Goal: Information Seeking & Learning: Check status

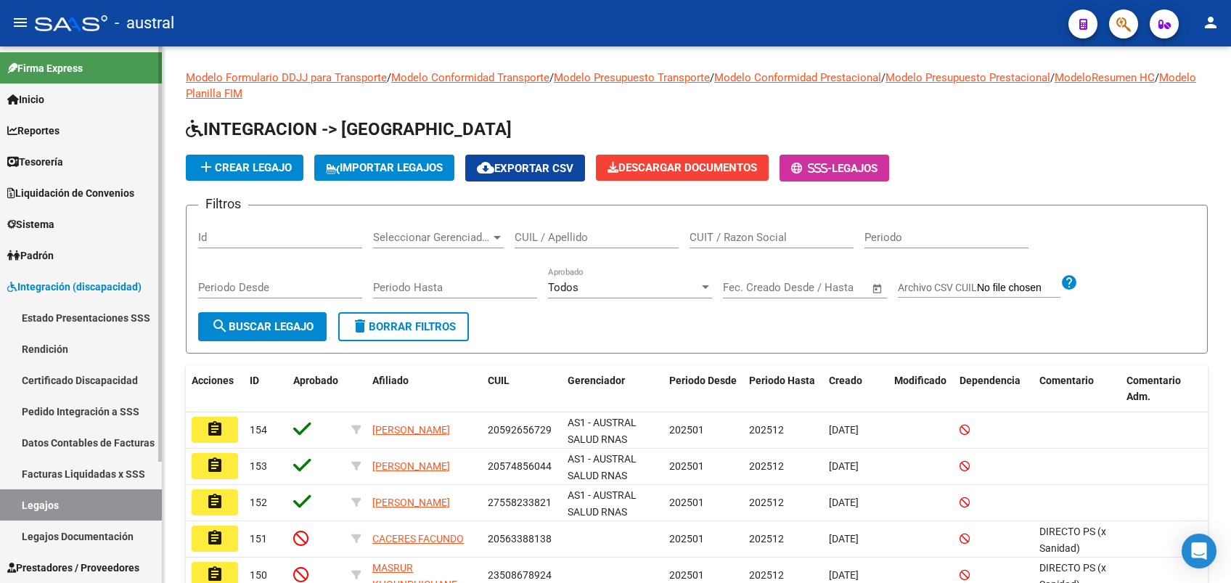
click at [29, 340] on link "Rendición" at bounding box center [81, 348] width 162 height 31
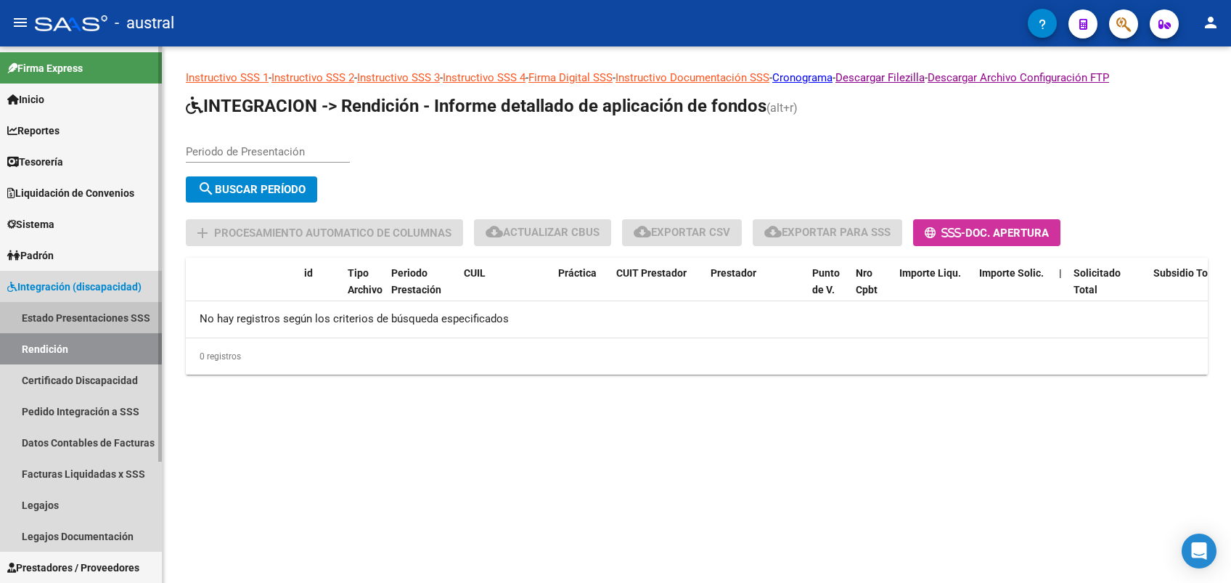
click at [48, 317] on link "Estado Presentaciones SSS" at bounding box center [81, 317] width 162 height 31
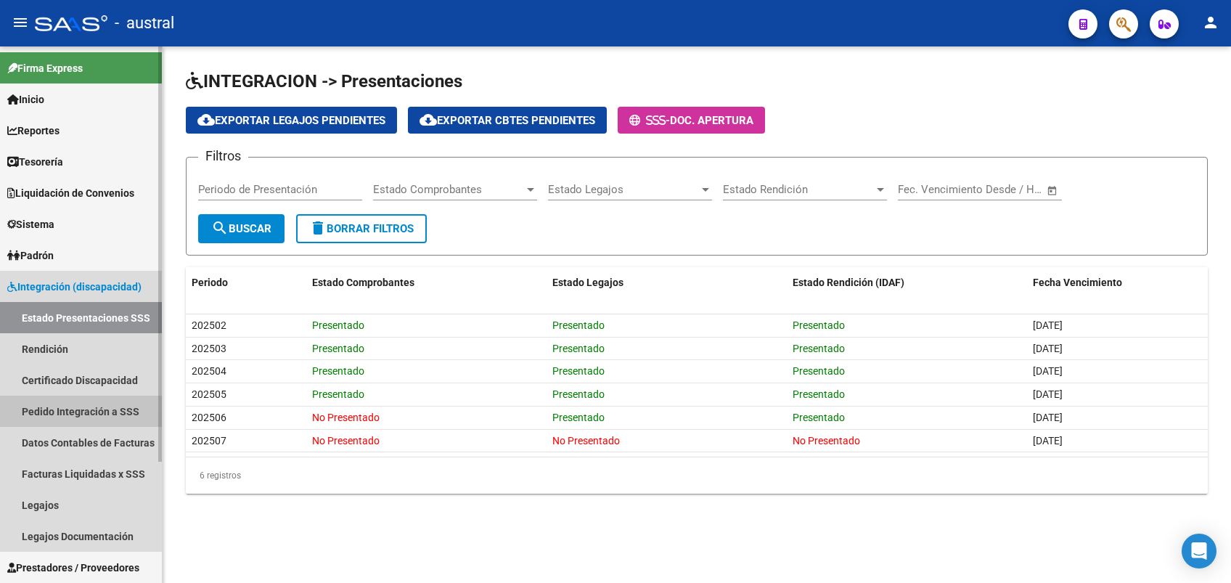
drag, startPoint x: 66, startPoint y: 405, endPoint x: 113, endPoint y: 437, distance: 57.0
click at [67, 405] on link "Pedido Integración a SSS" at bounding box center [81, 411] width 162 height 31
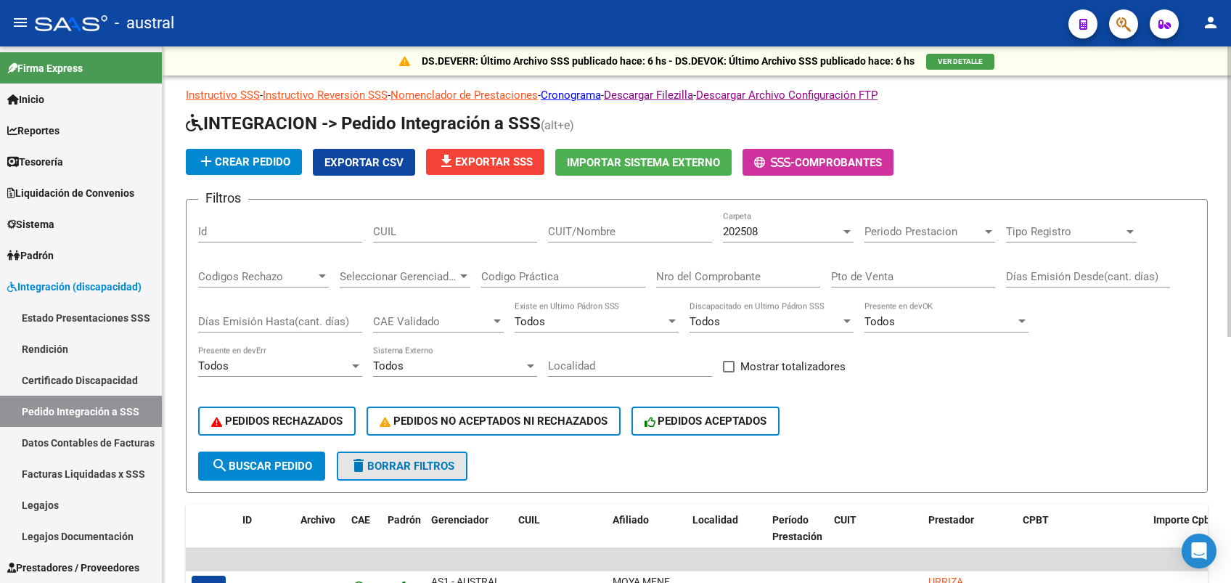
drag, startPoint x: 406, startPoint y: 468, endPoint x: 822, endPoint y: 446, distance: 417.2
click at [406, 468] on span "delete Borrar Filtros" at bounding box center [402, 465] width 105 height 13
click at [645, 228] on input "CUIT/Nombre" at bounding box center [630, 231] width 164 height 13
click at [464, 229] on input "CUIL" at bounding box center [455, 231] width 164 height 13
click at [634, 226] on input "CUIT/Nombre" at bounding box center [630, 231] width 164 height 13
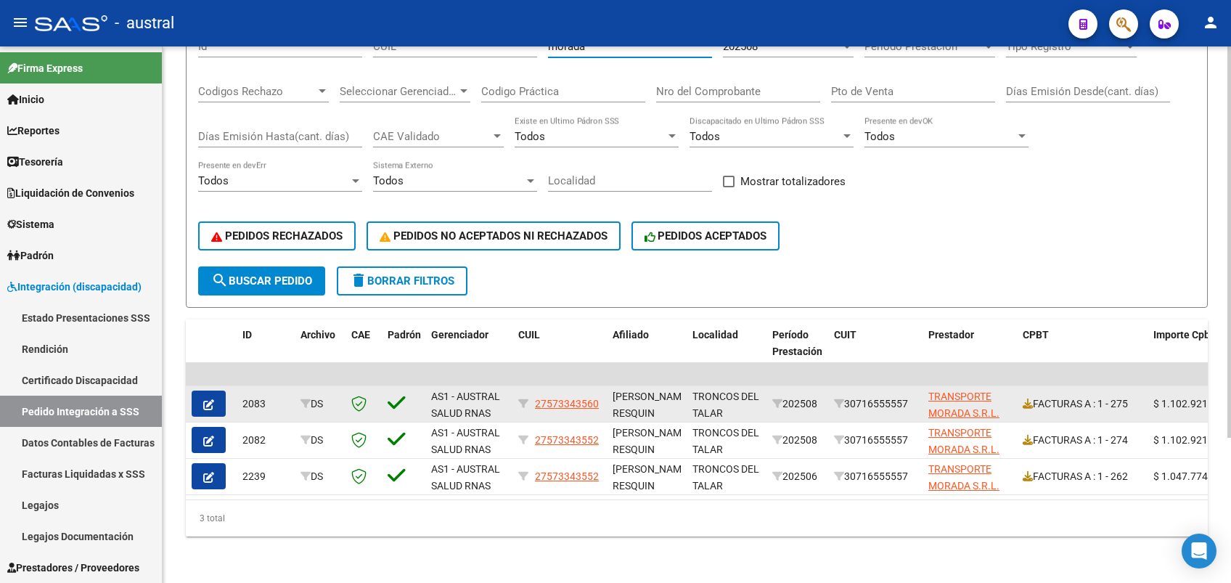
type input "morada"
click at [201, 395] on button "button" at bounding box center [209, 403] width 34 height 26
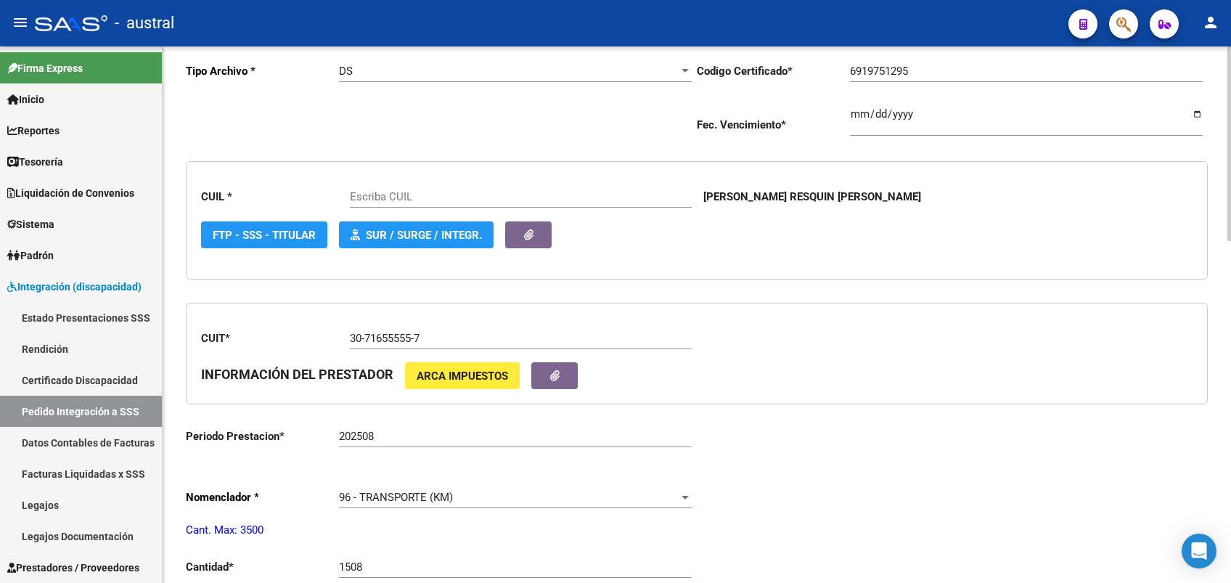
type input "27573343560"
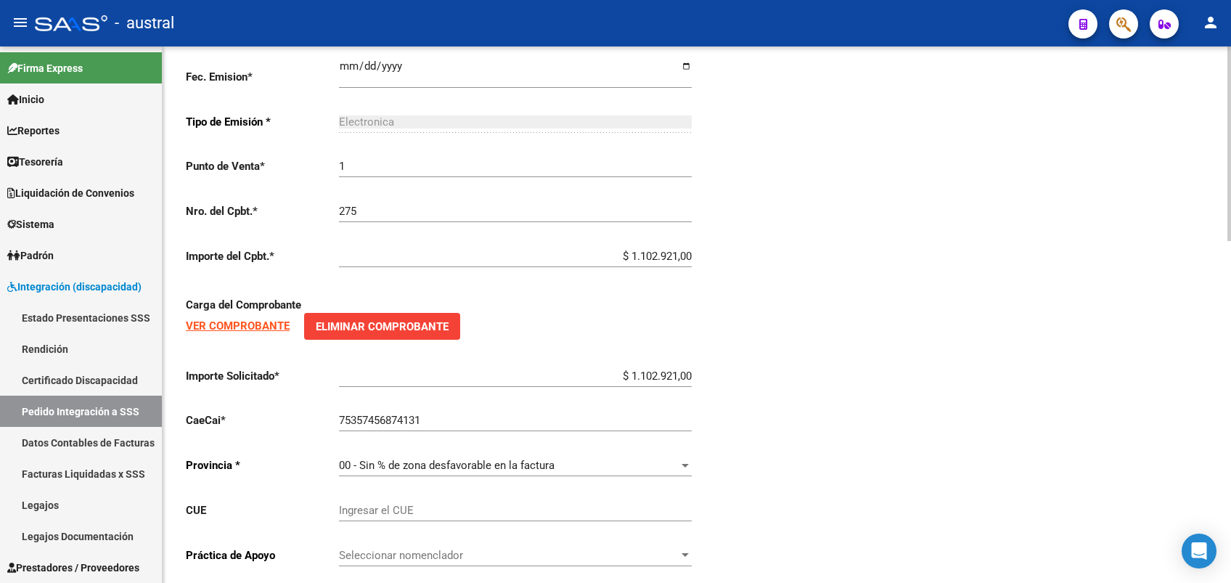
scroll to position [941, 0]
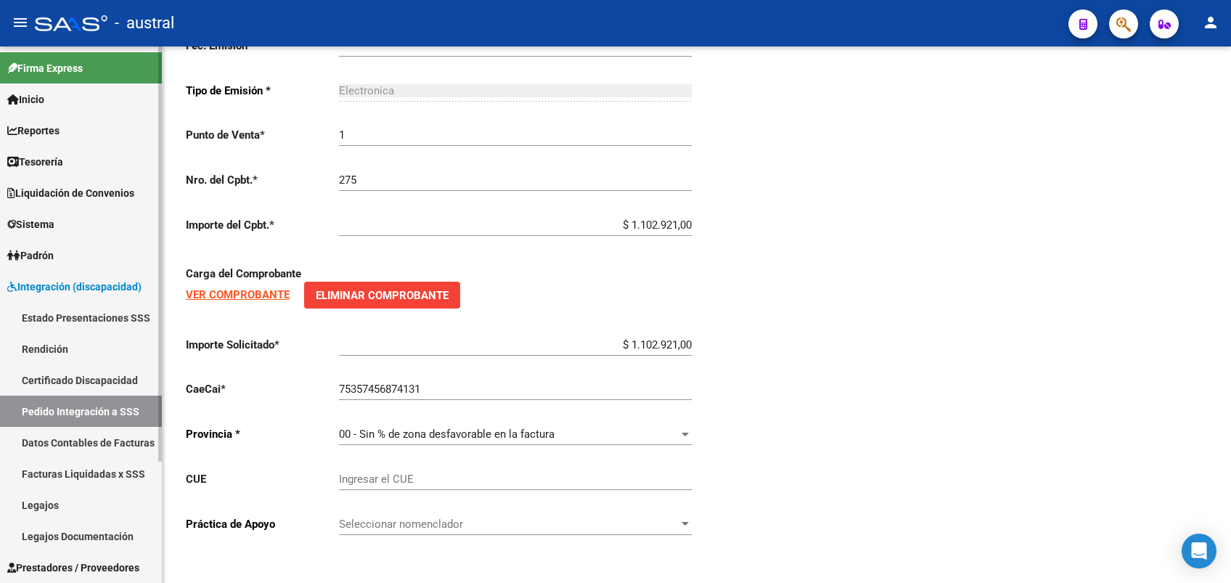
click at [131, 408] on link "Pedido Integración a SSS" at bounding box center [81, 411] width 162 height 31
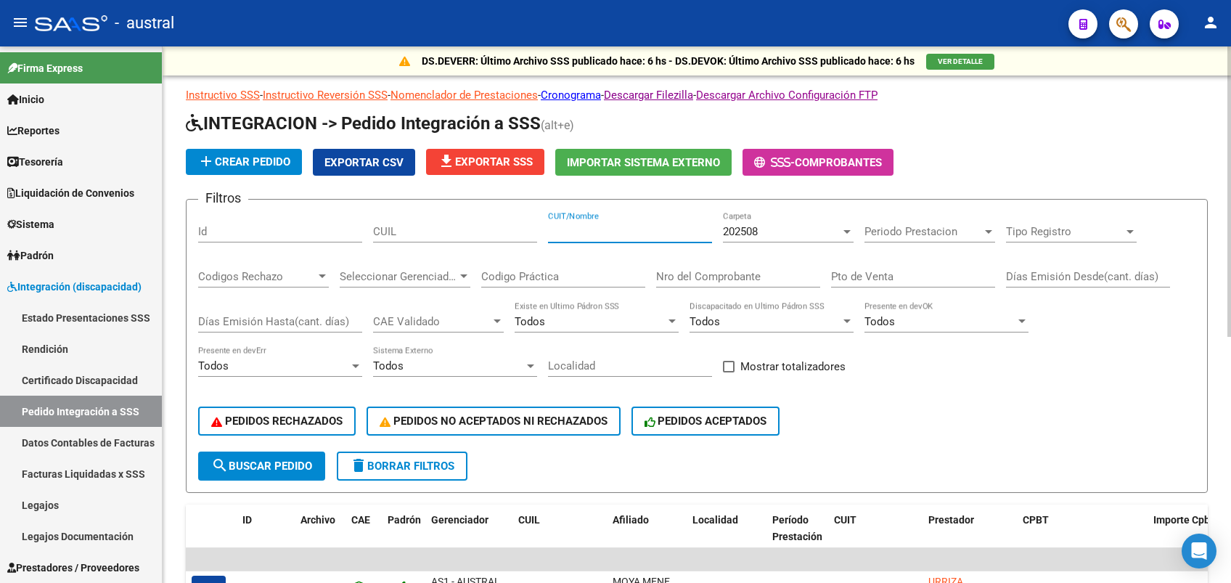
click at [586, 233] on input "CUIT/Nombre" at bounding box center [630, 231] width 164 height 13
drag, startPoint x: 599, startPoint y: 228, endPoint x: 485, endPoint y: 244, distance: 115.8
click at [485, 244] on div "Filtros Id CUIL aparicio CUIT/Nombre 202508 Carpeta Periodo Prestacion Periodo …" at bounding box center [696, 331] width 997 height 240
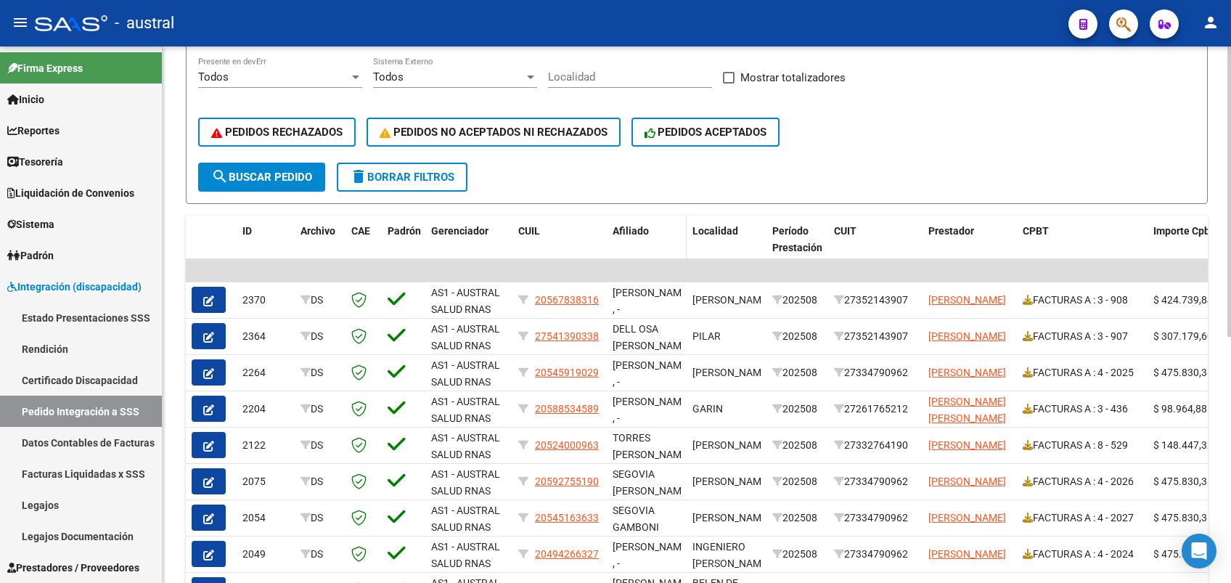
scroll to position [290, 0]
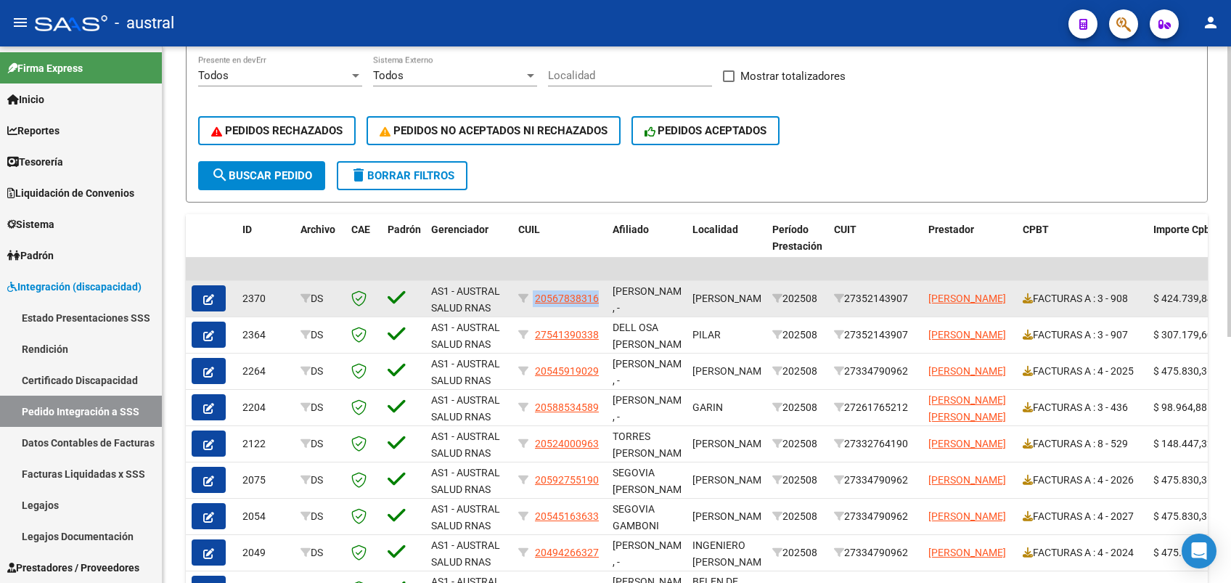
drag, startPoint x: 541, startPoint y: 307, endPoint x: 591, endPoint y: 308, distance: 50.1
click at [591, 308] on datatable-body-cell "20567838316" at bounding box center [559, 299] width 94 height 36
drag, startPoint x: 850, startPoint y: 303, endPoint x: 912, endPoint y: 315, distance: 63.6
click at [912, 315] on datatable-body-cell "27352143907" at bounding box center [875, 299] width 94 height 36
copy div "27352143907"
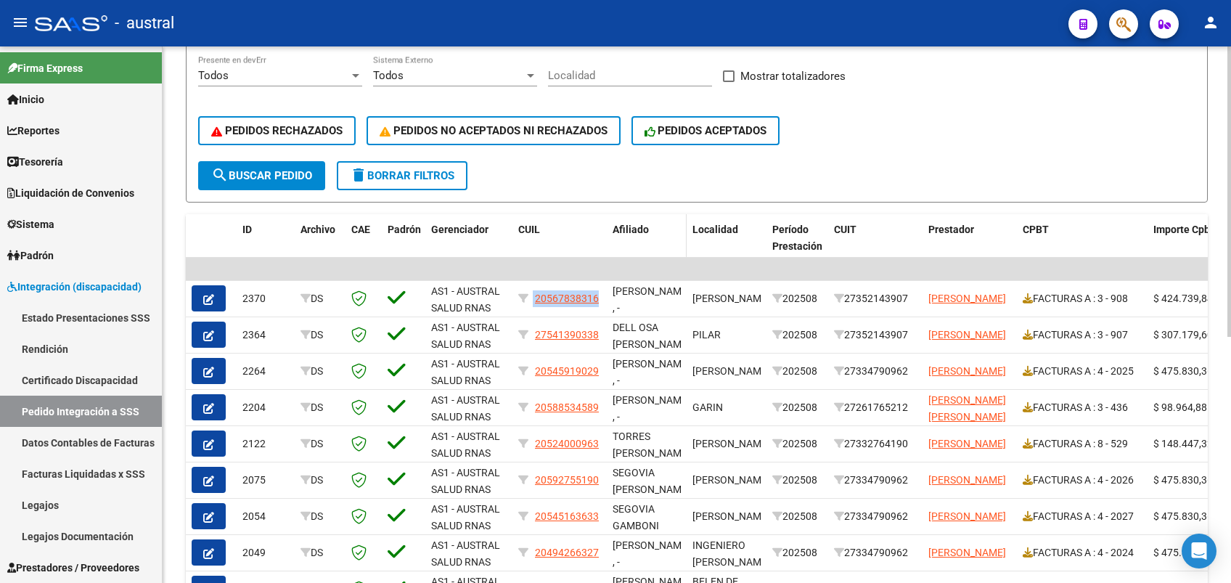
scroll to position [0, 0]
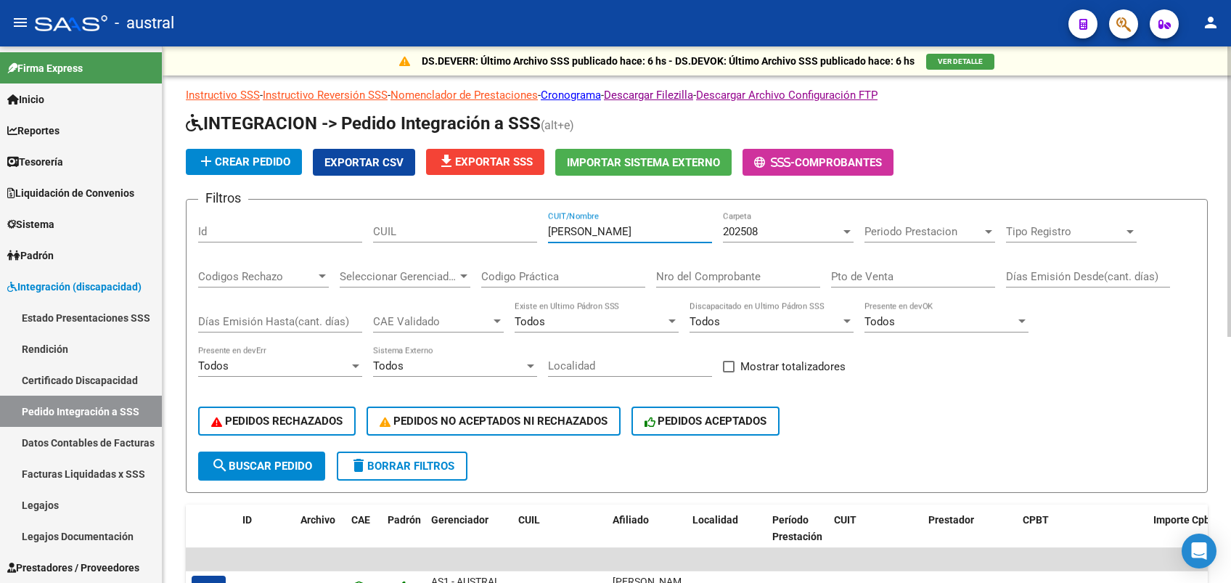
drag, startPoint x: 600, startPoint y: 232, endPoint x: 536, endPoint y: 234, distance: 63.9
click at [536, 234] on div "Filtros Id CUIL sanchez CUIT/Nombre 202508 Carpeta Periodo Prestacion Periodo P…" at bounding box center [696, 331] width 997 height 240
paste input "27352143907"
type input "27352143907"
click at [287, 458] on button "search Buscar Pedido" at bounding box center [261, 465] width 127 height 29
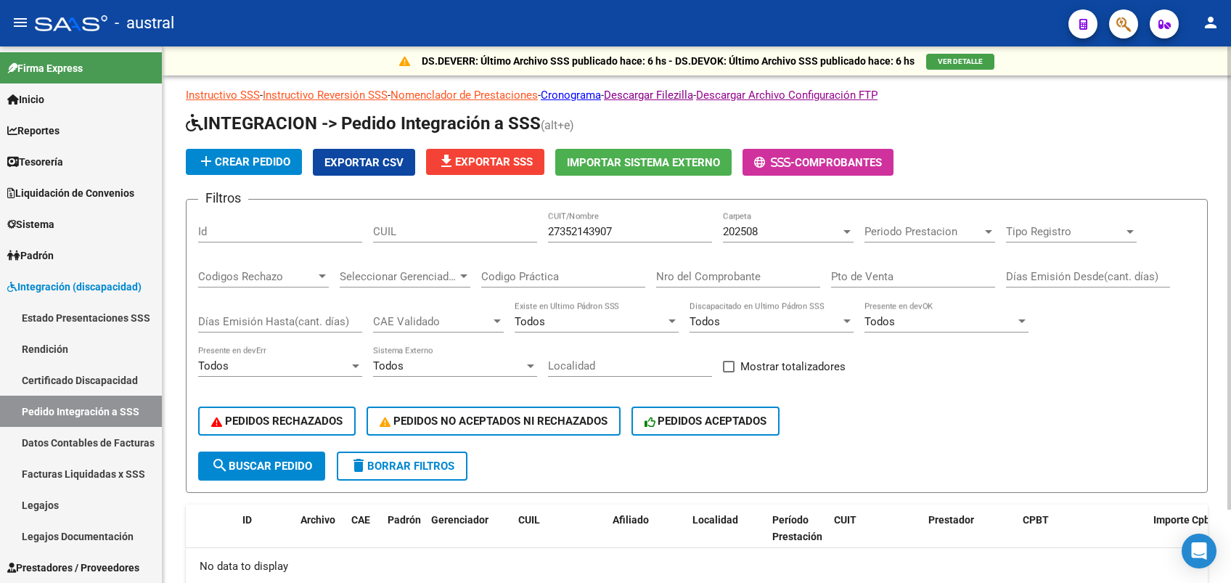
scroll to position [85, 0]
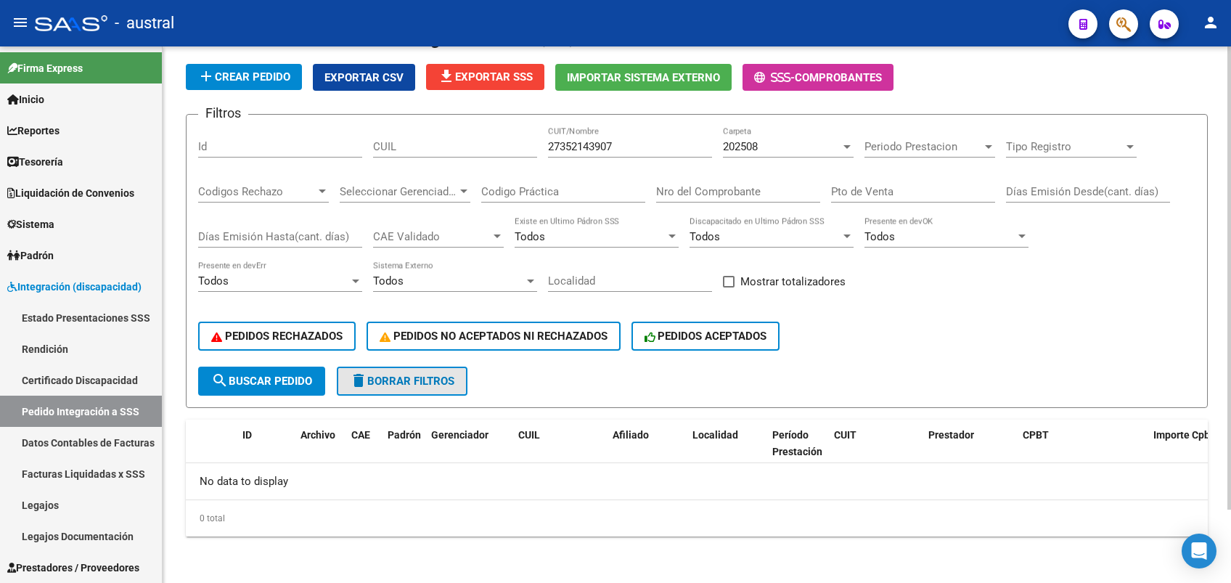
click at [435, 383] on span "delete Borrar Filtros" at bounding box center [402, 380] width 105 height 13
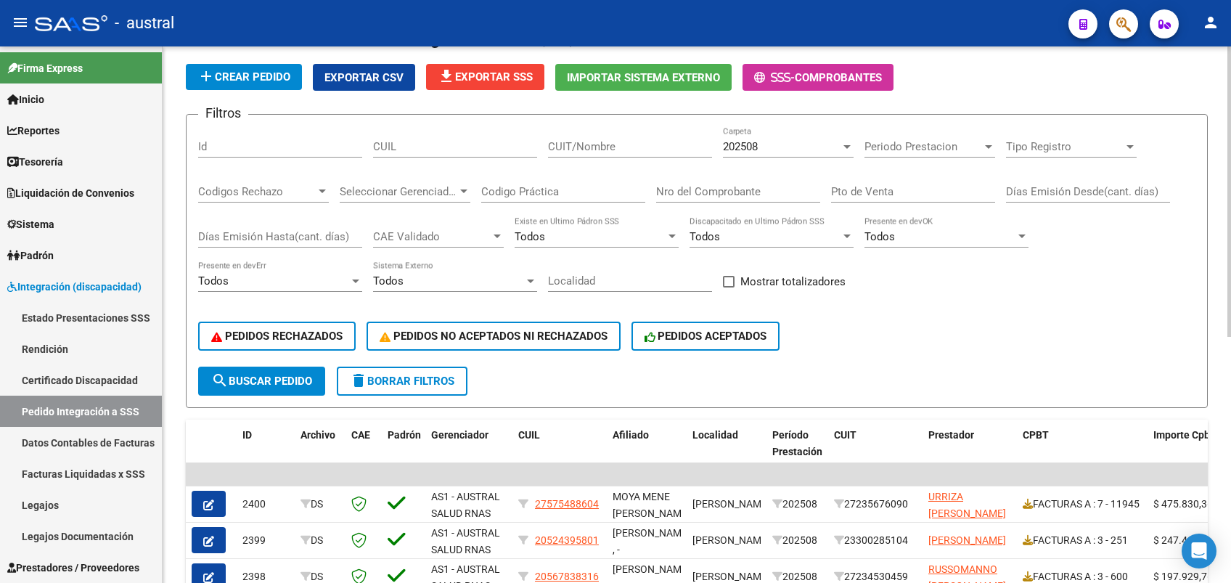
click at [452, 140] on input "CUIL" at bounding box center [455, 146] width 164 height 13
paste input "27352143907"
type input "27352143907"
click at [294, 383] on span "search Buscar Pedido" at bounding box center [261, 380] width 101 height 13
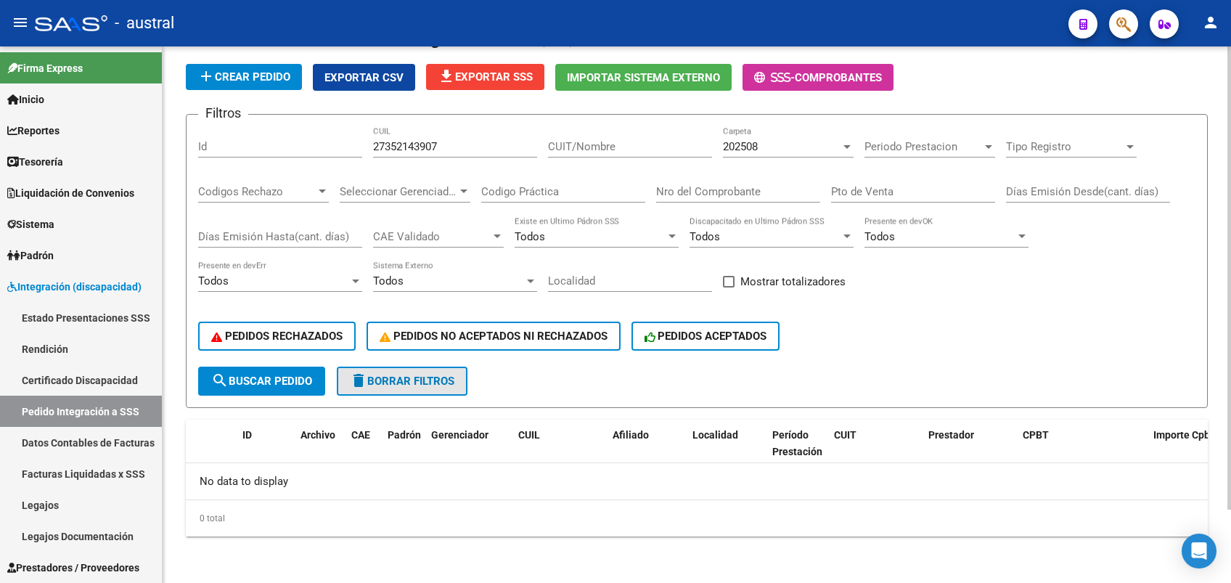
drag, startPoint x: 372, startPoint y: 382, endPoint x: 414, endPoint y: 372, distance: 43.3
click at [372, 382] on span "delete Borrar Filtros" at bounding box center [402, 380] width 105 height 13
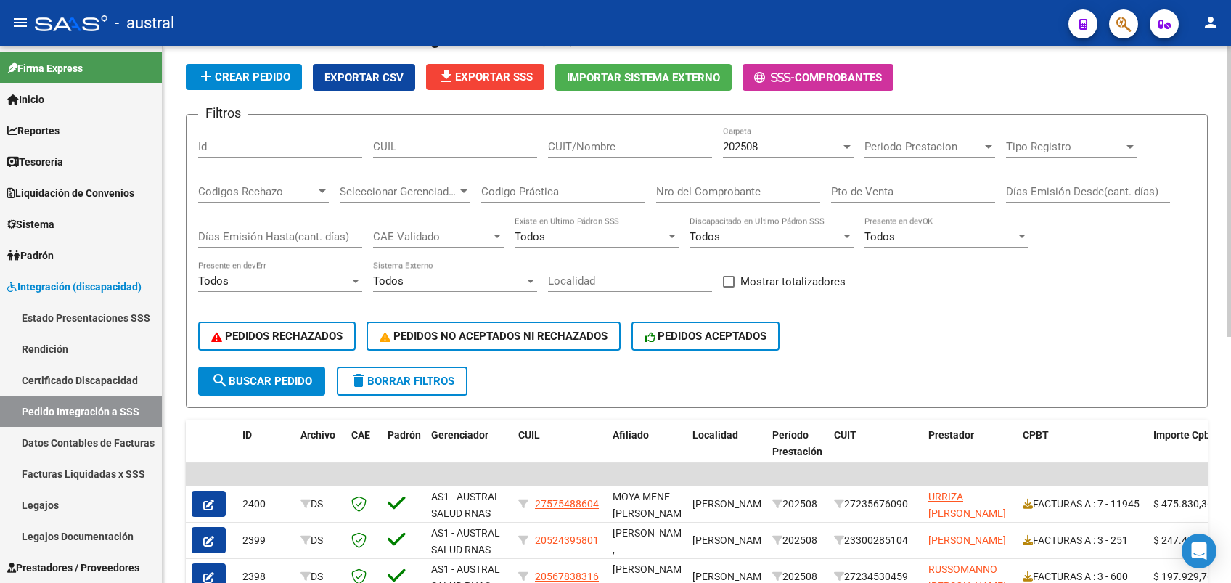
click at [623, 146] on input "CUIT/Nombre" at bounding box center [630, 146] width 164 height 13
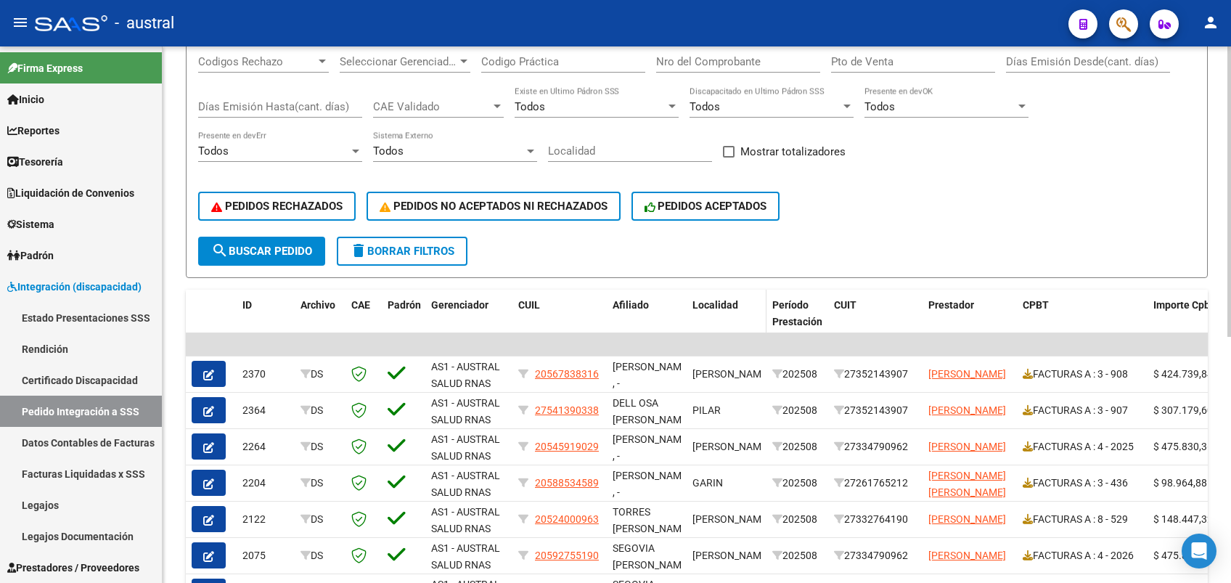
scroll to position [279, 0]
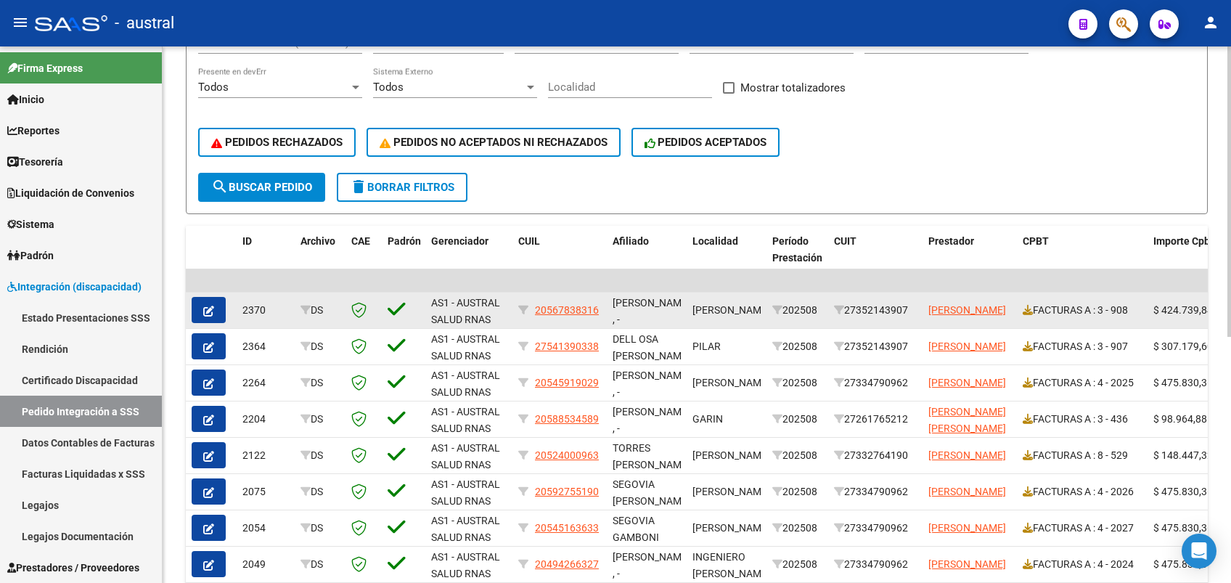
type input "sanchez"
click at [203, 314] on icon "button" at bounding box center [208, 311] width 11 height 11
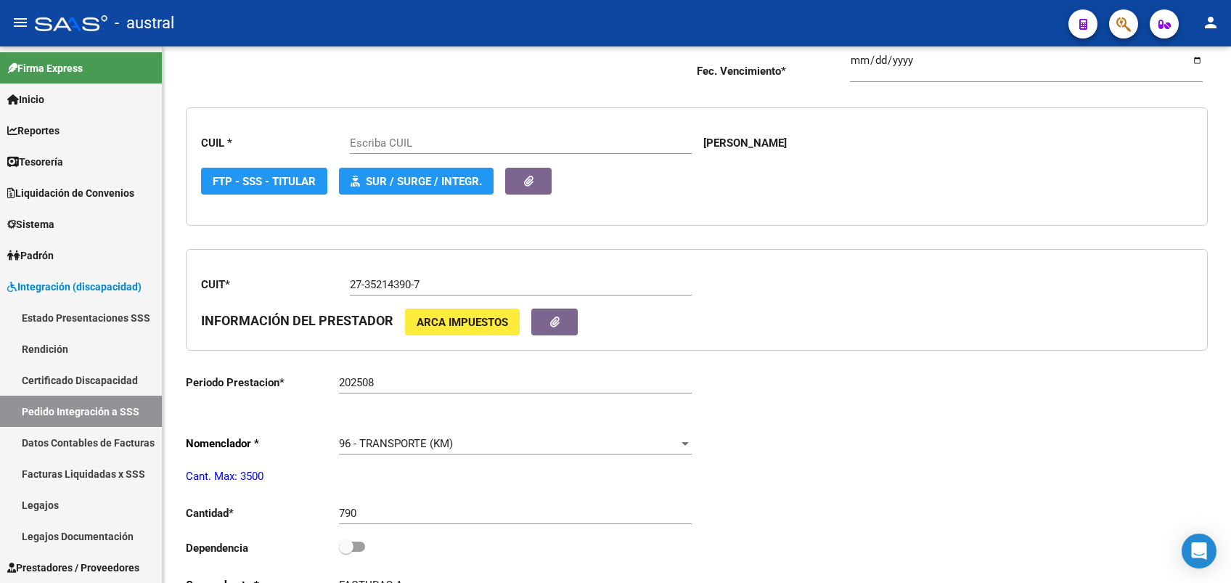
type input "20567838316"
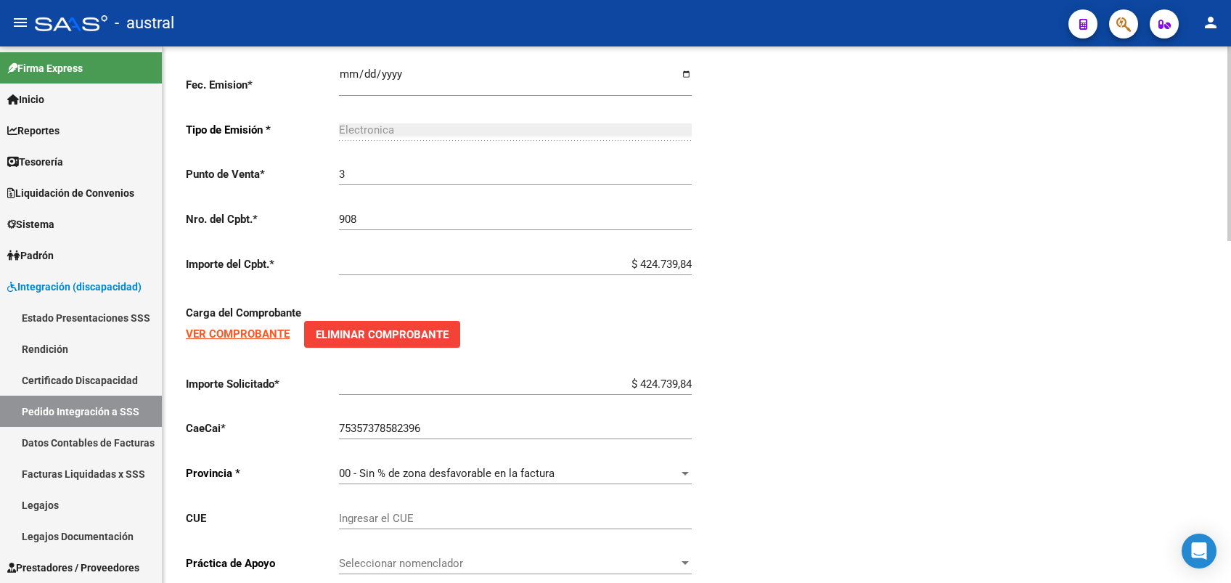
scroll to position [941, 0]
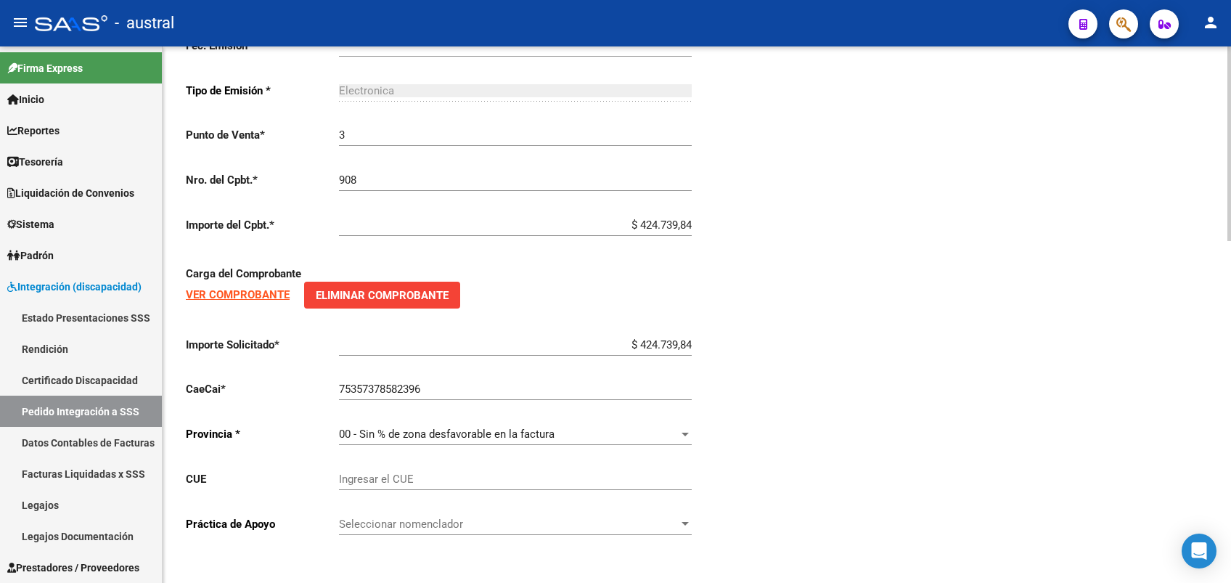
click at [268, 292] on strong "VER COMPROBANTE" at bounding box center [238, 294] width 104 height 13
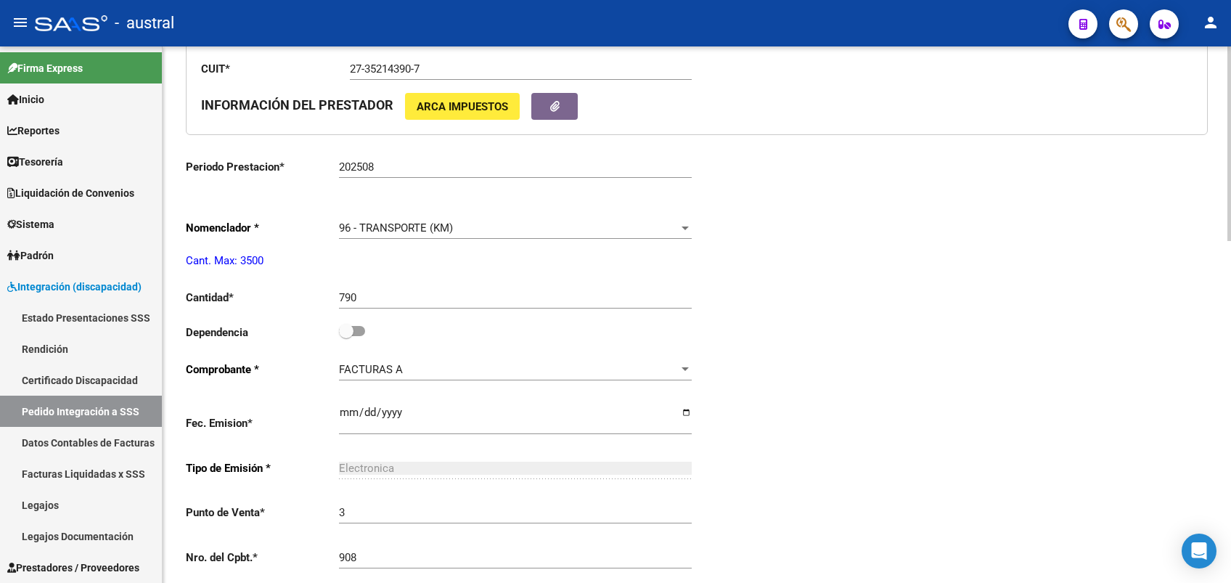
scroll to position [458, 0]
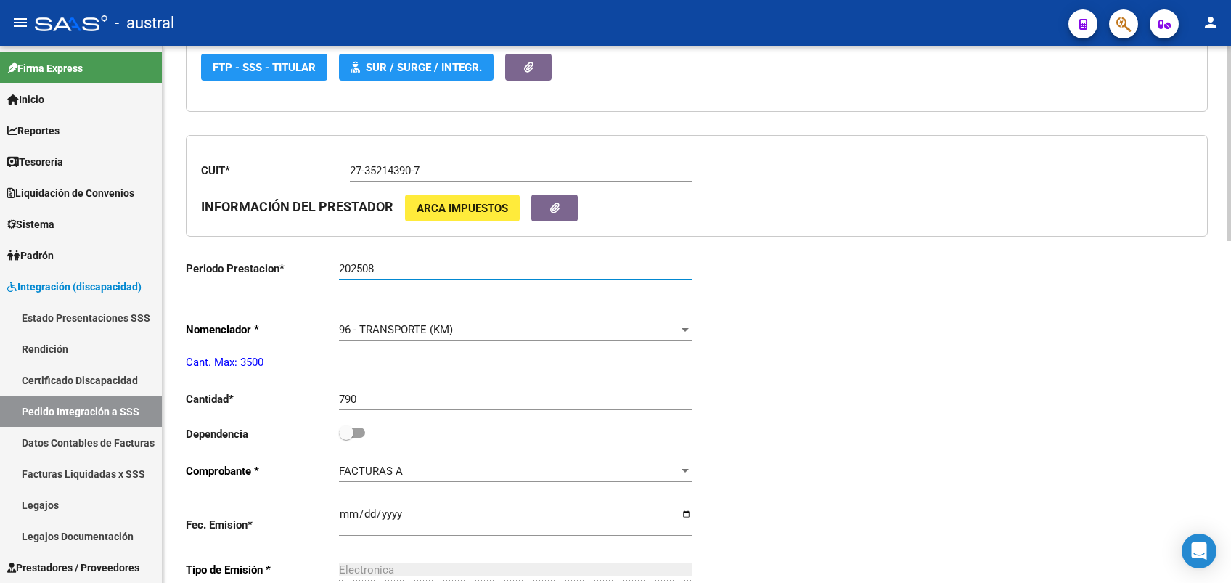
drag, startPoint x: 392, startPoint y: 273, endPoint x: 353, endPoint y: 236, distance: 53.9
click at [385, 273] on input "202508" at bounding box center [515, 268] width 353 height 13
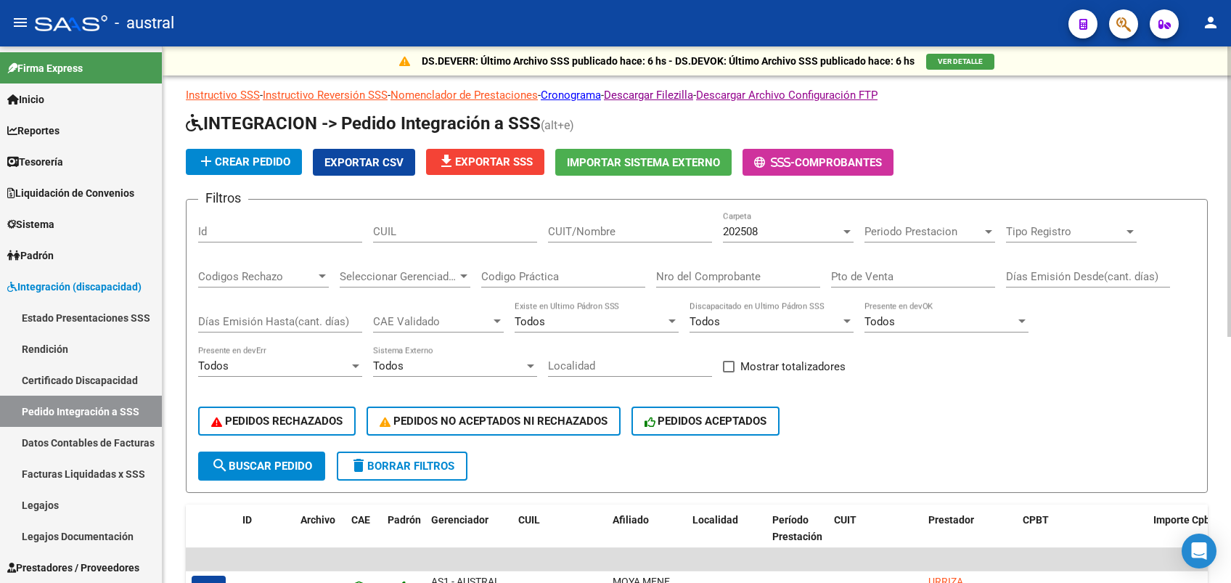
click at [630, 229] on input "CUIT/Nombre" at bounding box center [630, 231] width 164 height 13
type input "sanchez"
click at [259, 476] on button "search Buscar Pedido" at bounding box center [261, 465] width 127 height 29
click at [740, 273] on input "Nro del Comprobante" at bounding box center [738, 276] width 164 height 13
type input "842"
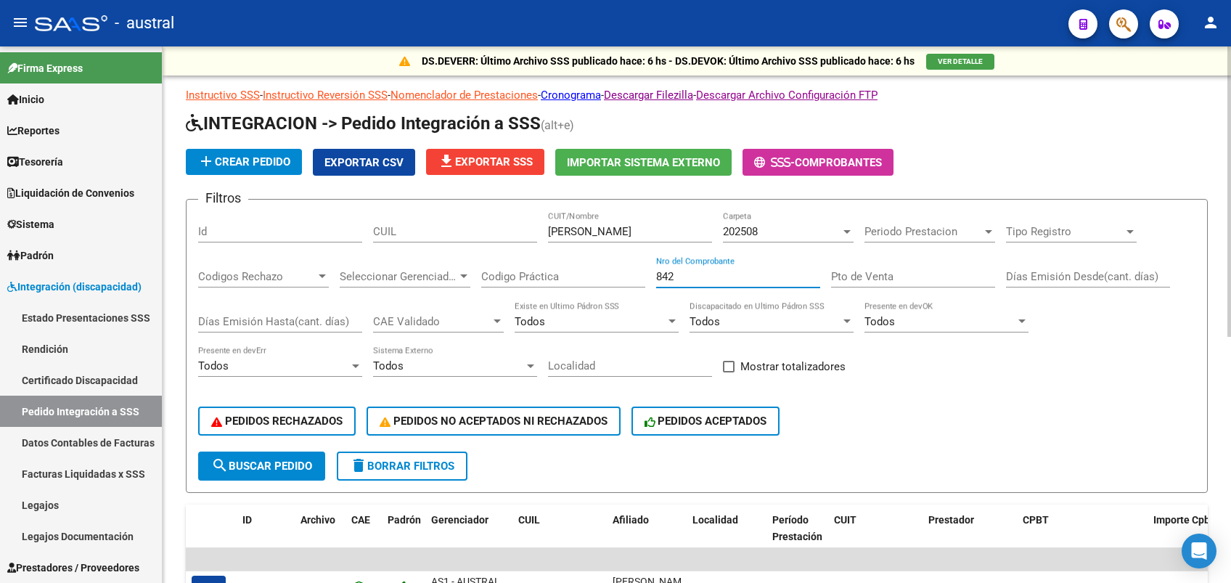
click at [294, 462] on span "search Buscar Pedido" at bounding box center [261, 465] width 101 height 13
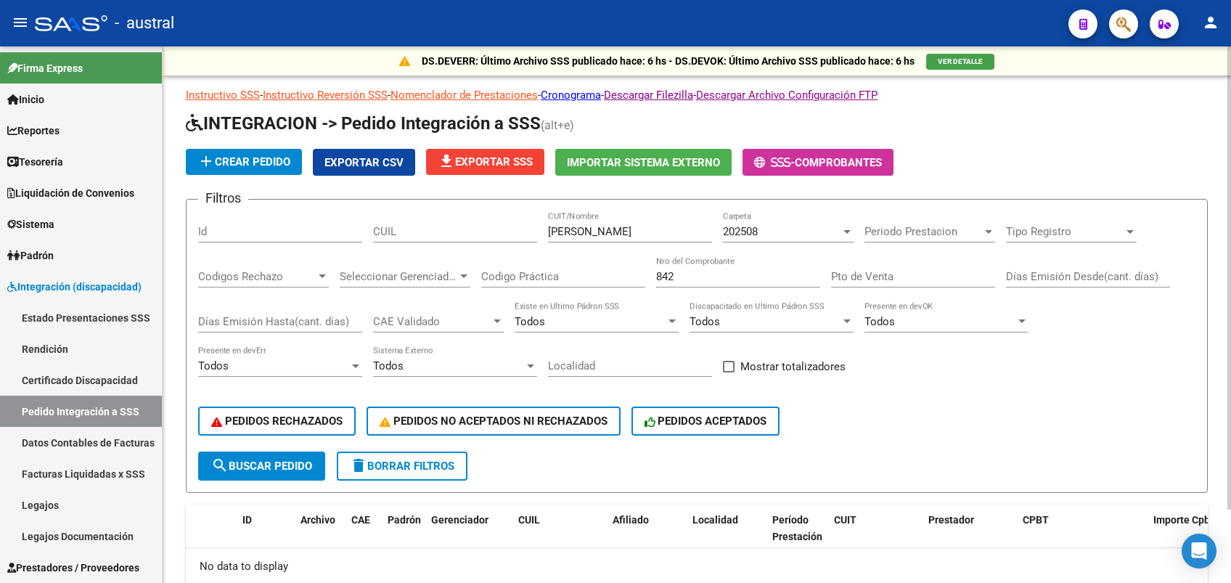
scroll to position [85, 0]
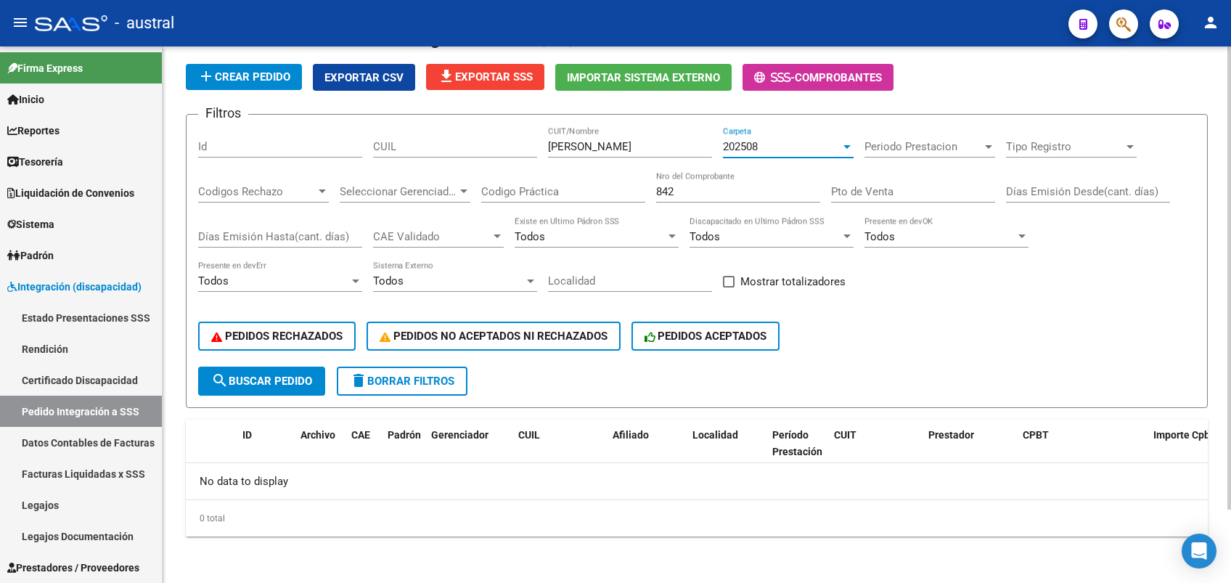
click at [762, 145] on div "202508" at bounding box center [782, 146] width 118 height 13
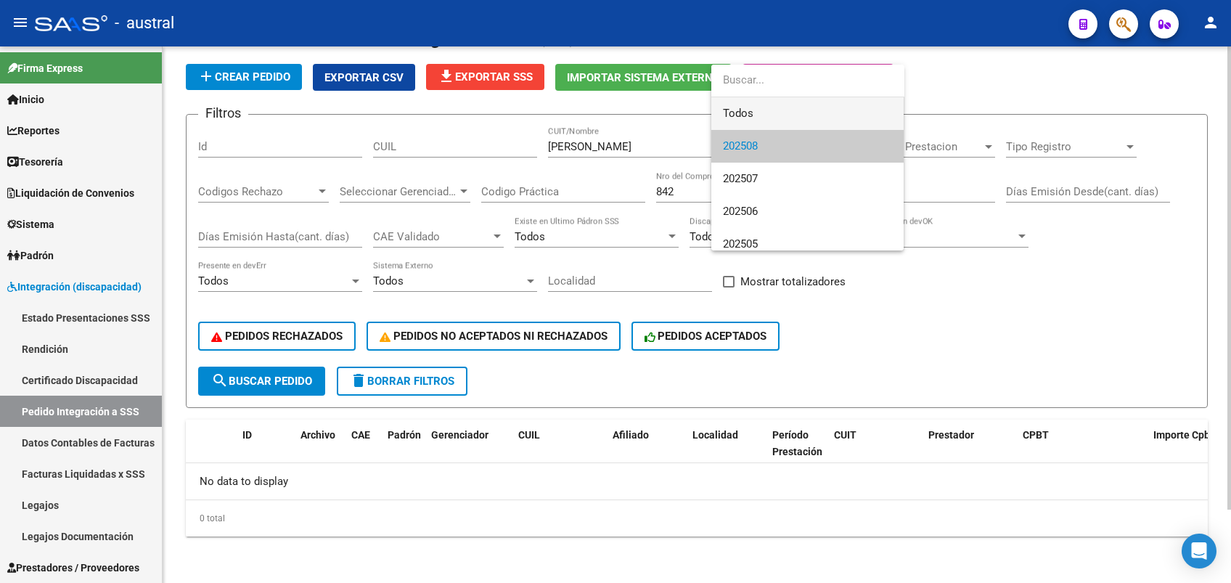
drag, startPoint x: 761, startPoint y: 120, endPoint x: 441, endPoint y: 214, distance: 333.5
click at [761, 120] on span "Todos" at bounding box center [807, 113] width 169 height 33
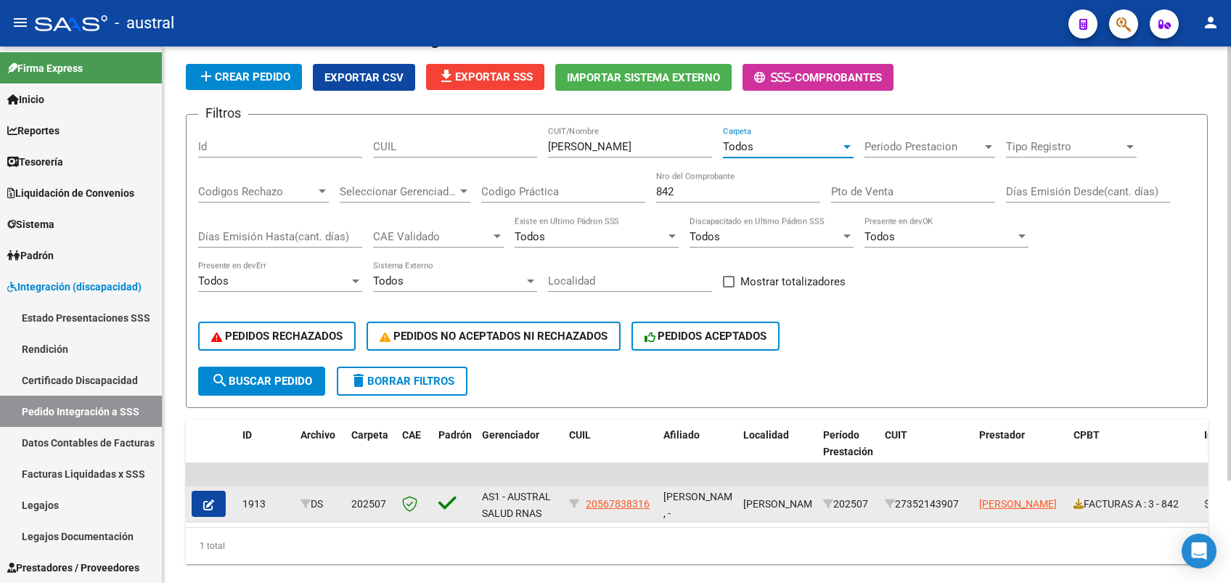
click at [215, 505] on button "button" at bounding box center [209, 504] width 34 height 26
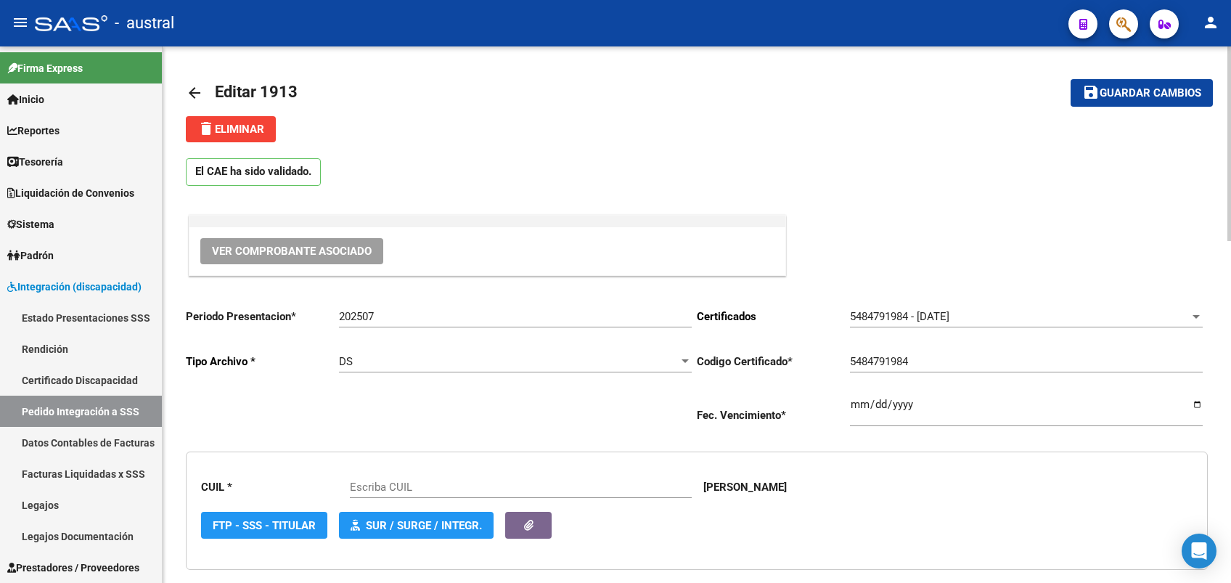
type input "20567838316"
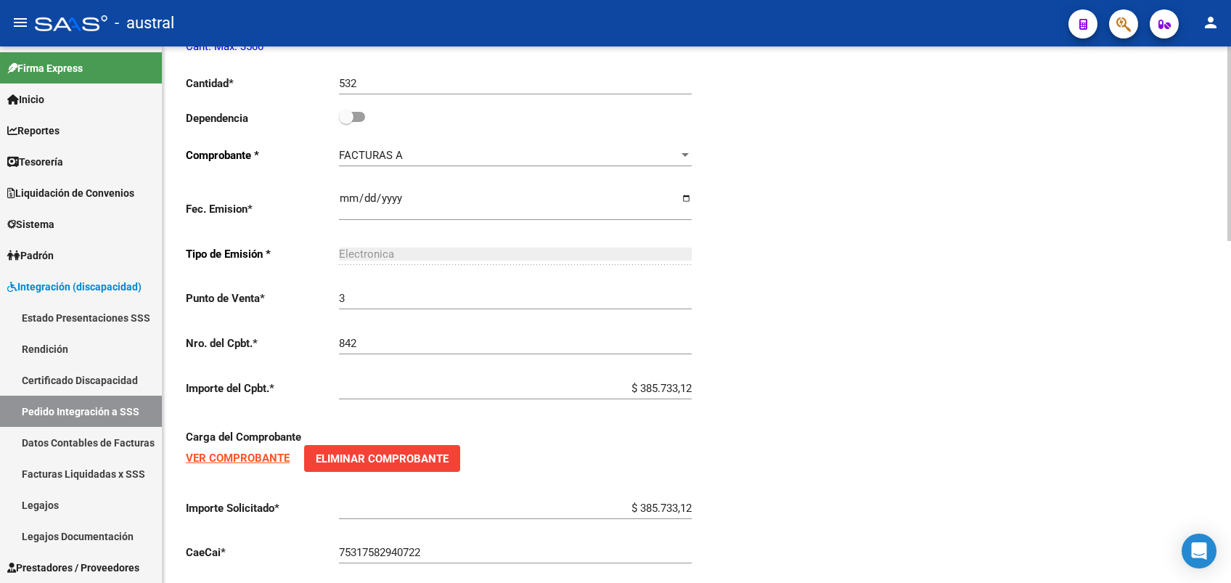
scroll to position [871, 0]
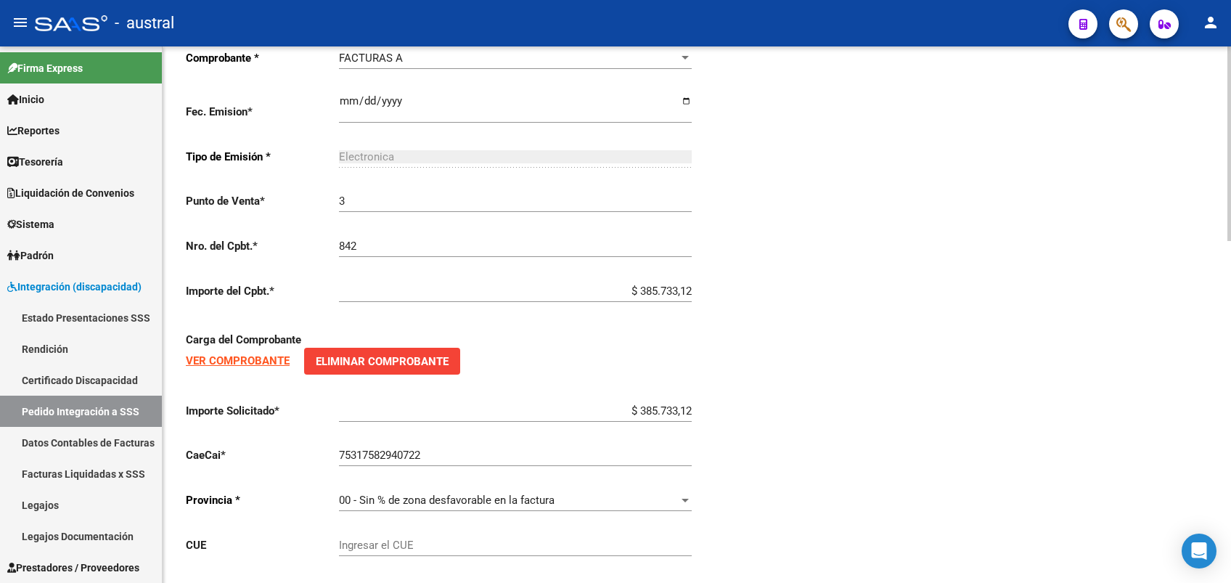
click at [265, 364] on strong "VER COMPROBANTE" at bounding box center [238, 360] width 104 height 13
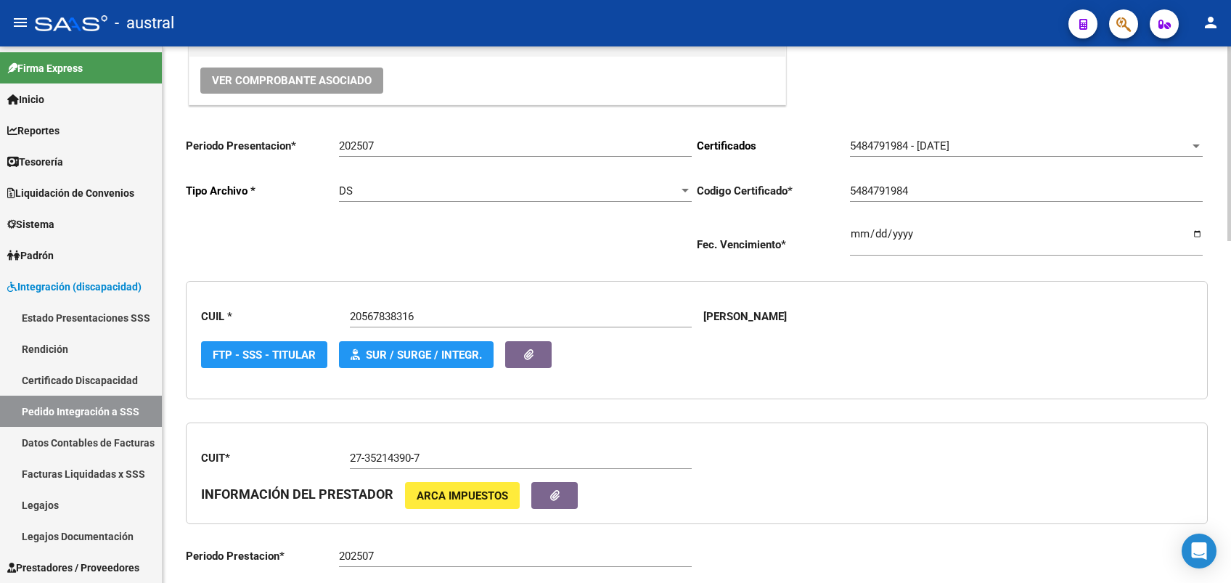
scroll to position [193, 0]
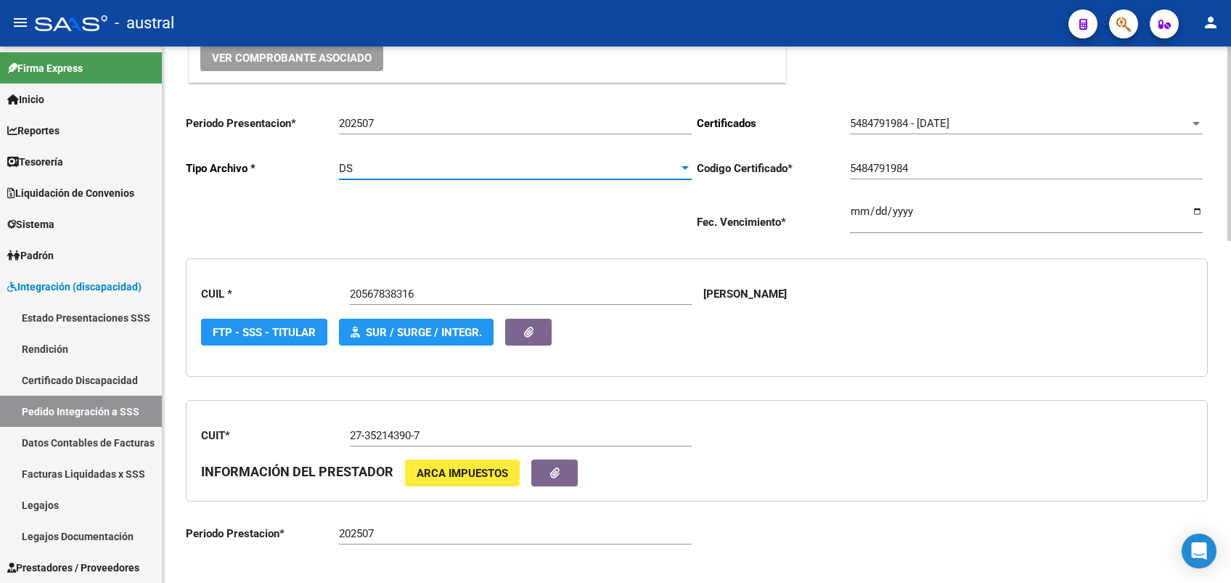
click at [417, 171] on div "DS" at bounding box center [509, 168] width 340 height 13
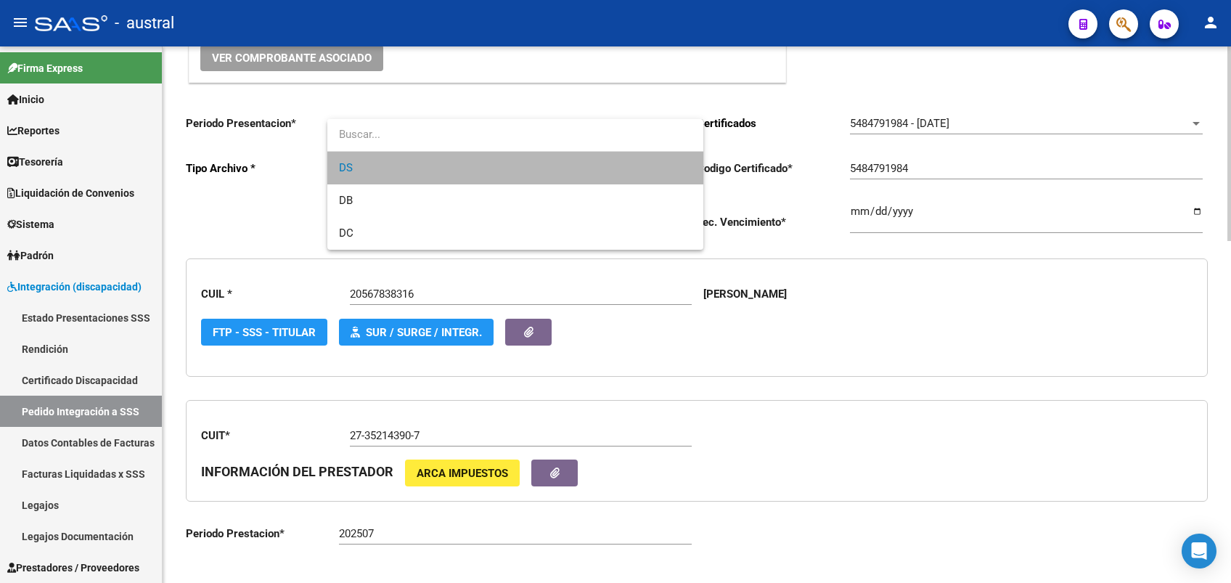
click at [417, 171] on span "DS" at bounding box center [515, 168] width 353 height 33
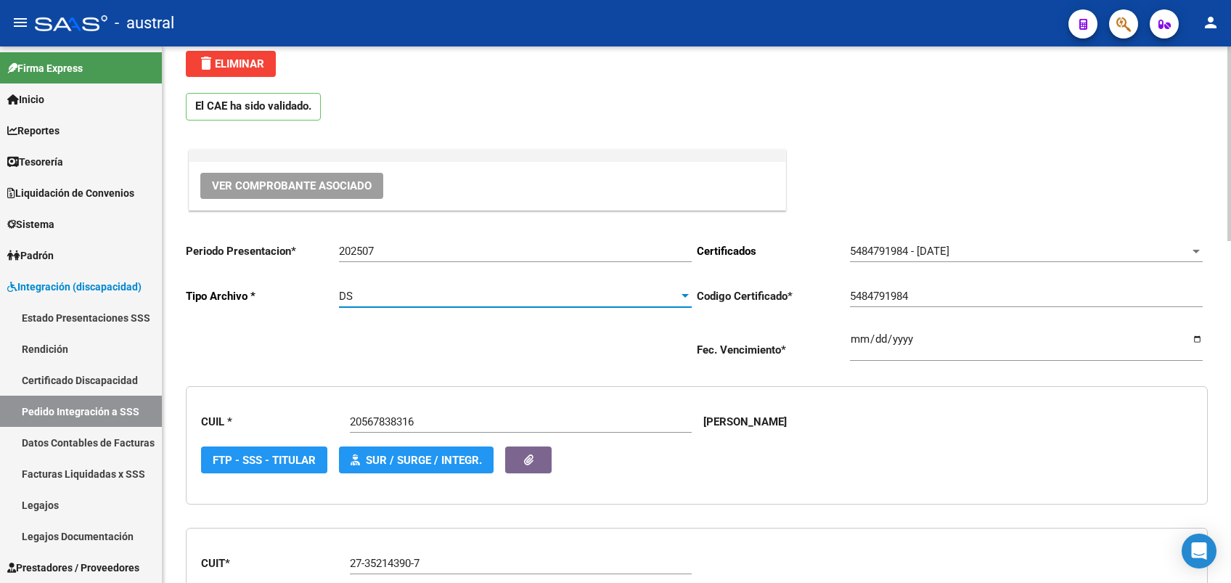
scroll to position [0, 0]
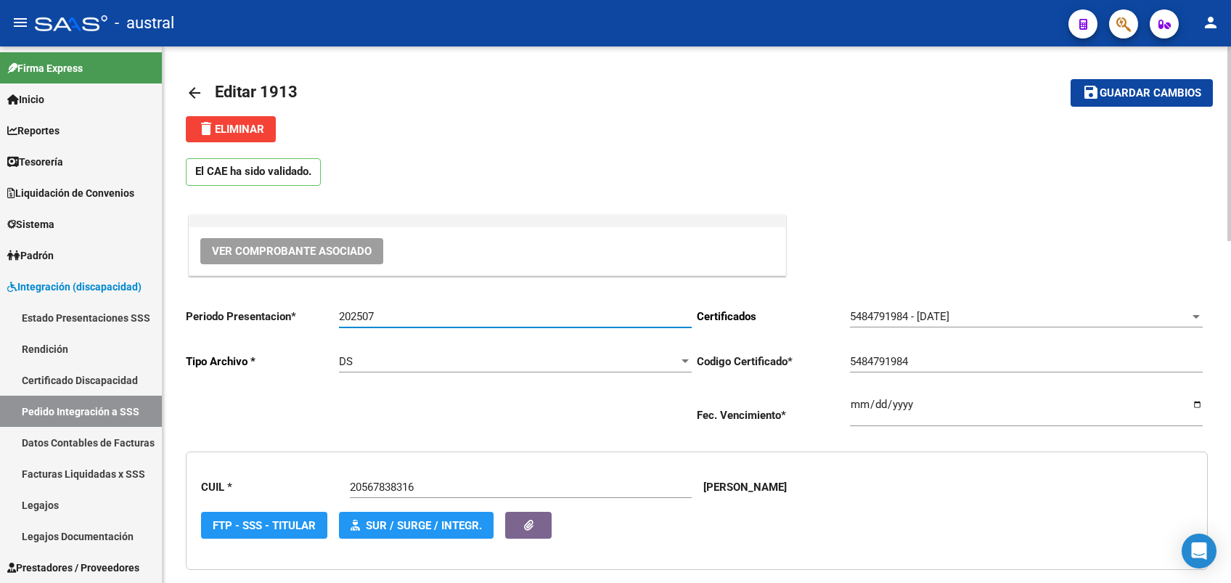
click at [412, 314] on input "202507" at bounding box center [515, 316] width 353 height 13
click at [386, 366] on div "DS" at bounding box center [509, 361] width 340 height 13
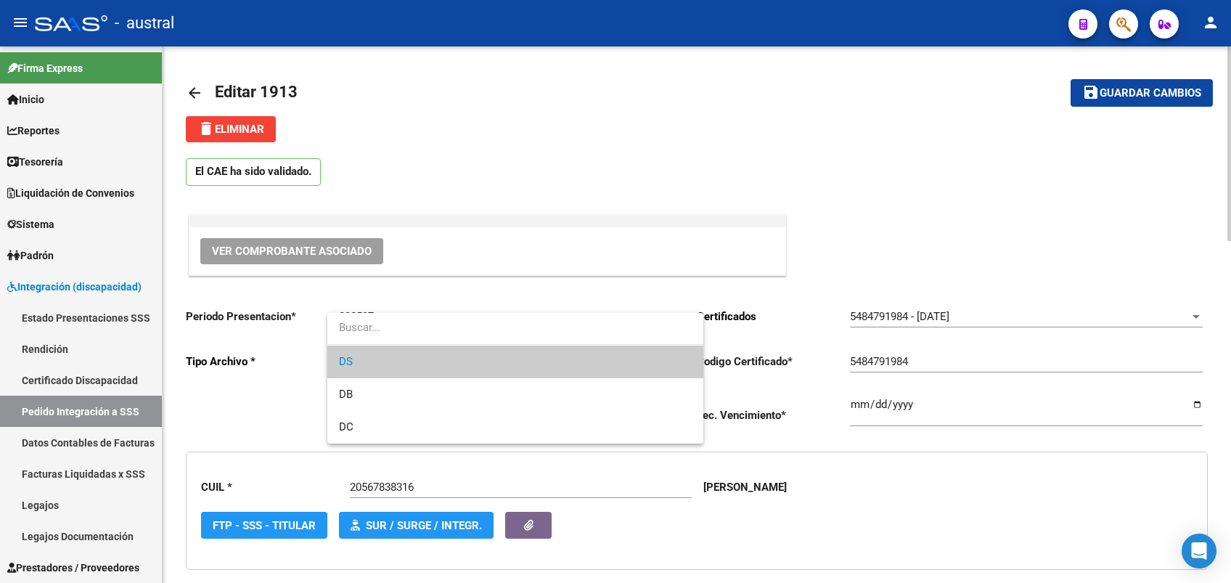
click at [386, 366] on span "DS" at bounding box center [515, 361] width 353 height 33
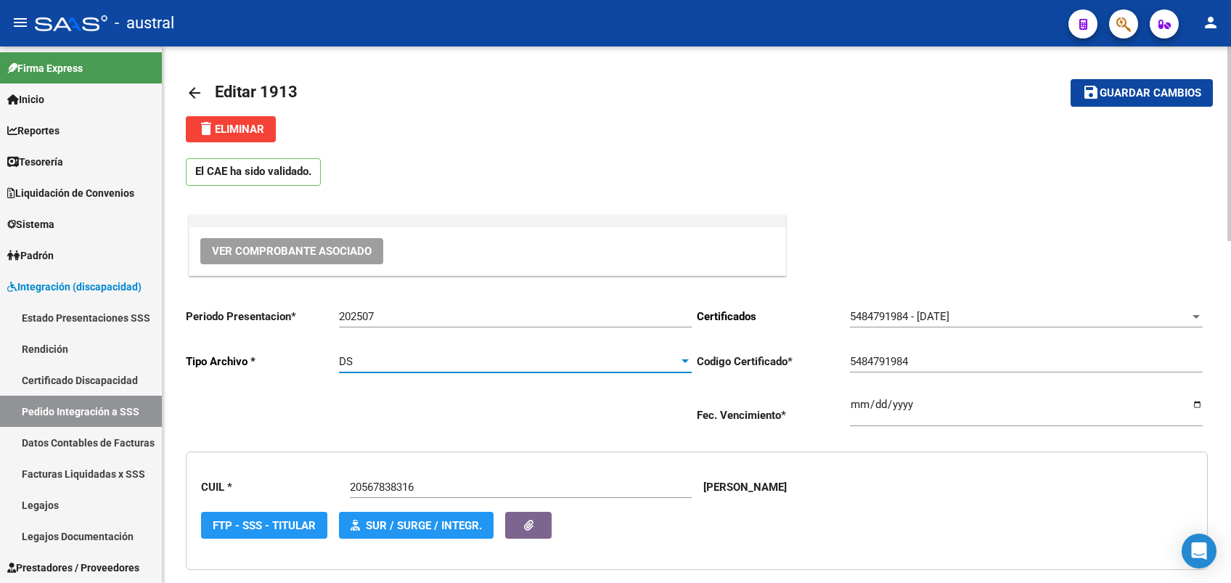
click at [404, 316] on input "202507" at bounding box center [515, 316] width 353 height 13
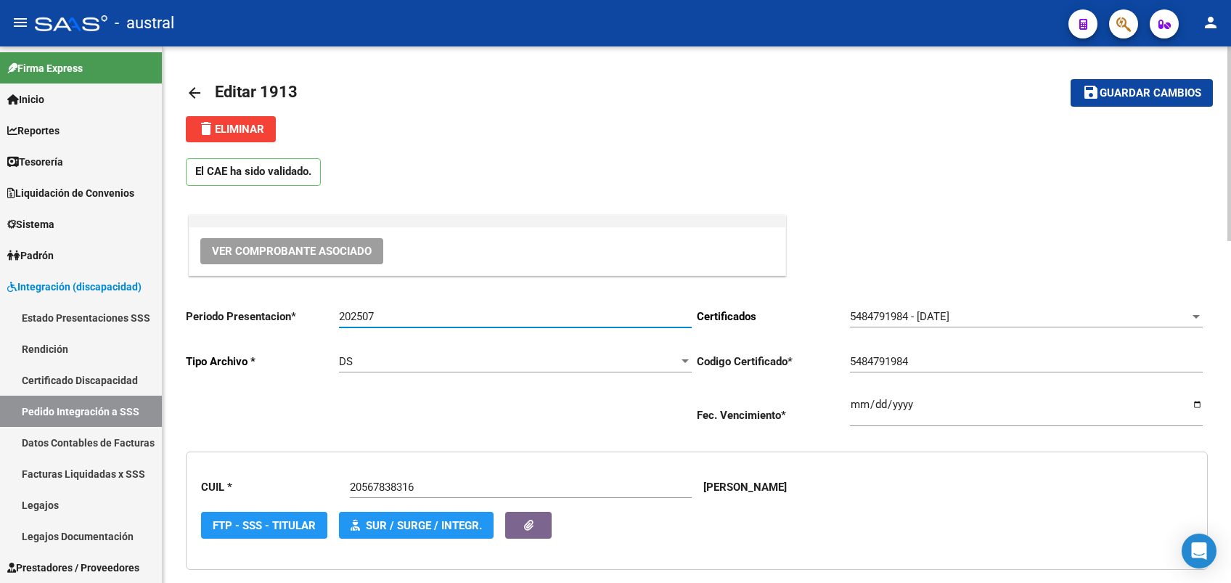
click at [404, 316] on input "202507" at bounding box center [515, 316] width 353 height 13
click at [398, 311] on input "202507" at bounding box center [515, 316] width 353 height 13
click at [398, 341] on div "DS Seleccionar tipo" at bounding box center [515, 356] width 353 height 31
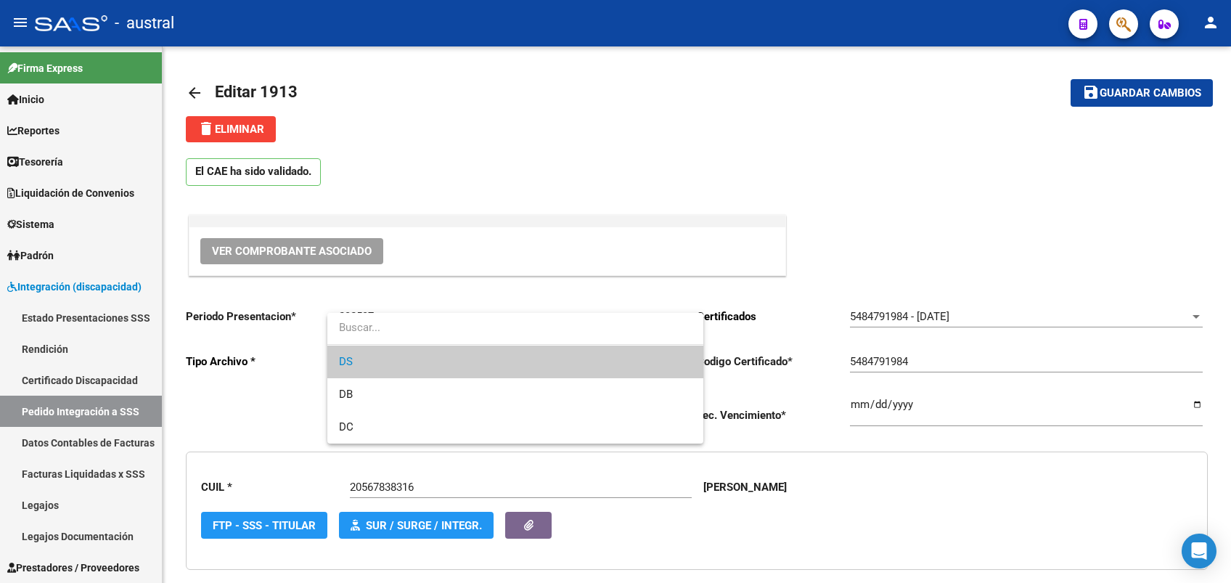
click at [533, 165] on div at bounding box center [615, 291] width 1231 height 583
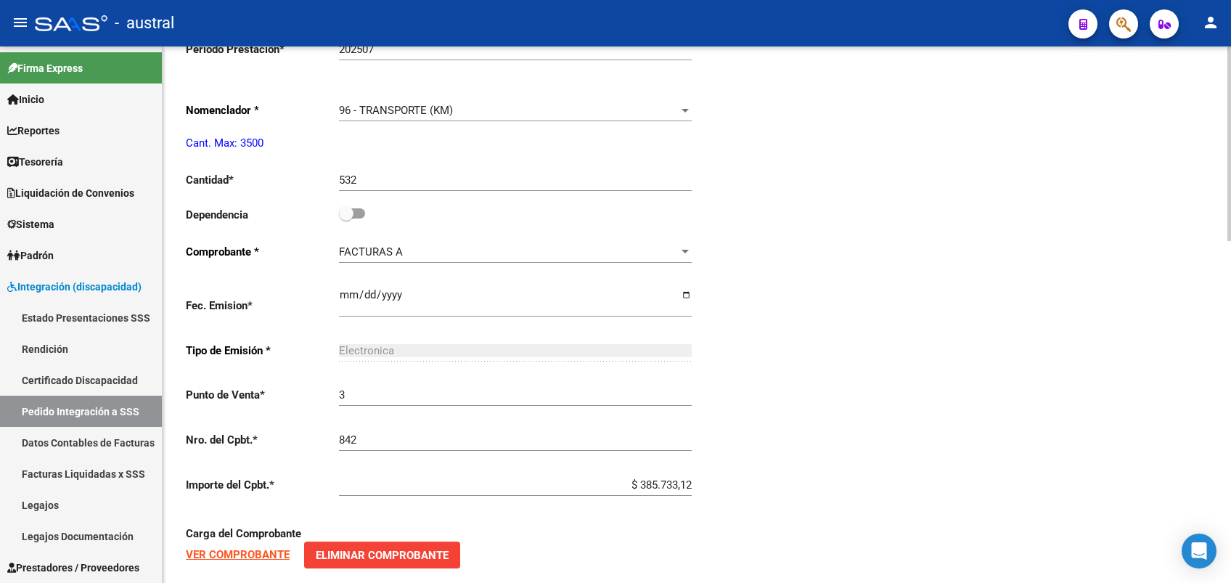
scroll to position [774, 0]
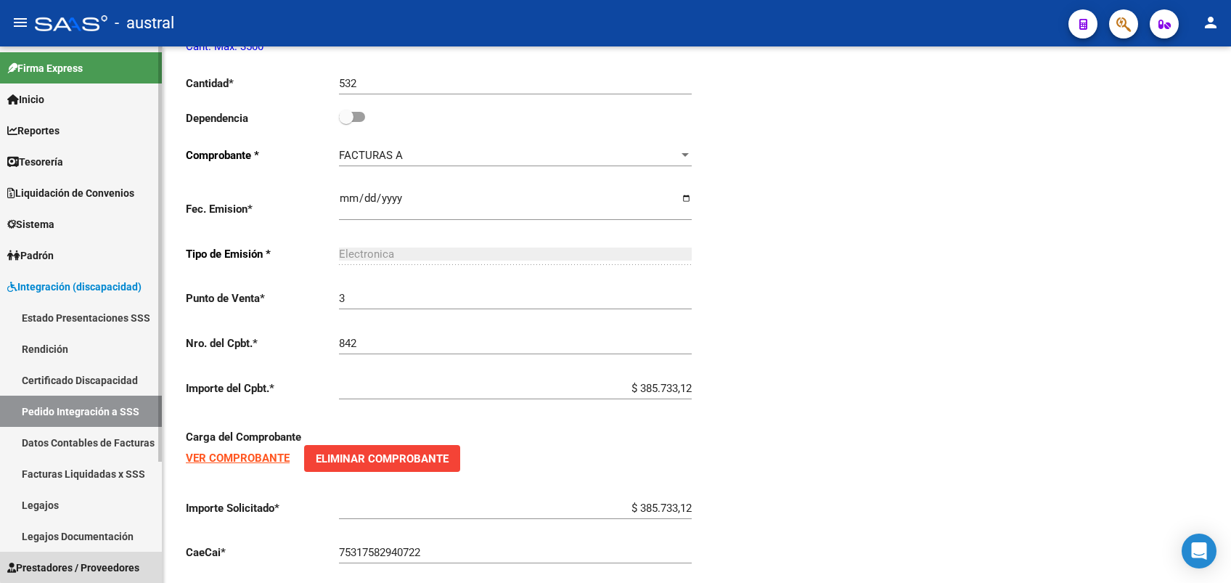
click at [83, 565] on span "Prestadores / Proveedores" at bounding box center [73, 568] width 132 height 16
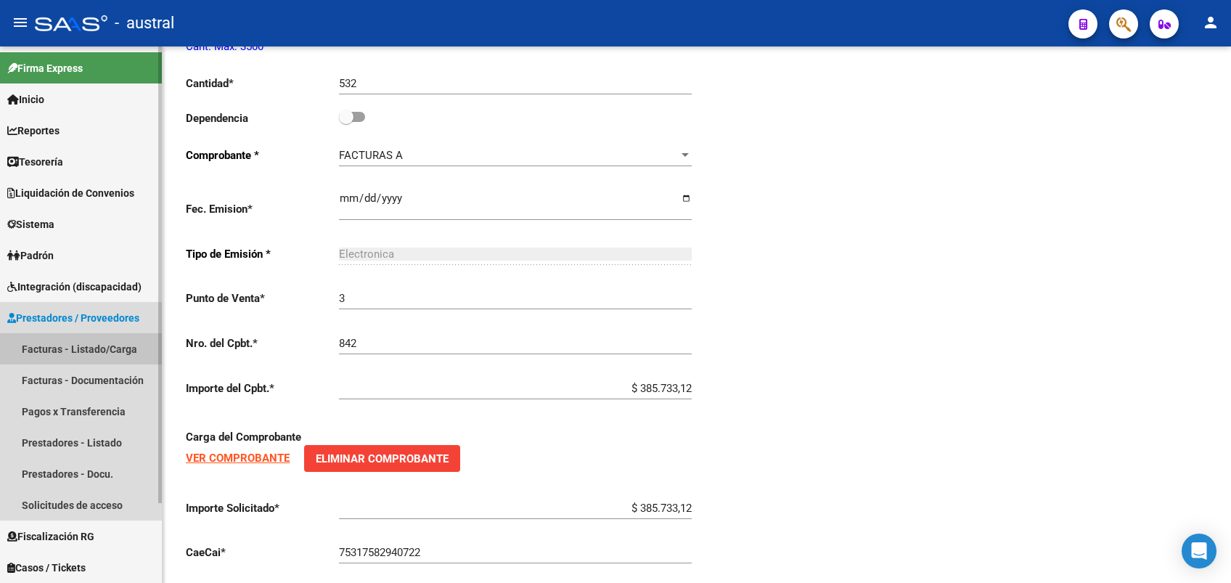
click at [112, 349] on link "Facturas - Listado/Carga" at bounding box center [81, 348] width 162 height 31
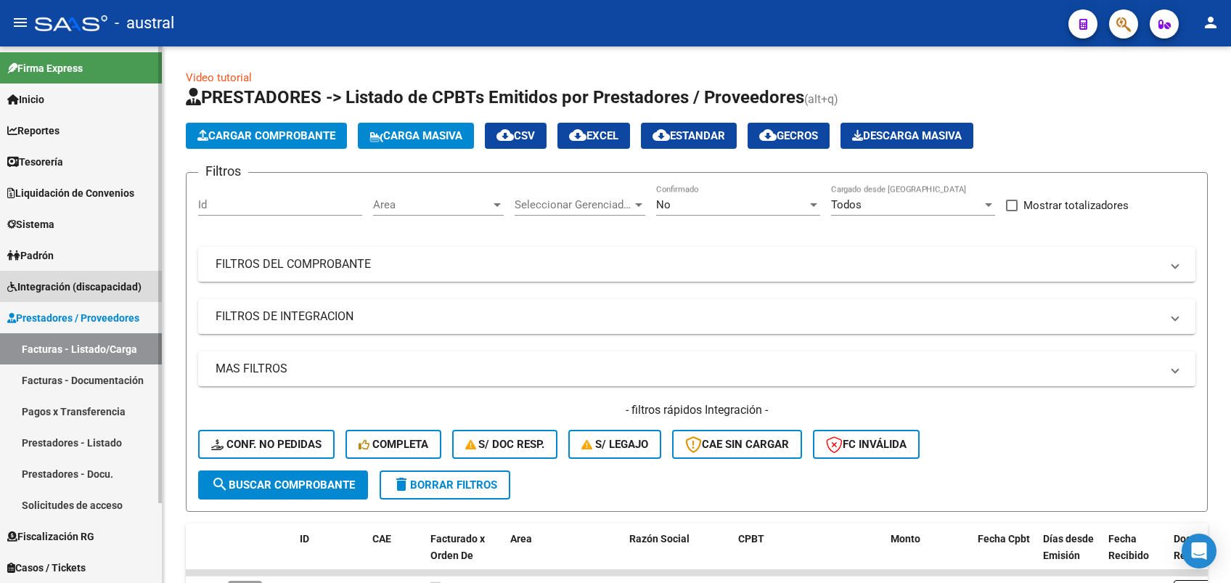
click at [97, 280] on span "Integración (discapacidad)" at bounding box center [74, 287] width 134 height 16
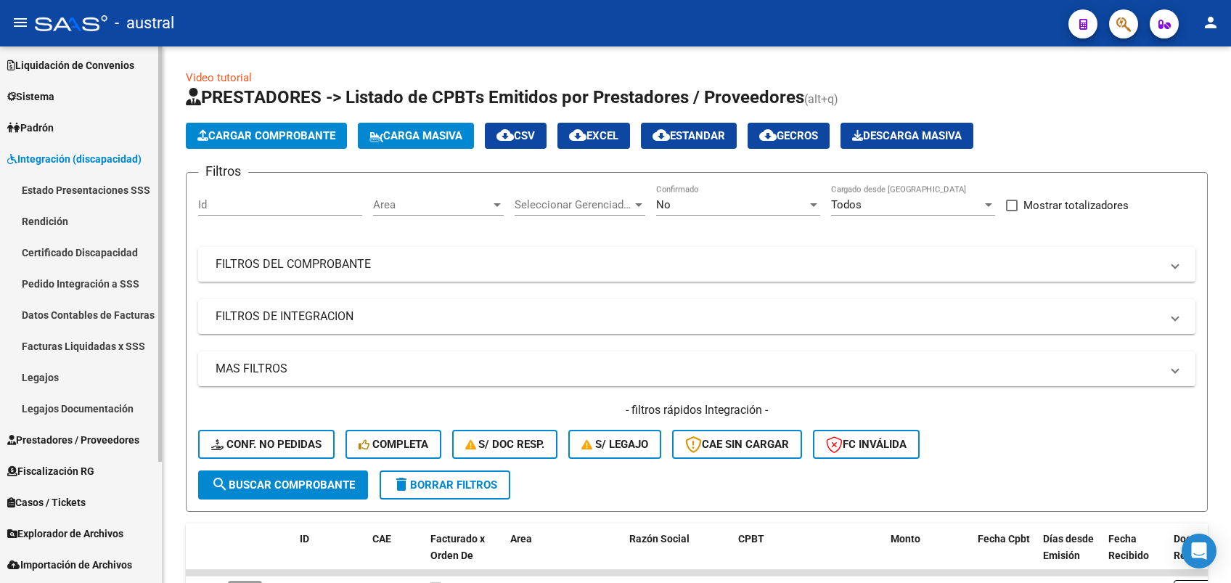
scroll to position [156, 0]
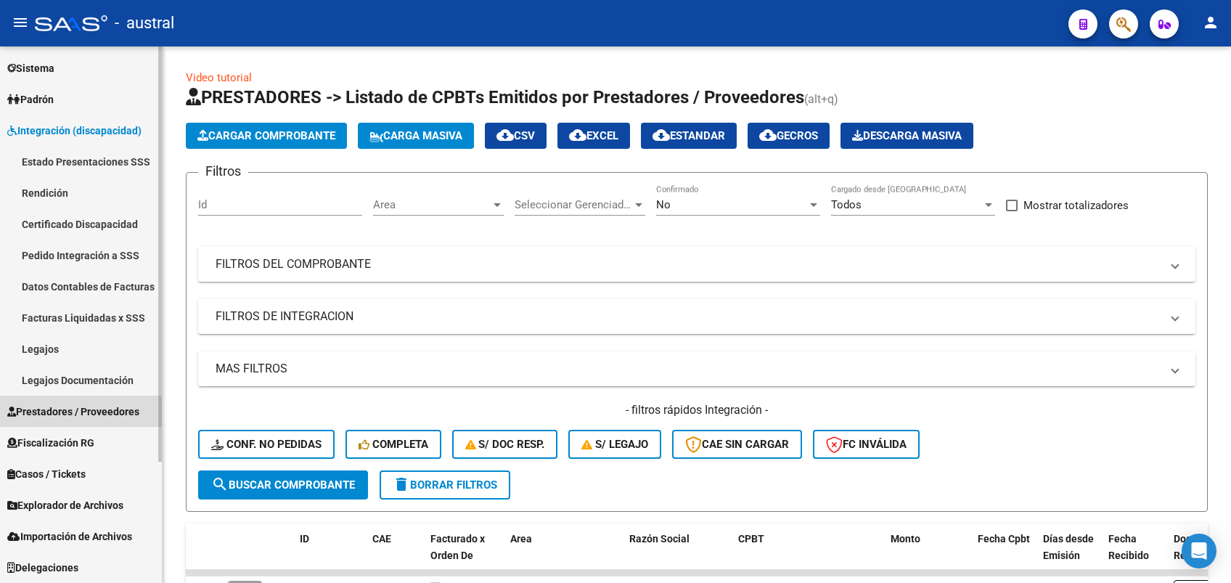
click at [85, 405] on span "Prestadores / Proveedores" at bounding box center [73, 412] width 132 height 16
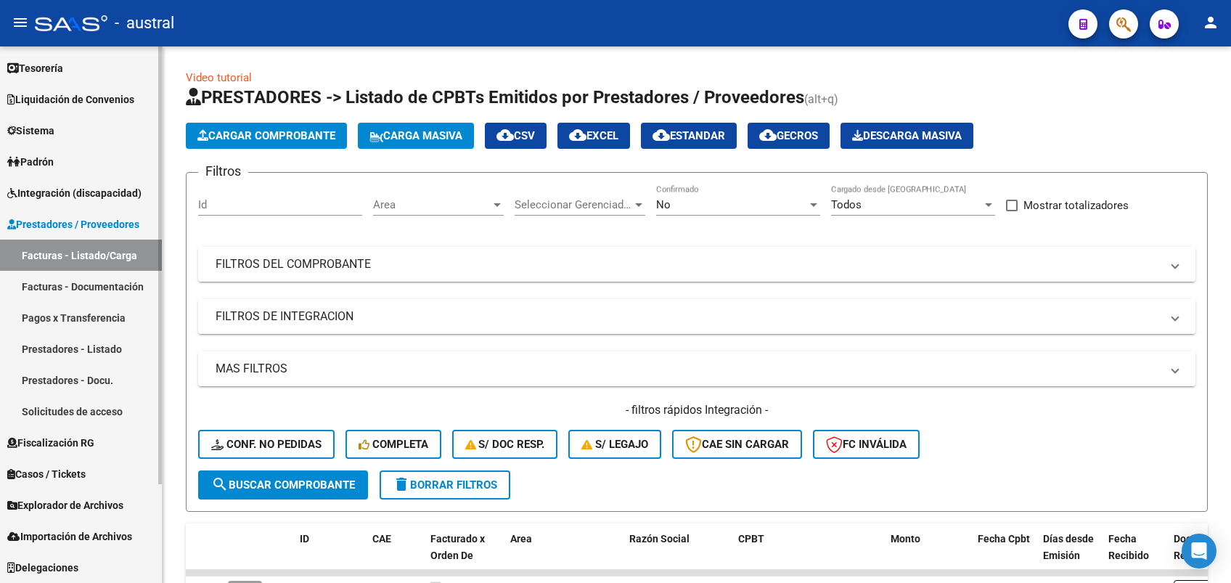
scroll to position [94, 0]
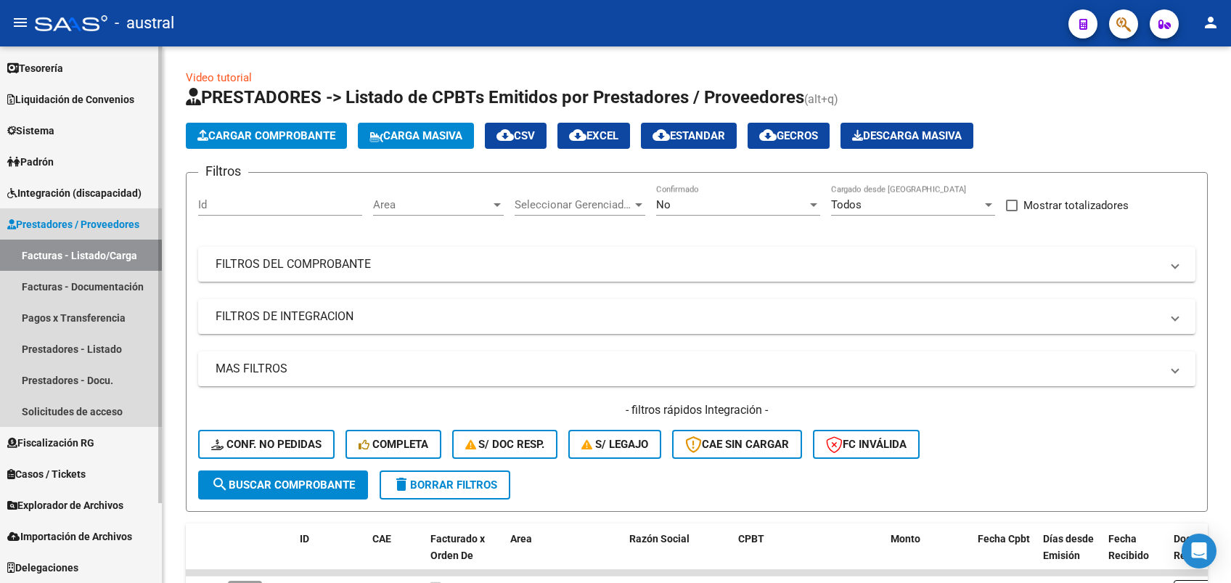
click at [97, 250] on link "Facturas - Listado/Carga" at bounding box center [81, 255] width 162 height 31
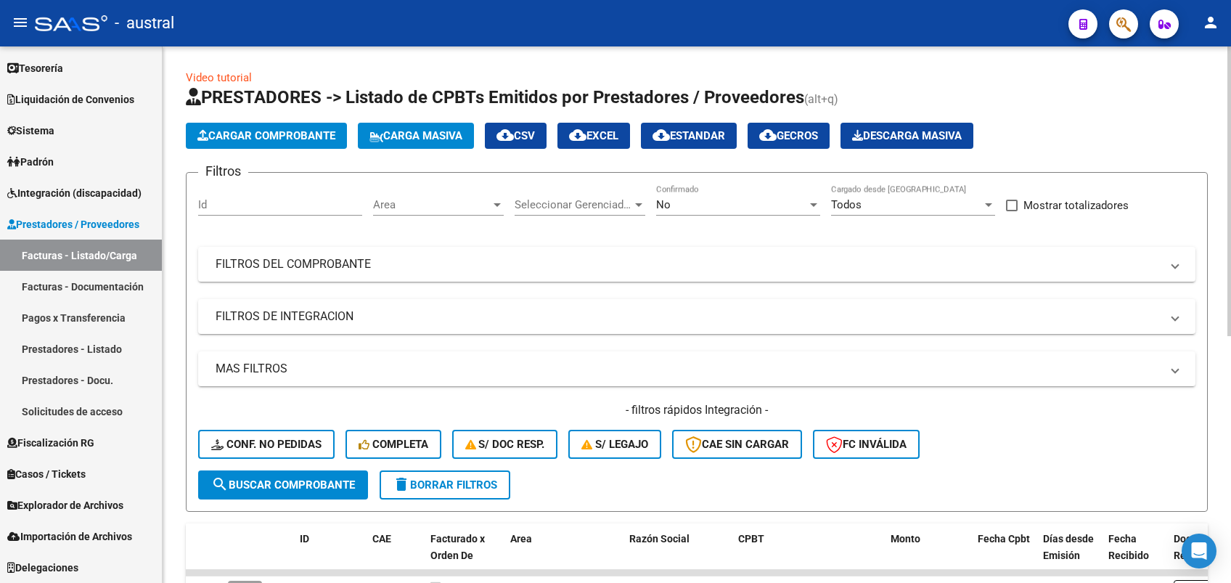
click at [683, 208] on div "No" at bounding box center [731, 204] width 151 height 13
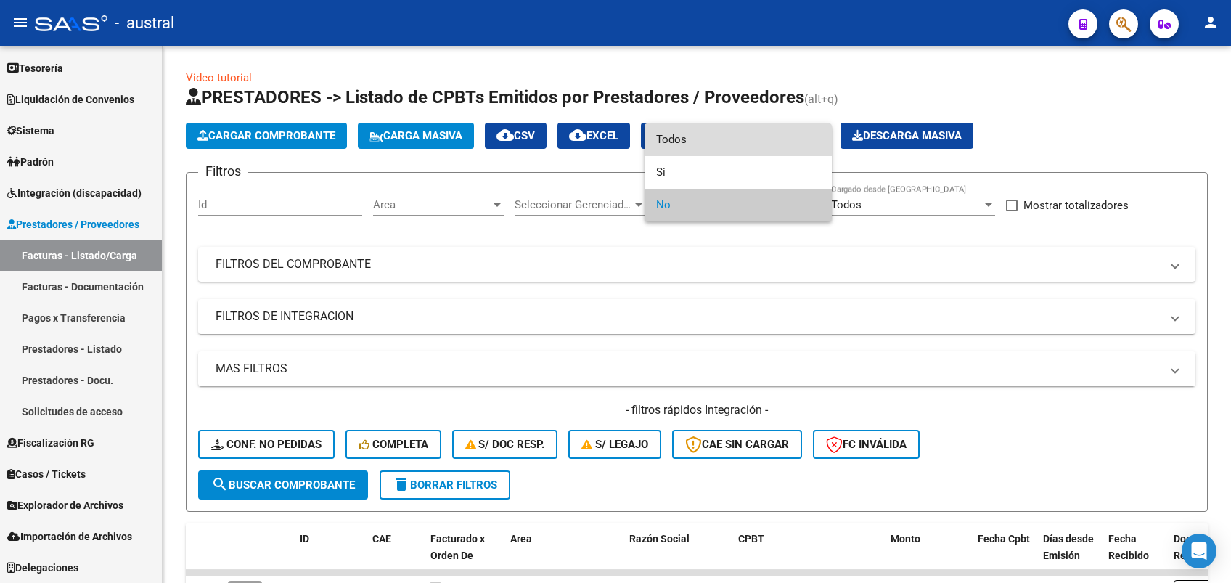
click at [698, 138] on span "Todos" at bounding box center [738, 139] width 164 height 33
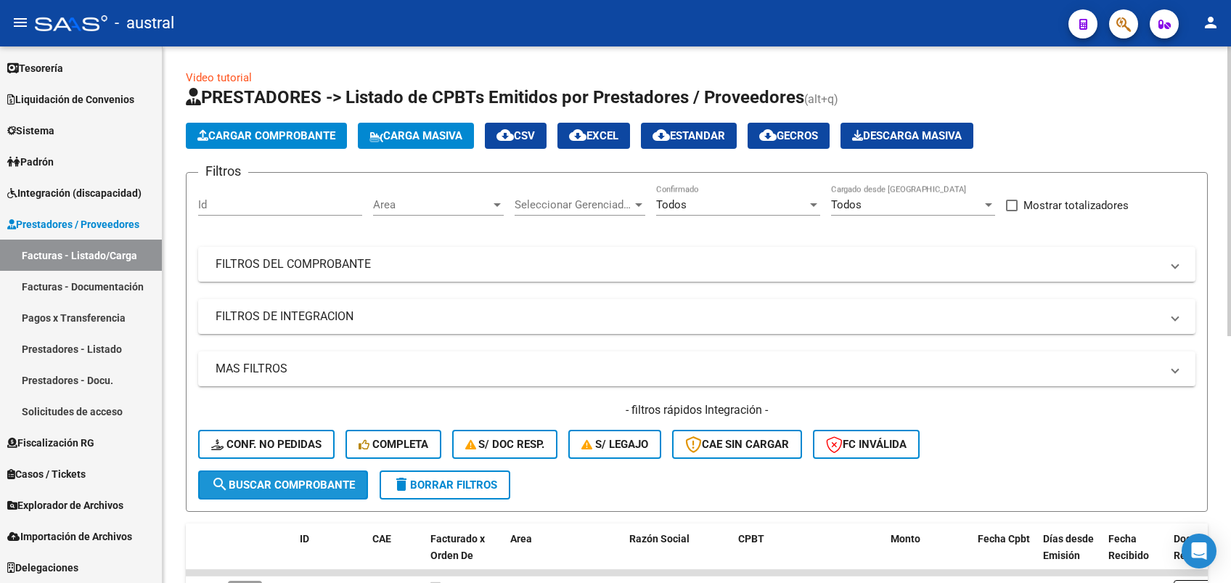
click at [265, 490] on span "search Buscar Comprobante" at bounding box center [283, 484] width 144 height 13
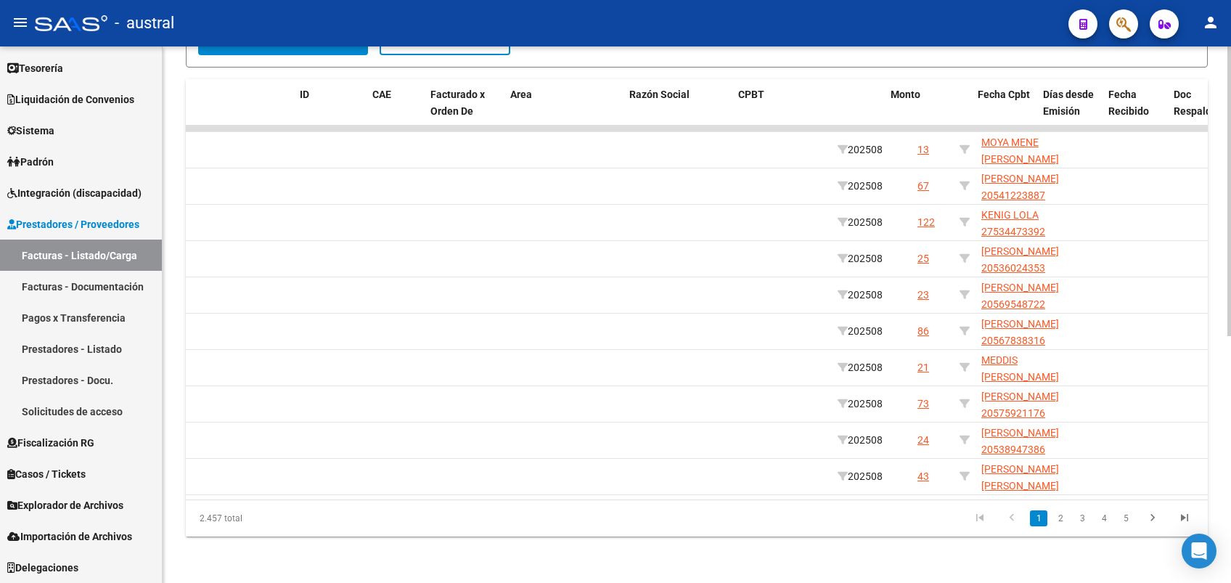
scroll to position [0, 0]
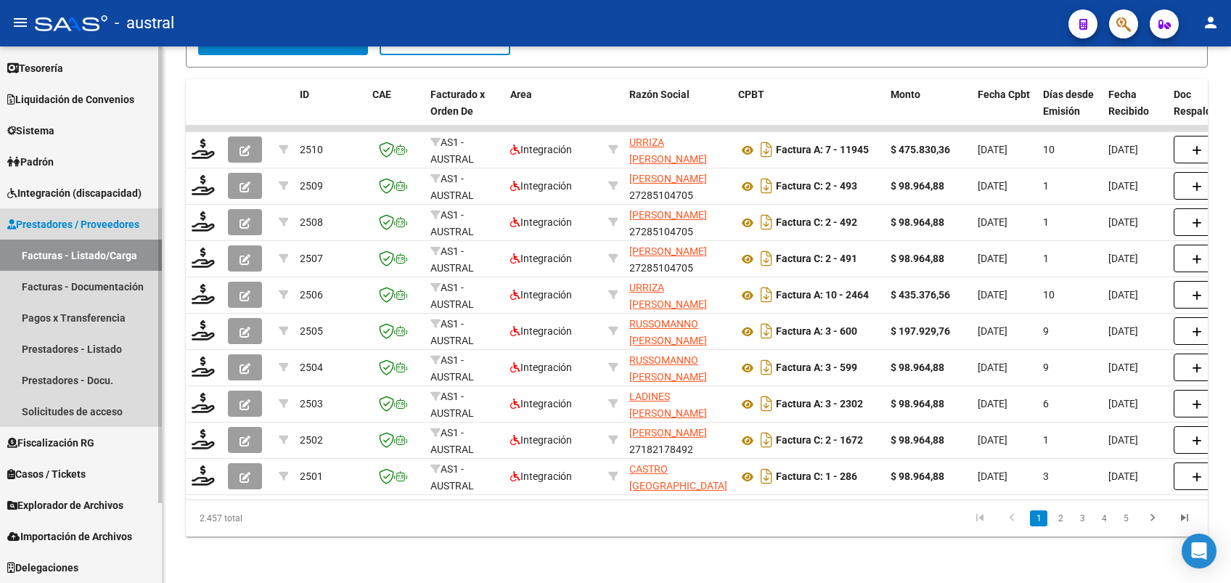
click at [67, 253] on link "Facturas - Listado/Carga" at bounding box center [81, 255] width 162 height 31
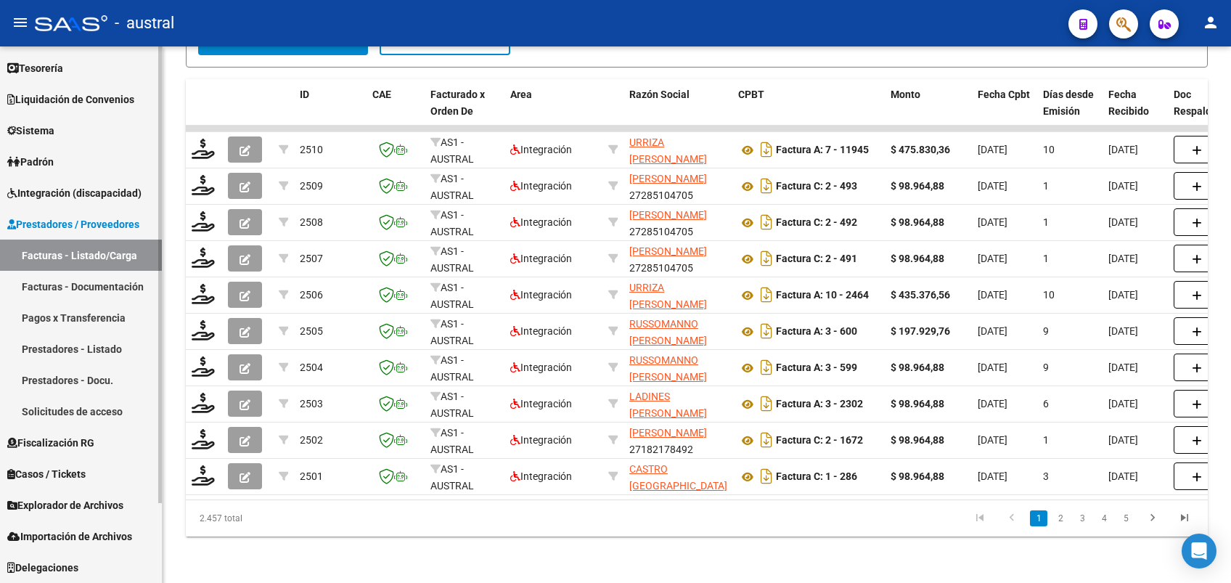
drag, startPoint x: 54, startPoint y: 192, endPoint x: 73, endPoint y: 197, distance: 20.2
click at [54, 192] on span "Integración (discapacidad)" at bounding box center [74, 193] width 134 height 16
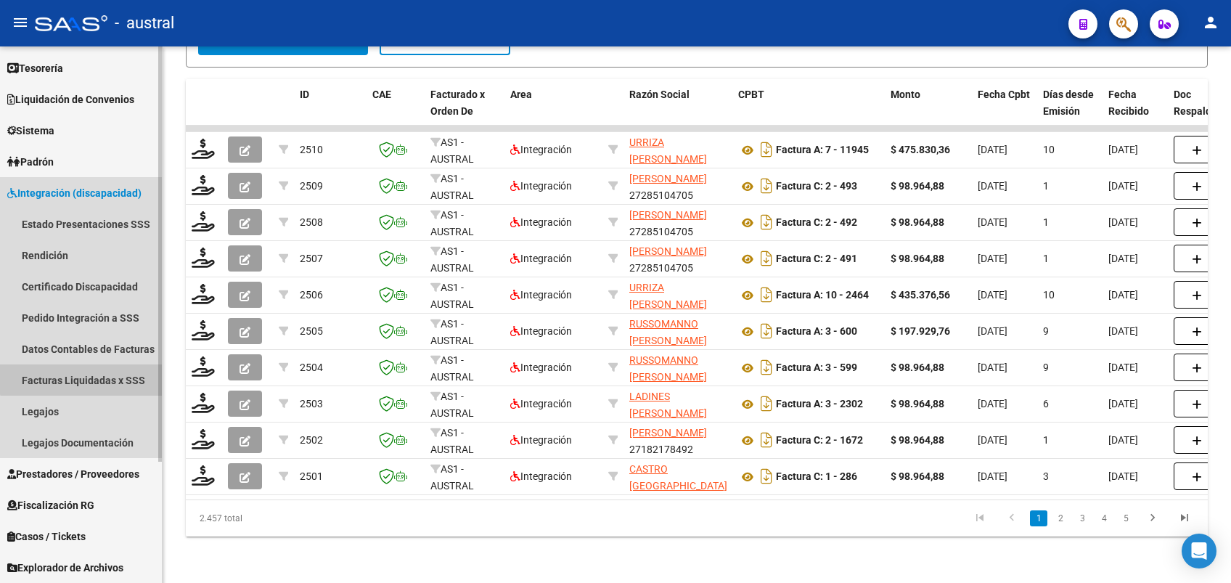
click at [108, 372] on link "Facturas Liquidadas x SSS" at bounding box center [81, 379] width 162 height 31
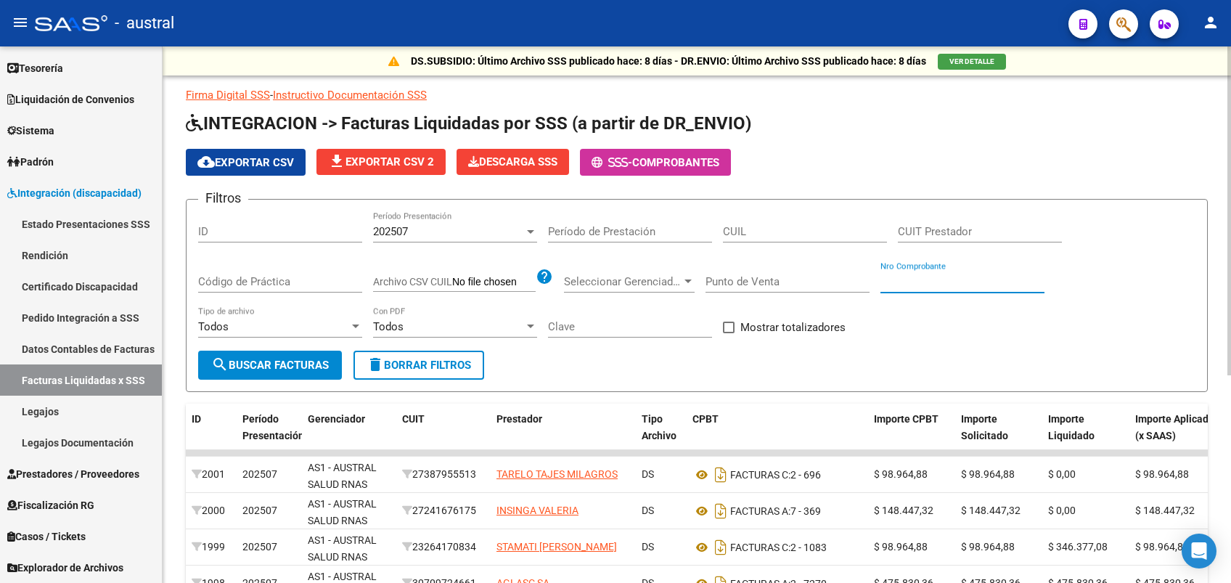
click at [911, 280] on input "Nro Comprobante" at bounding box center [962, 281] width 164 height 13
type input "1120"
click at [310, 369] on span "search Buscar Facturas" at bounding box center [270, 365] width 118 height 13
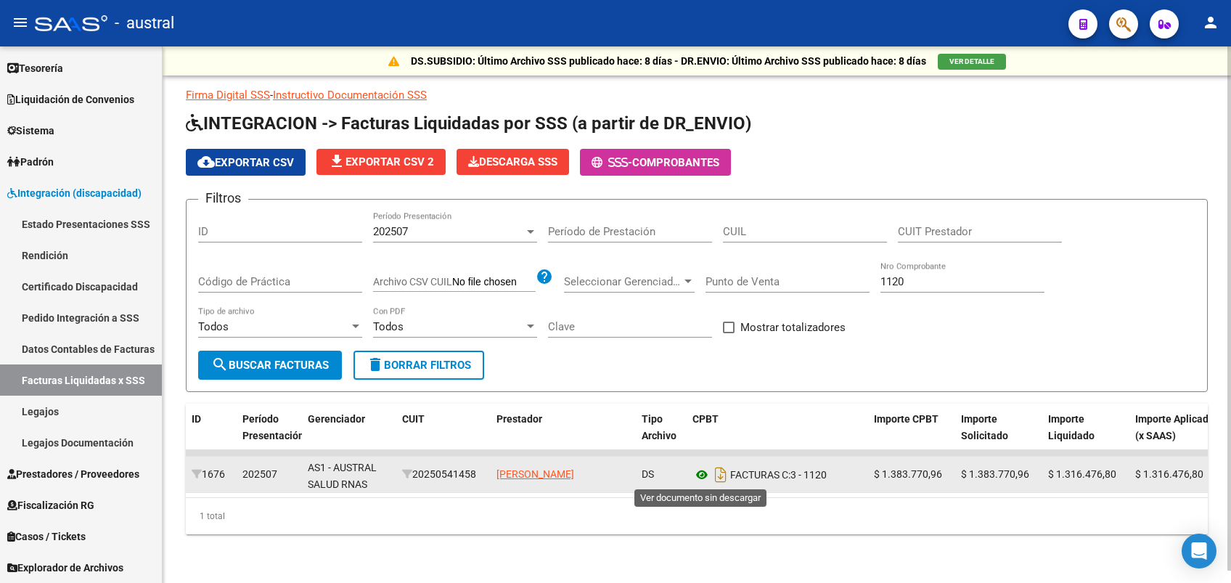
click at [706, 473] on icon at bounding box center [701, 474] width 19 height 17
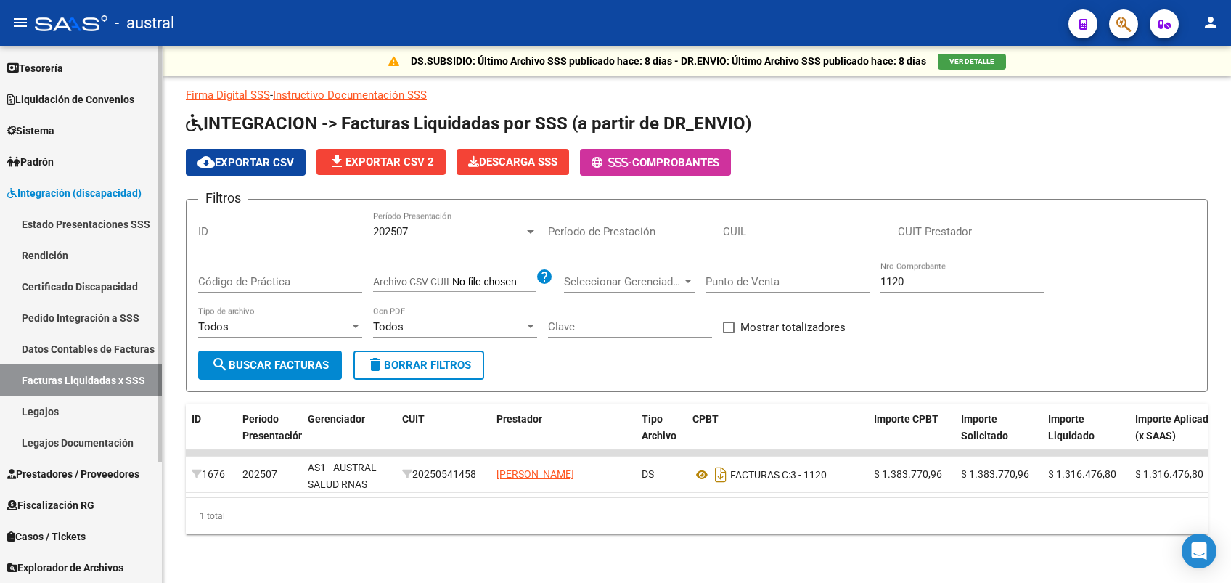
click at [83, 185] on span "Integración (discapacidad)" at bounding box center [74, 193] width 134 height 16
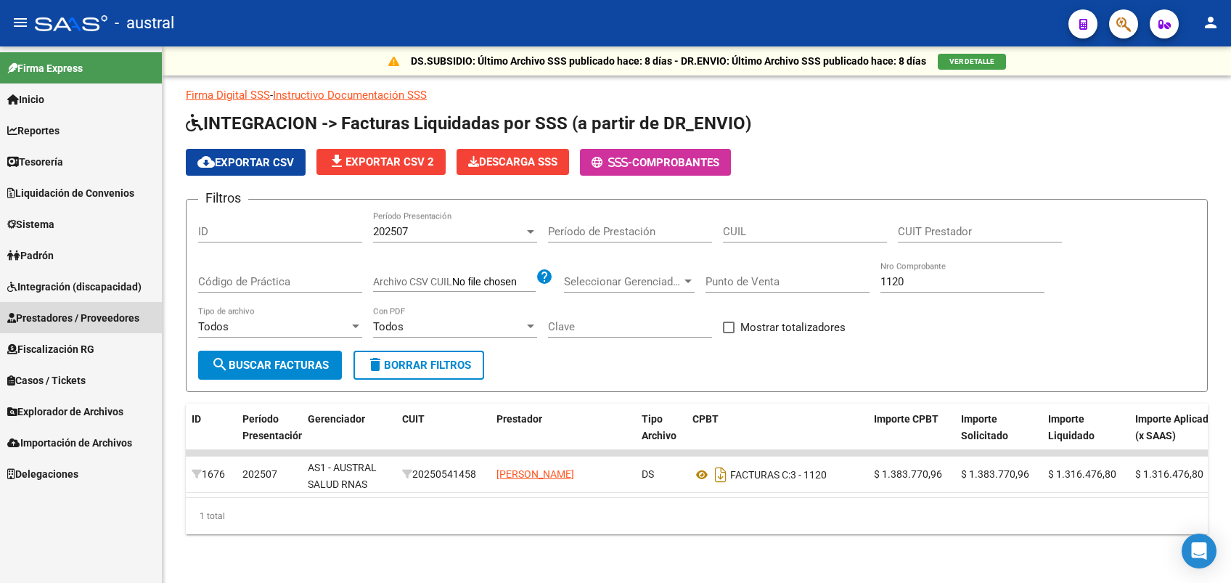
click at [81, 318] on span "Prestadores / Proveedores" at bounding box center [73, 318] width 132 height 16
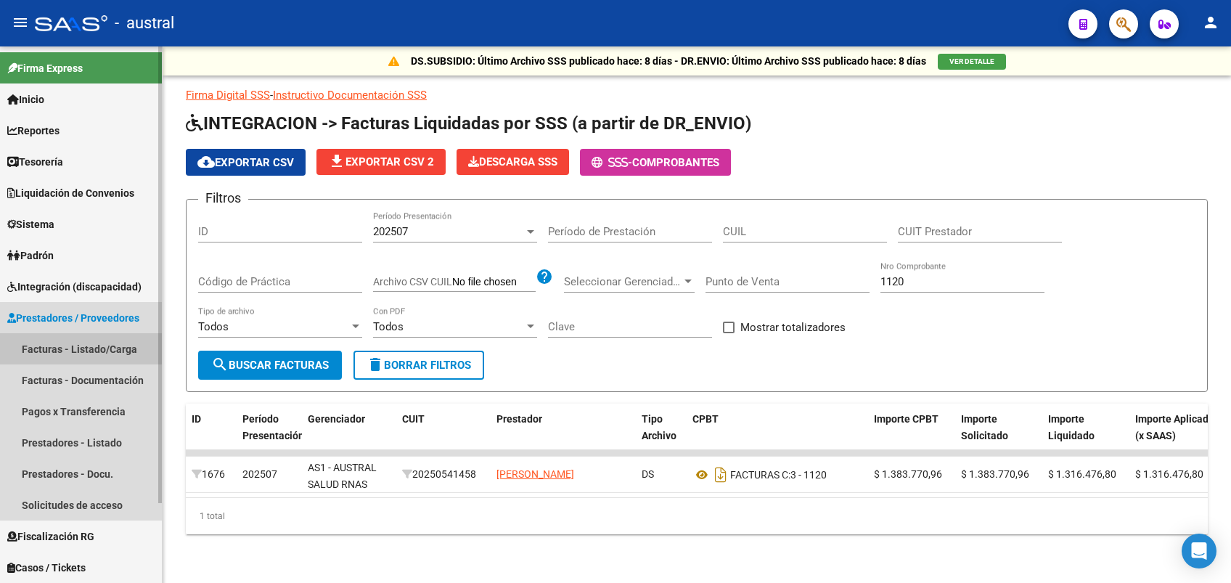
click at [75, 348] on link "Facturas - Listado/Carga" at bounding box center [81, 348] width 162 height 31
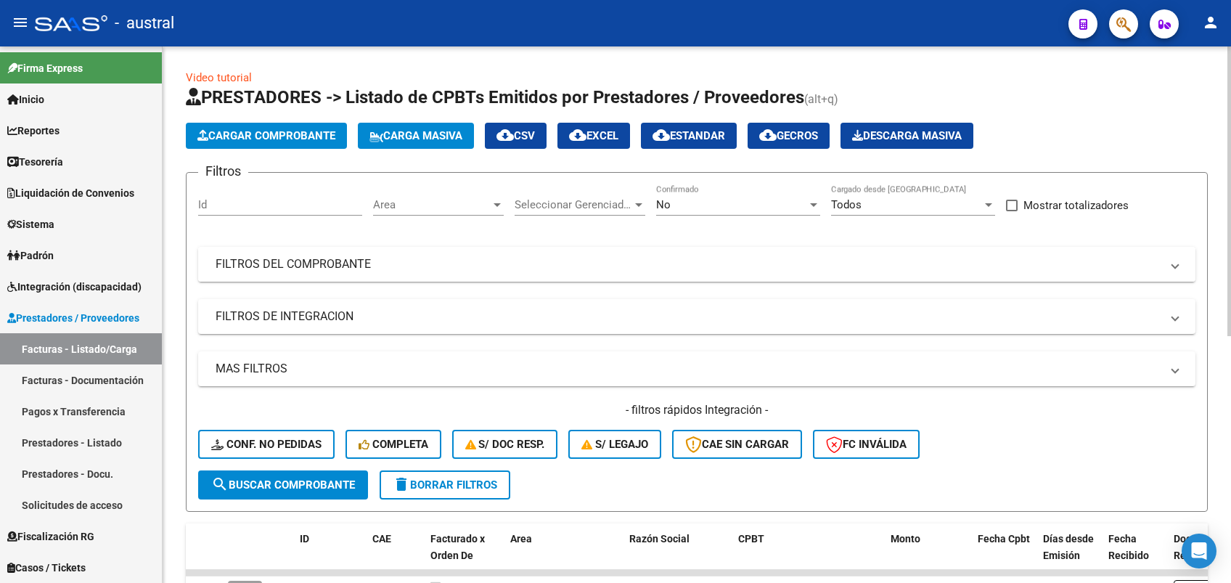
click at [324, 263] on mat-panel-title "FILTROS DEL COMPROBANTE" at bounding box center [688, 264] width 945 height 16
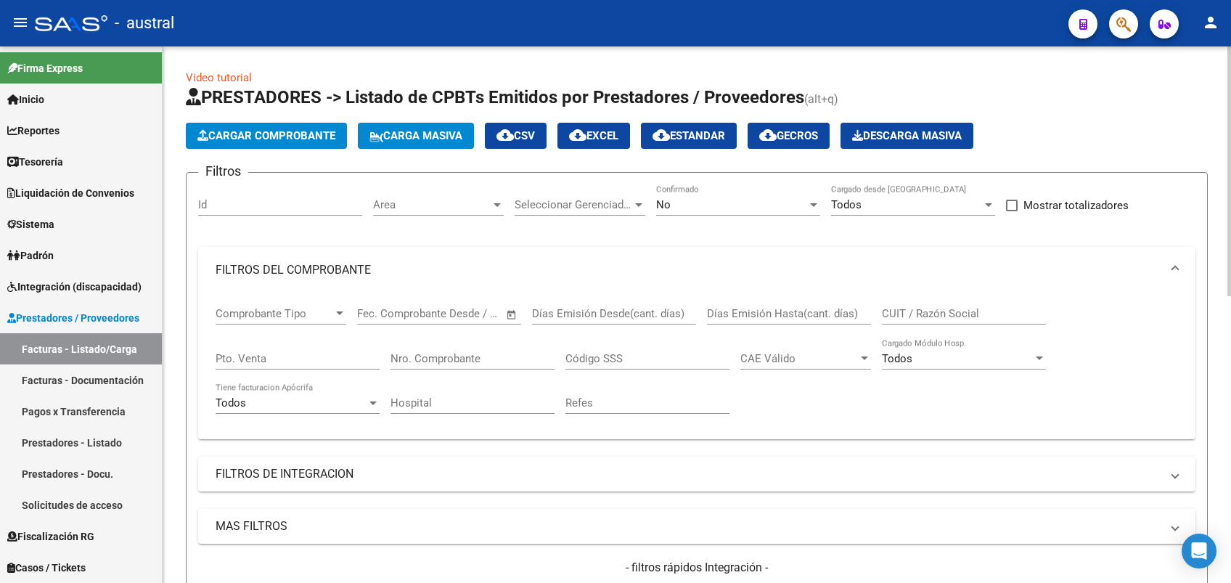
click at [448, 358] on input "Nro. Comprobante" at bounding box center [472, 358] width 164 height 13
type input "1"
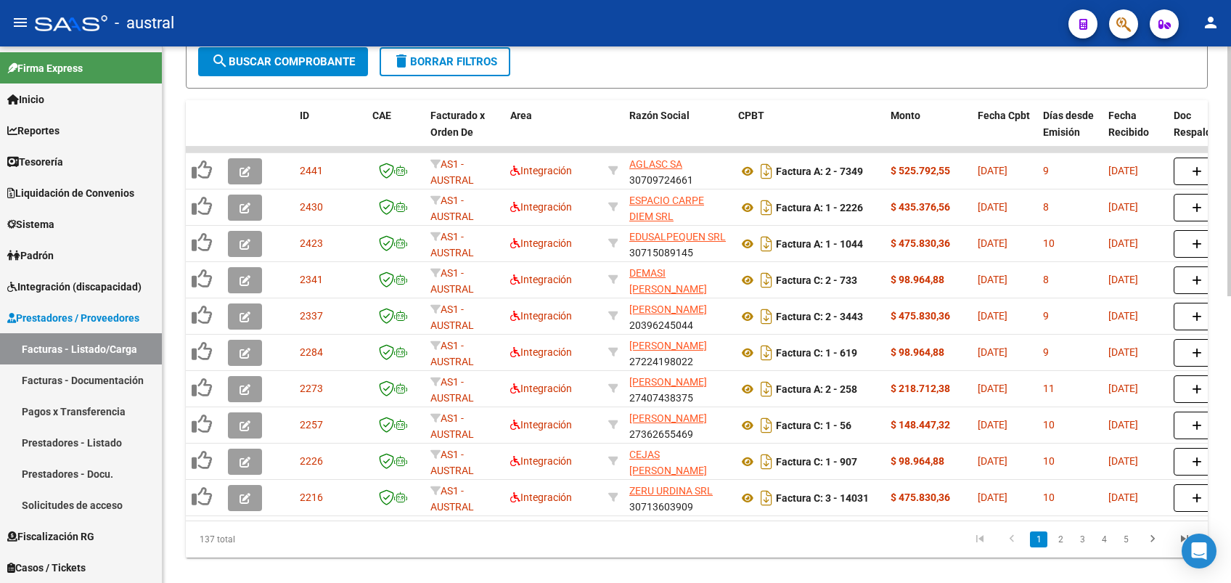
scroll to position [97, 0]
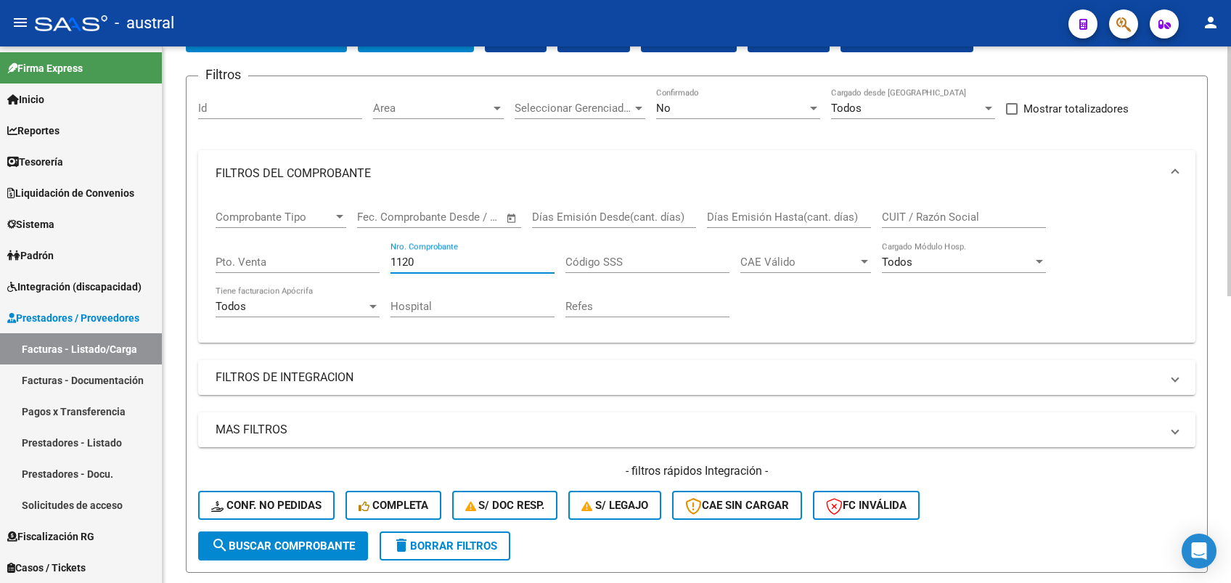
type input "1120"
click at [435, 555] on button "delete Borrar Filtros" at bounding box center [445, 545] width 131 height 29
click at [494, 258] on input "Nro. Comprobante" at bounding box center [472, 261] width 164 height 13
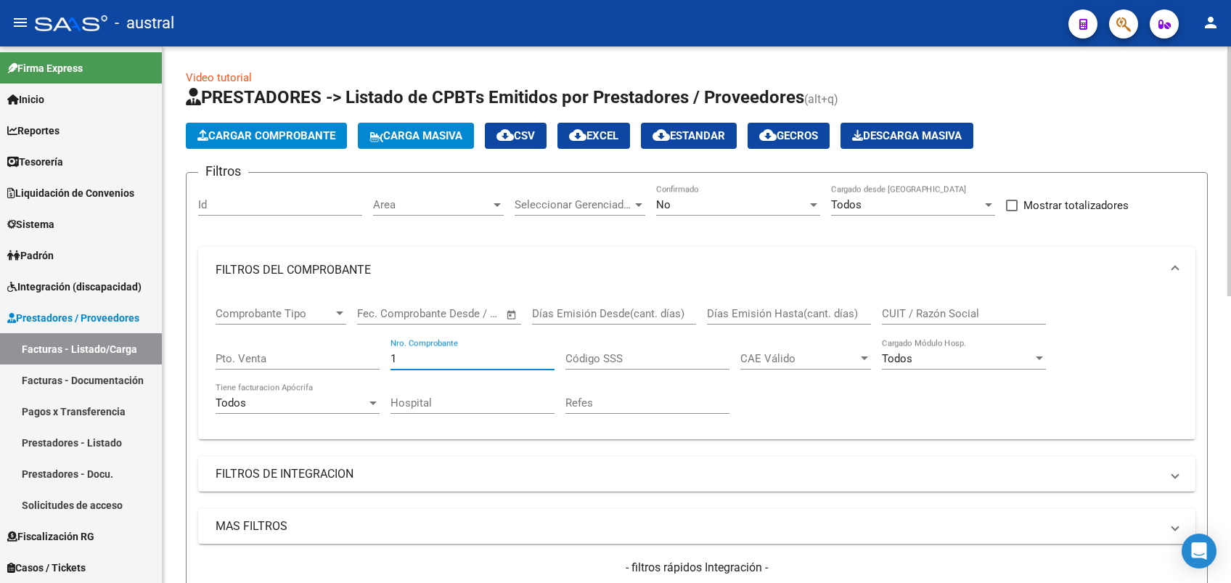
scroll to position [0, 0]
type input "1"
click at [406, 475] on mat-panel-title "FILTROS DE INTEGRACION" at bounding box center [688, 474] width 945 height 16
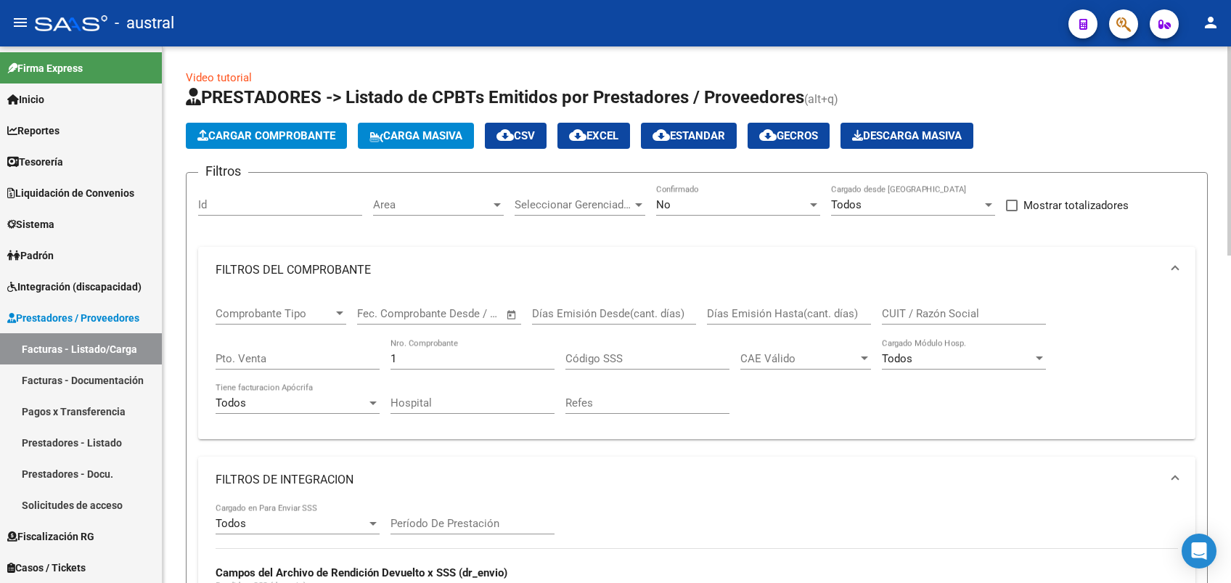
scroll to position [97, 0]
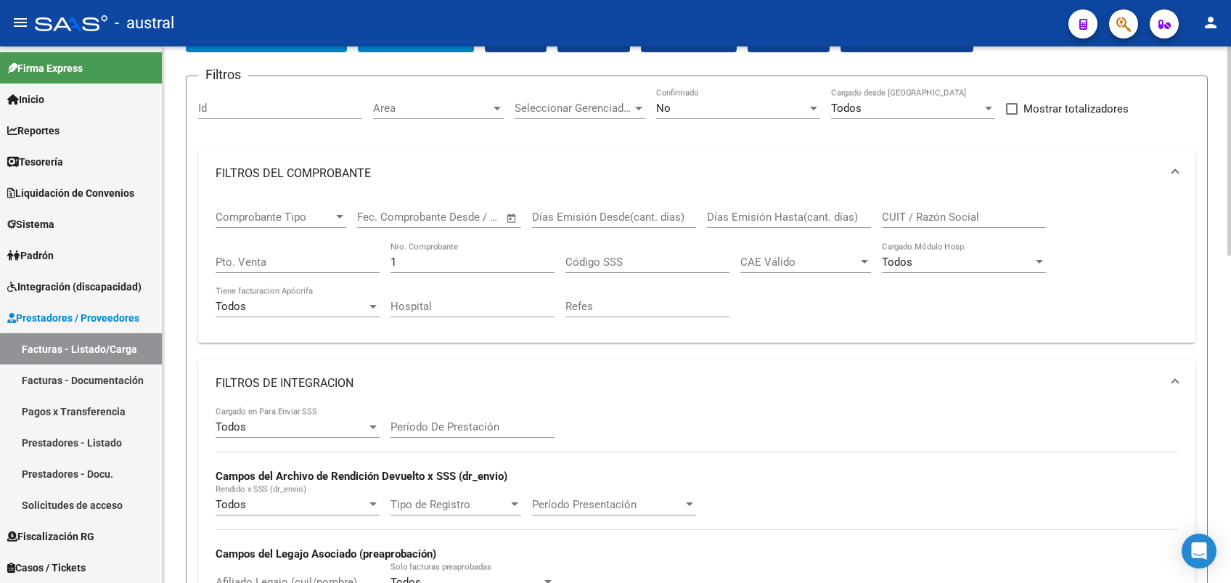
click at [337, 387] on mat-panel-title "FILTROS DE INTEGRACION" at bounding box center [688, 383] width 945 height 16
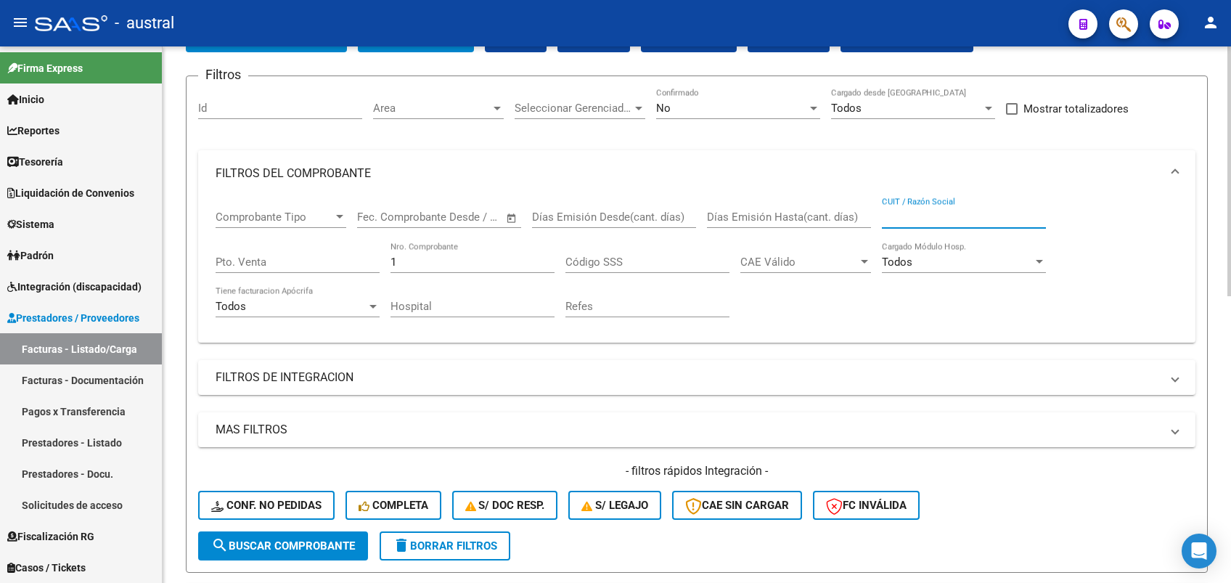
click at [1001, 218] on input "CUIT / Razón Social" at bounding box center [964, 216] width 164 height 13
type input "o"
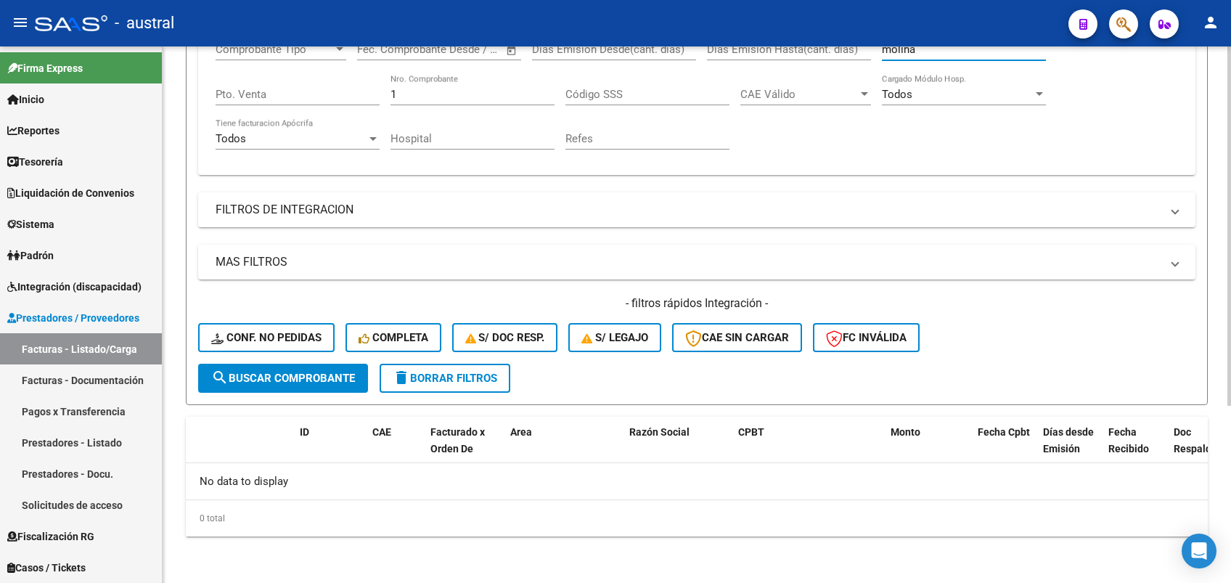
type input "molina"
click at [475, 377] on span "delete Borrar Filtros" at bounding box center [445, 378] width 105 height 13
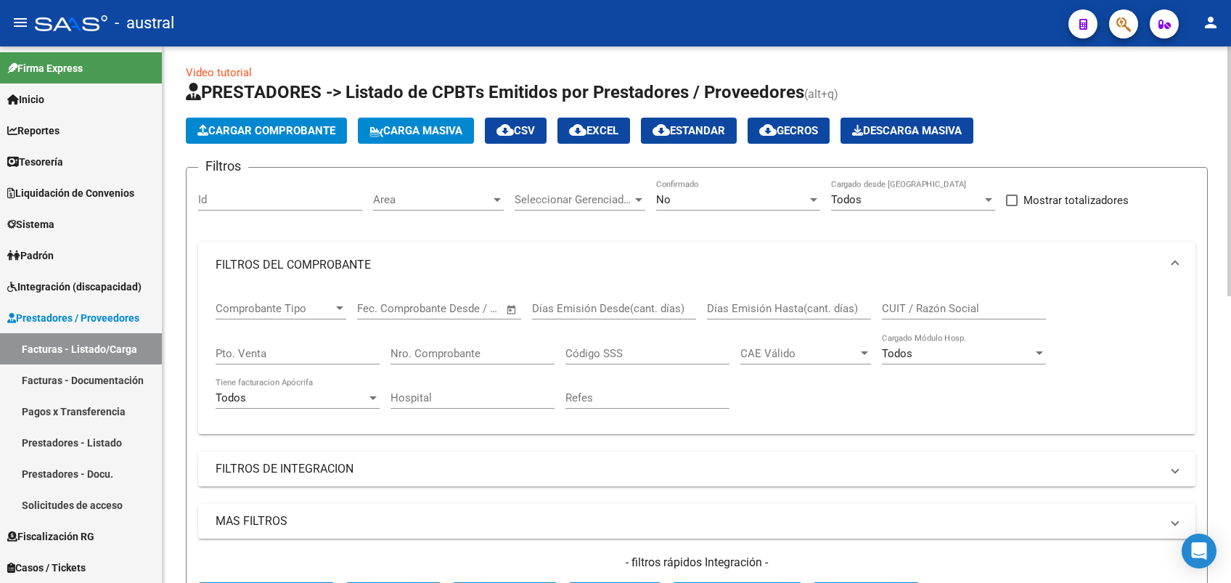
scroll to position [0, 0]
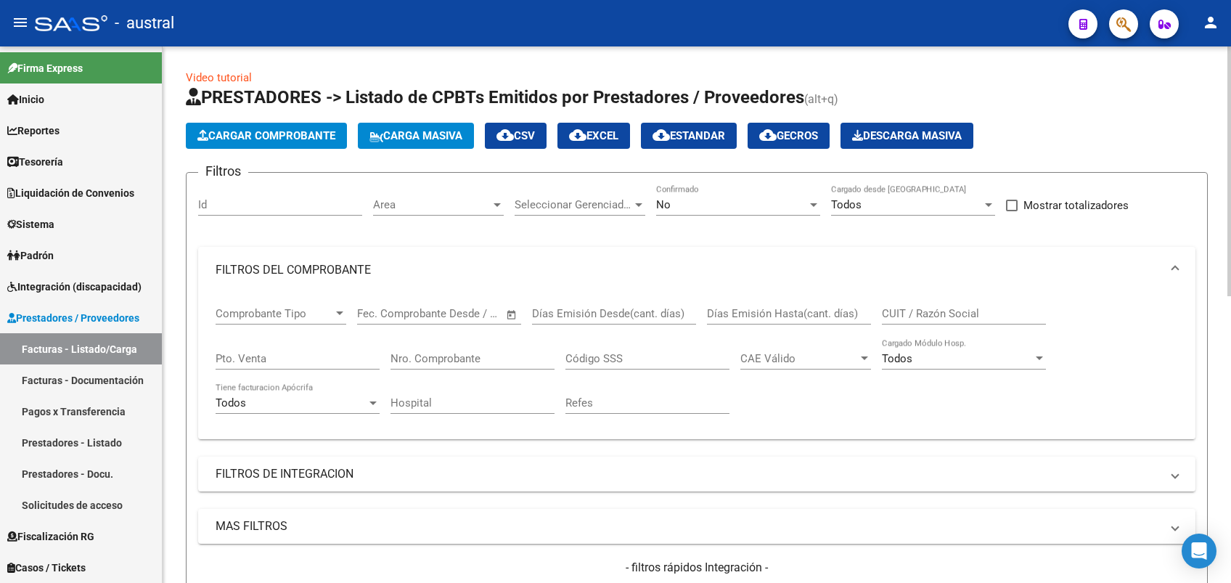
click at [771, 202] on div "No" at bounding box center [731, 204] width 151 height 13
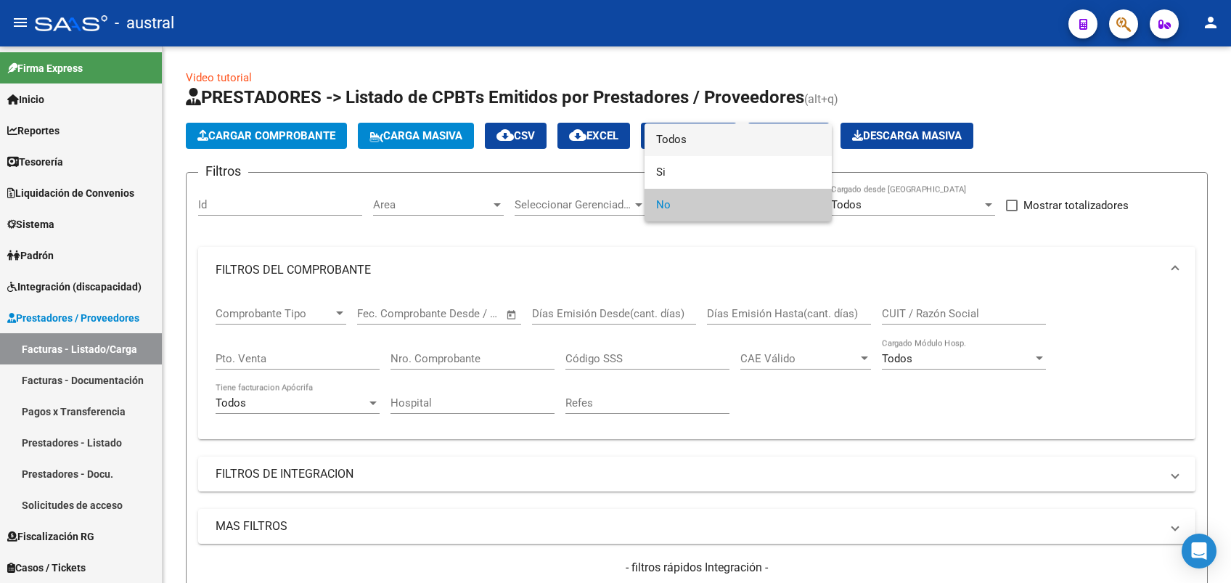
click at [718, 141] on span "Todos" at bounding box center [738, 139] width 164 height 33
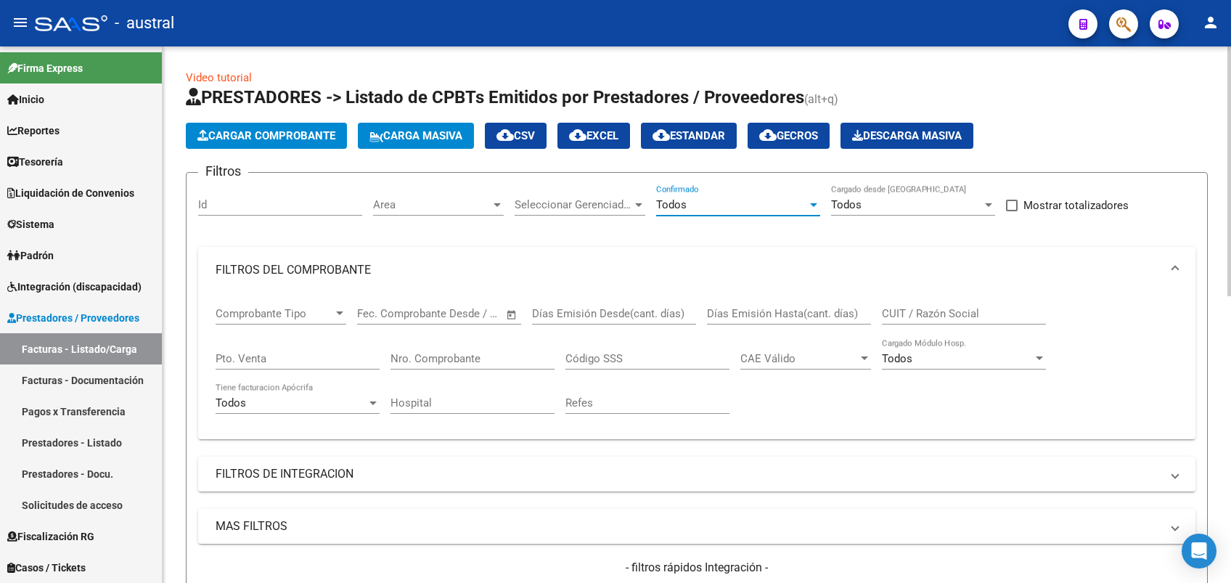
click at [936, 312] on input "CUIT / Razón Social" at bounding box center [964, 313] width 164 height 13
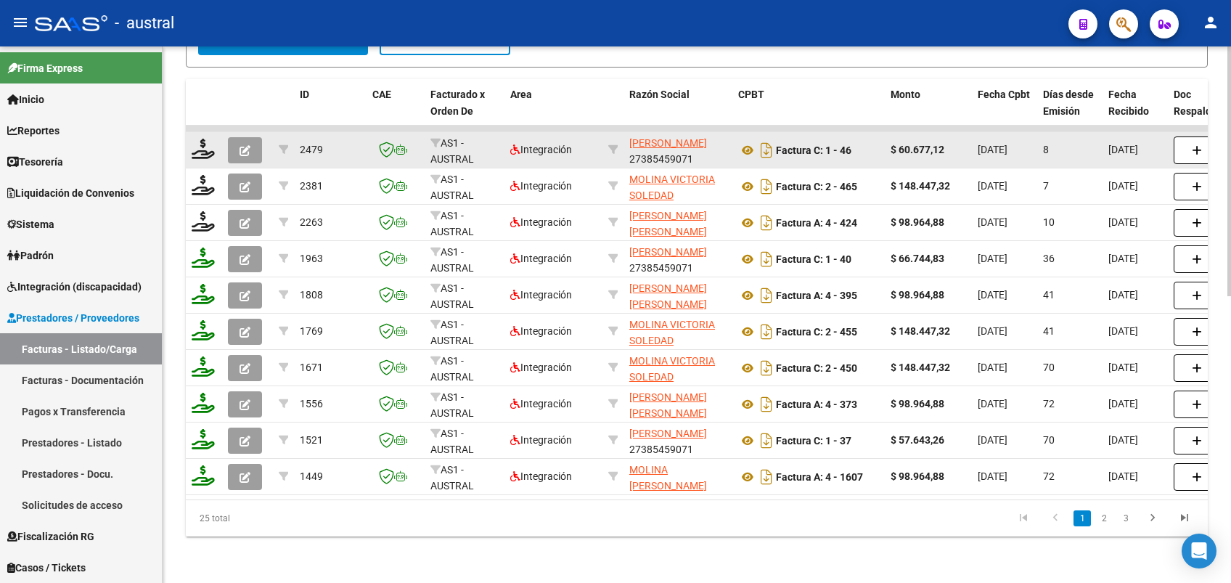
type input "molina"
click at [251, 138] on button "button" at bounding box center [245, 150] width 34 height 26
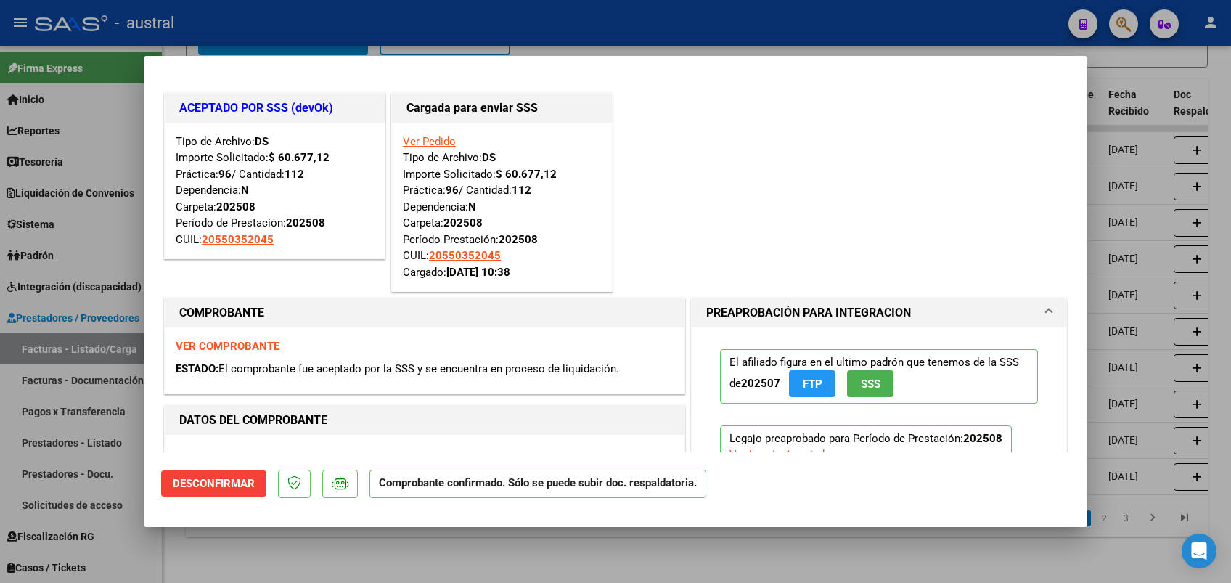
drag, startPoint x: 517, startPoint y: 189, endPoint x: 543, endPoint y: 190, distance: 26.2
click at [543, 190] on div "Ver Pedido Tipo de Archivo: DS Importe Solicitado: $ 60.677,12 Práctica: 96 / C…" at bounding box center [502, 207] width 198 height 147
click at [546, 194] on div "Ver Pedido Tipo de Archivo: DS Importe Solicitado: $ 60.677,12 Práctica: 96 / C…" at bounding box center [502, 207] width 198 height 147
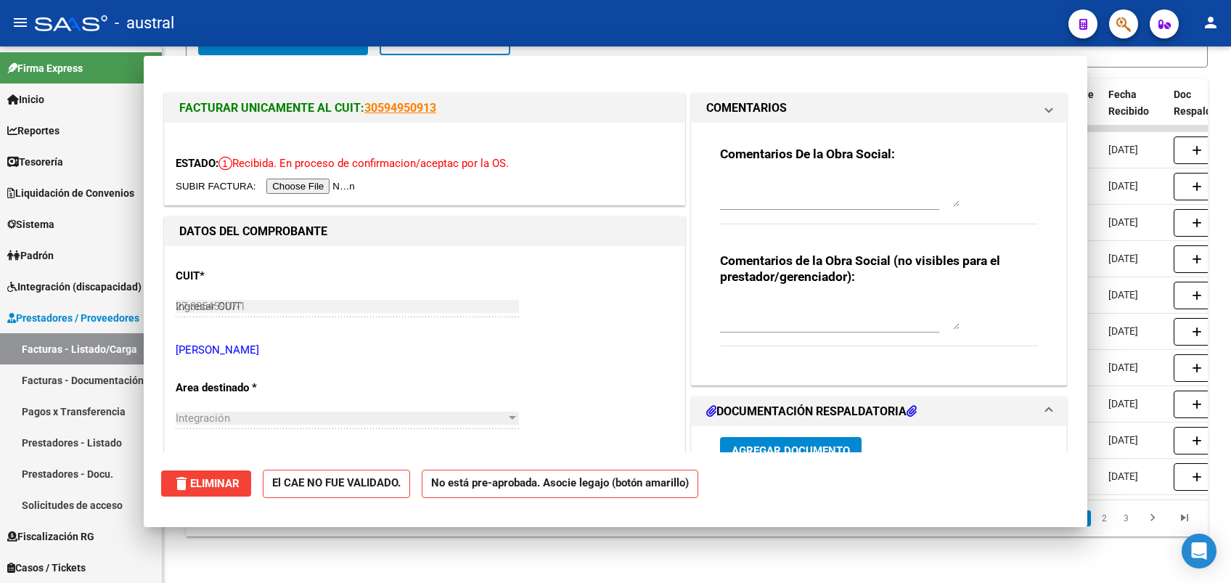
type input "$ 0,00"
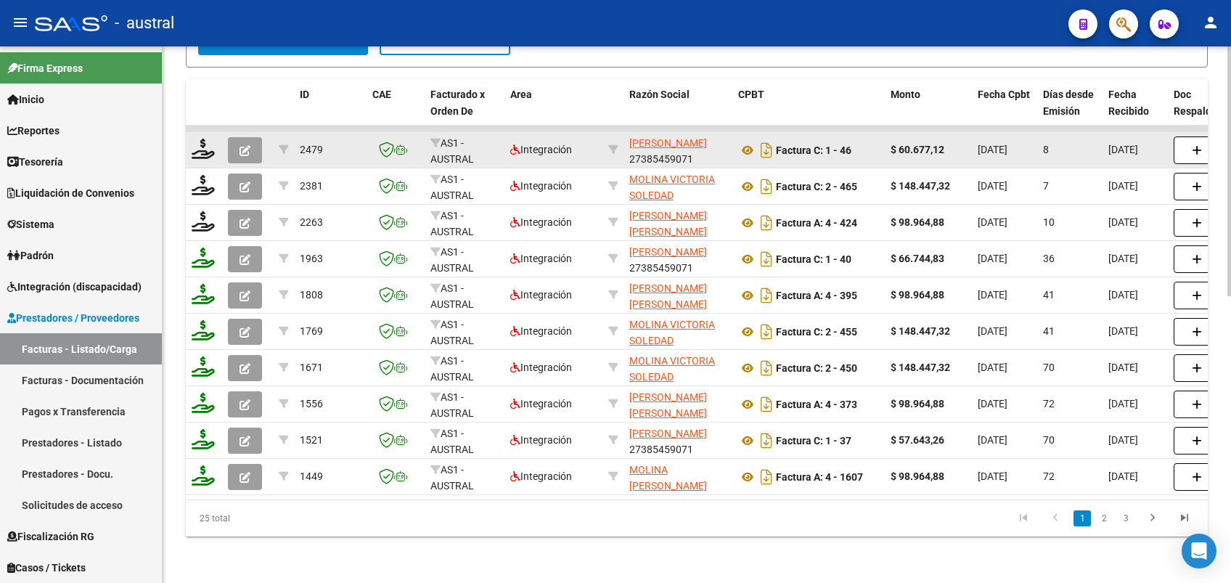
click at [255, 142] on button "button" at bounding box center [245, 150] width 34 height 26
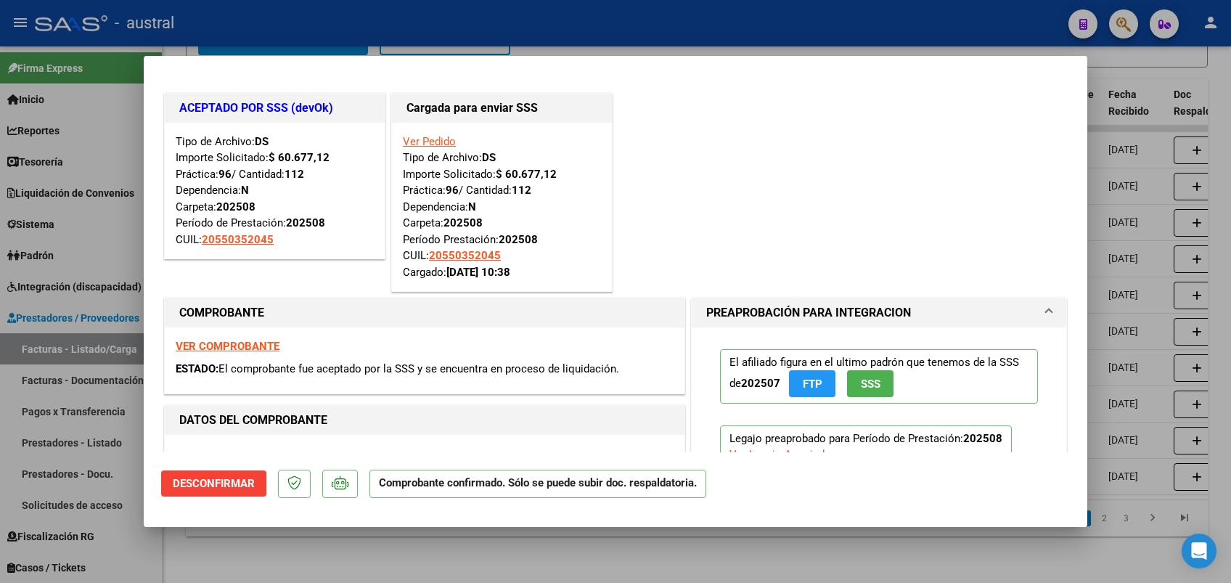
click at [255, 342] on strong "VER COMPROBANTE" at bounding box center [228, 346] width 104 height 13
click at [1016, 149] on div "ACEPTADO POR SSS (devOk) Tipo de Archivo: DS Importe Solicitado: $ 60.677,12 Pr…" at bounding box center [615, 192] width 909 height 205
type input "$ 0,00"
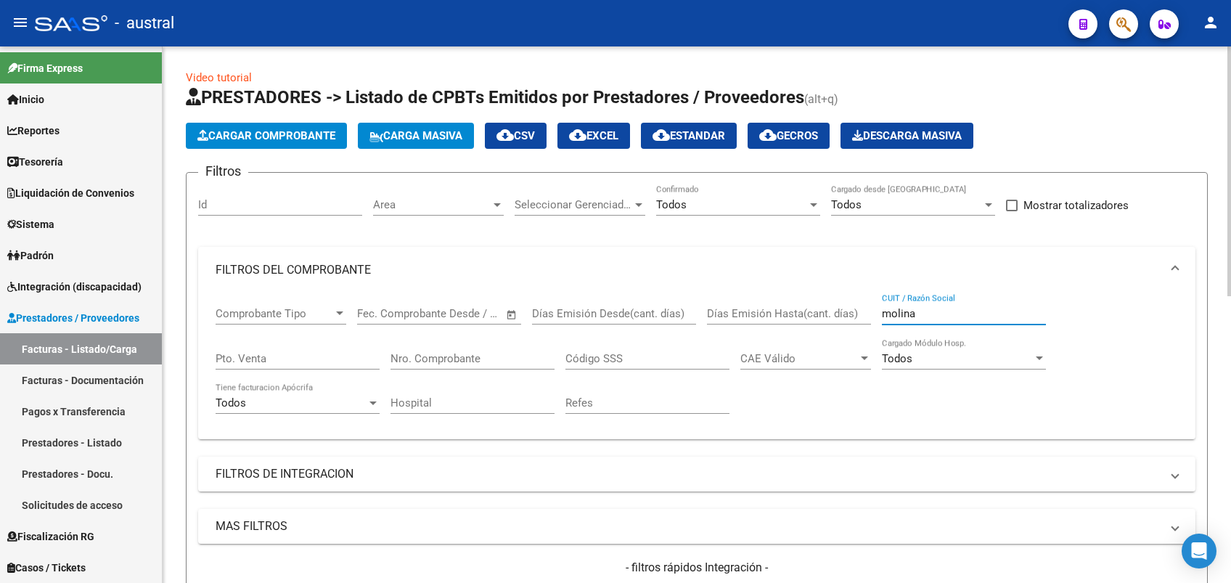
drag, startPoint x: 944, startPoint y: 311, endPoint x: 851, endPoint y: 306, distance: 93.8
click at [851, 306] on div "Comprobante Tipo Comprobante Tipo Fecha inicio – Fecha fin Fec. Comprobante Des…" at bounding box center [697, 360] width 962 height 134
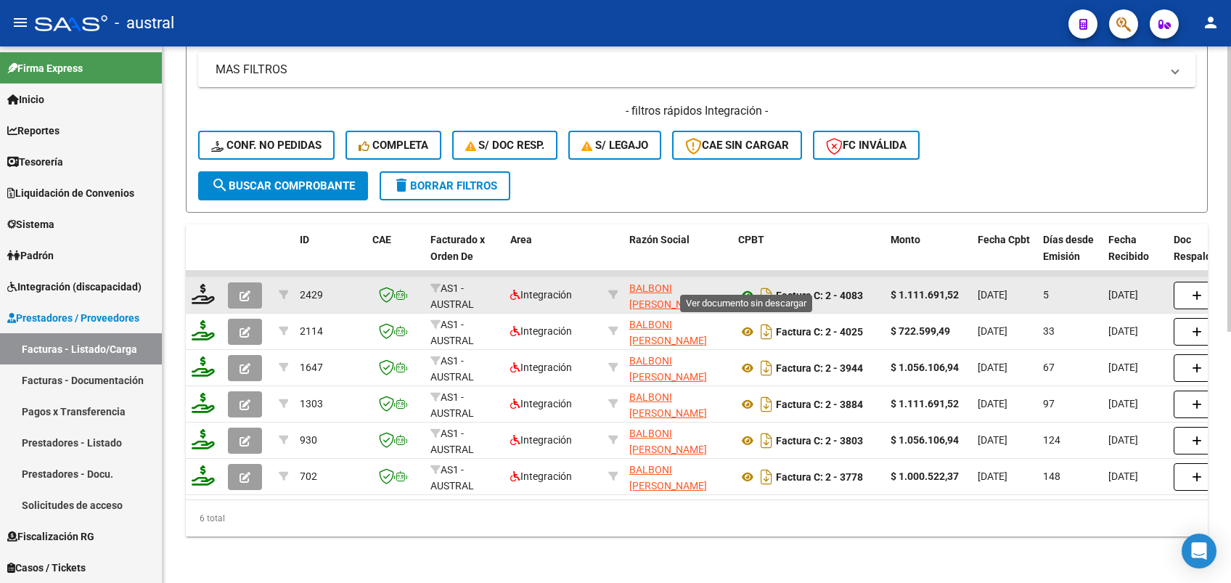
type input "balboni"
click at [745, 287] on icon at bounding box center [747, 295] width 19 height 17
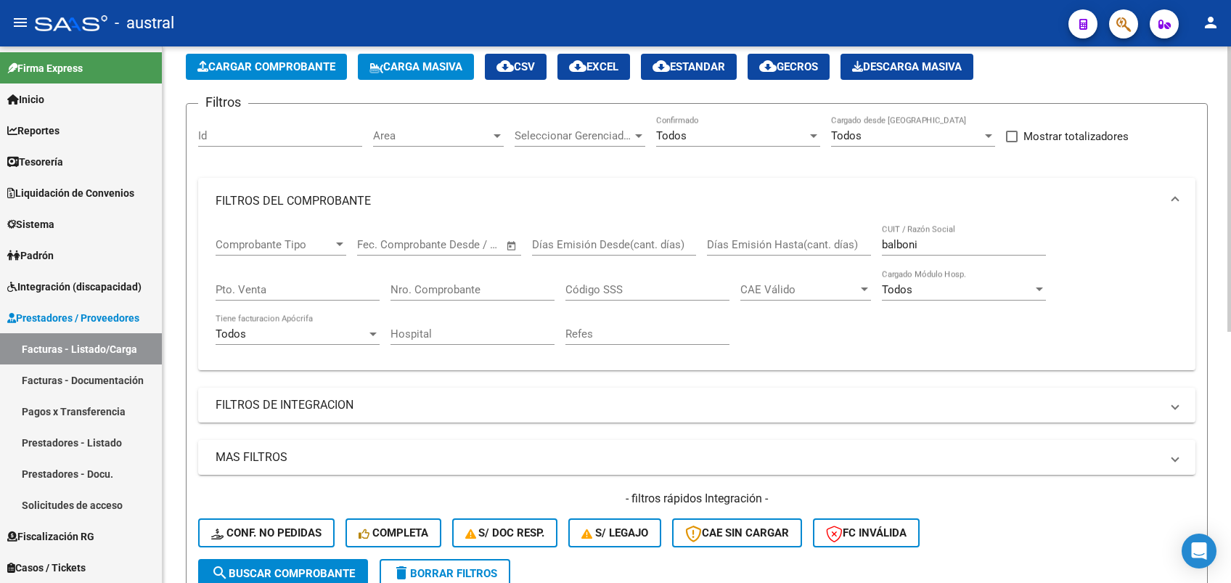
scroll to position [97, 0]
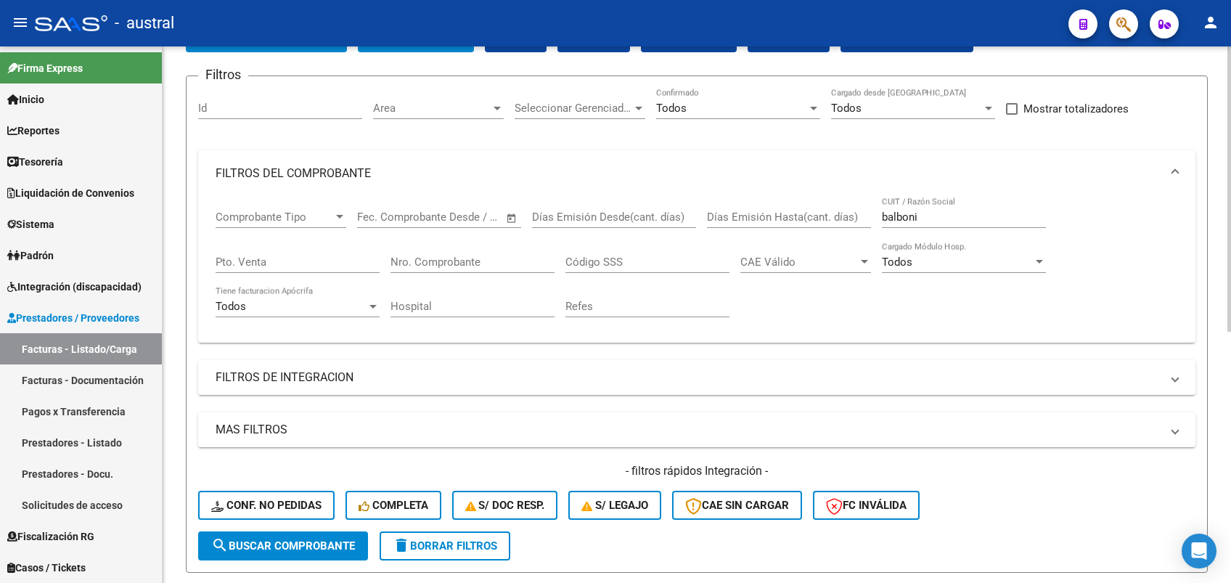
click at [447, 547] on span "delete Borrar Filtros" at bounding box center [445, 545] width 105 height 13
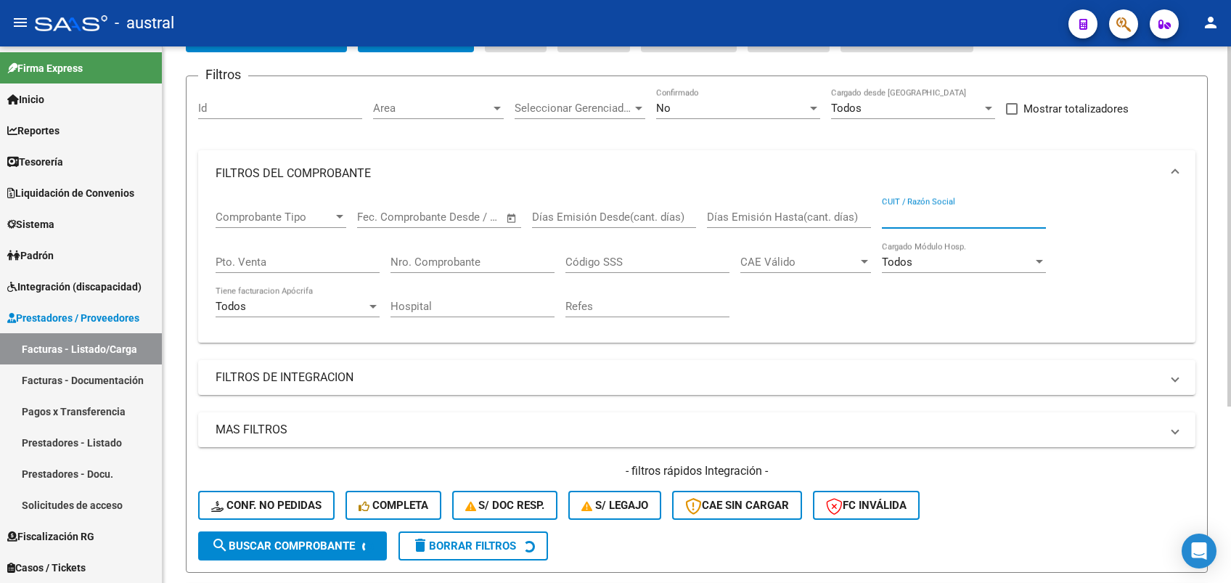
click at [923, 214] on input "CUIT / Razón Social" at bounding box center [964, 216] width 164 height 13
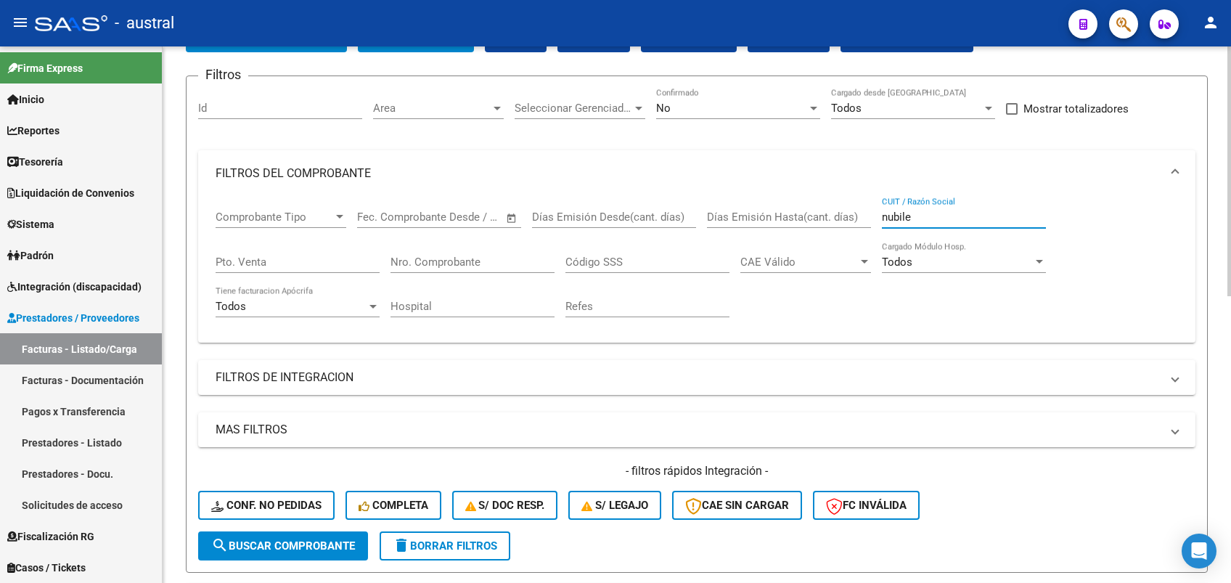
type input "nubile"
click at [743, 107] on div "No" at bounding box center [731, 108] width 151 height 13
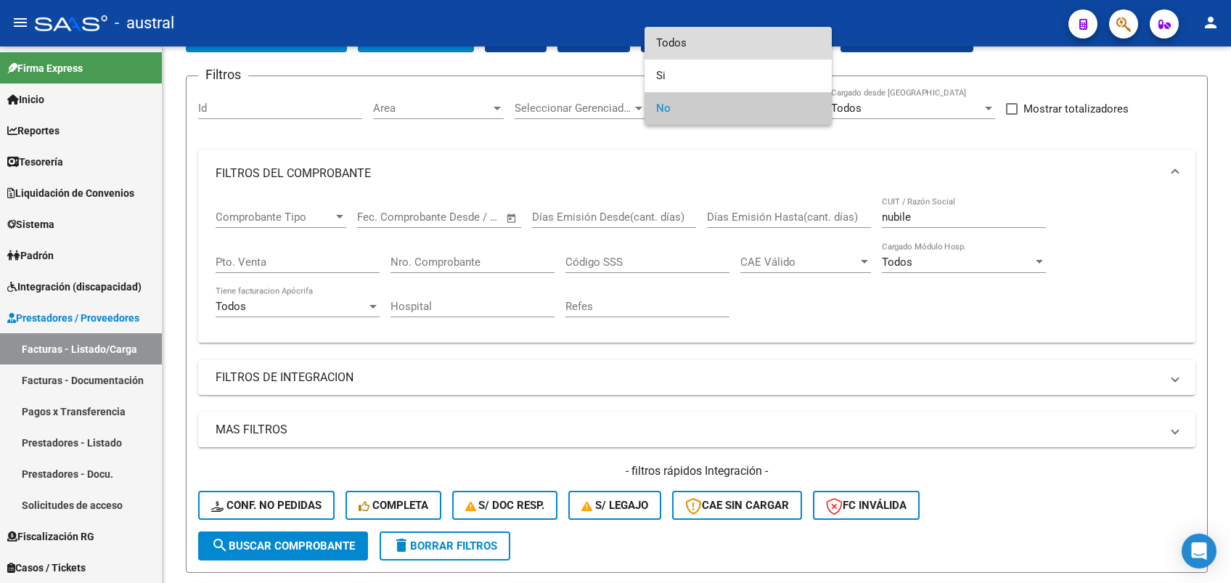
click at [692, 41] on span "Todos" at bounding box center [738, 43] width 164 height 33
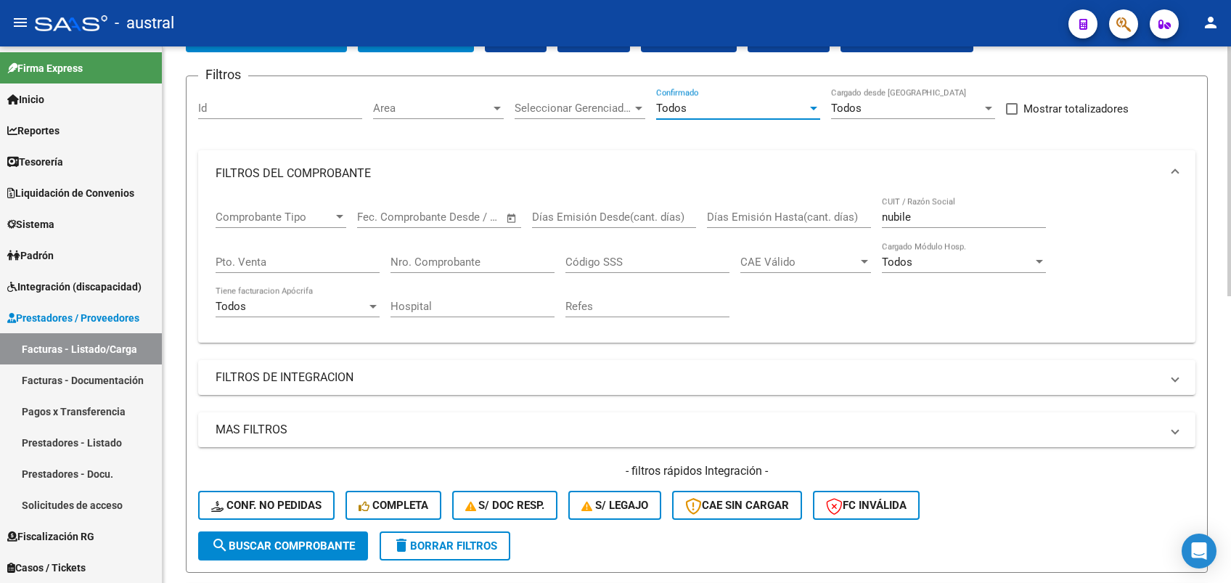
click at [308, 553] on button "search Buscar Comprobante" at bounding box center [283, 545] width 170 height 29
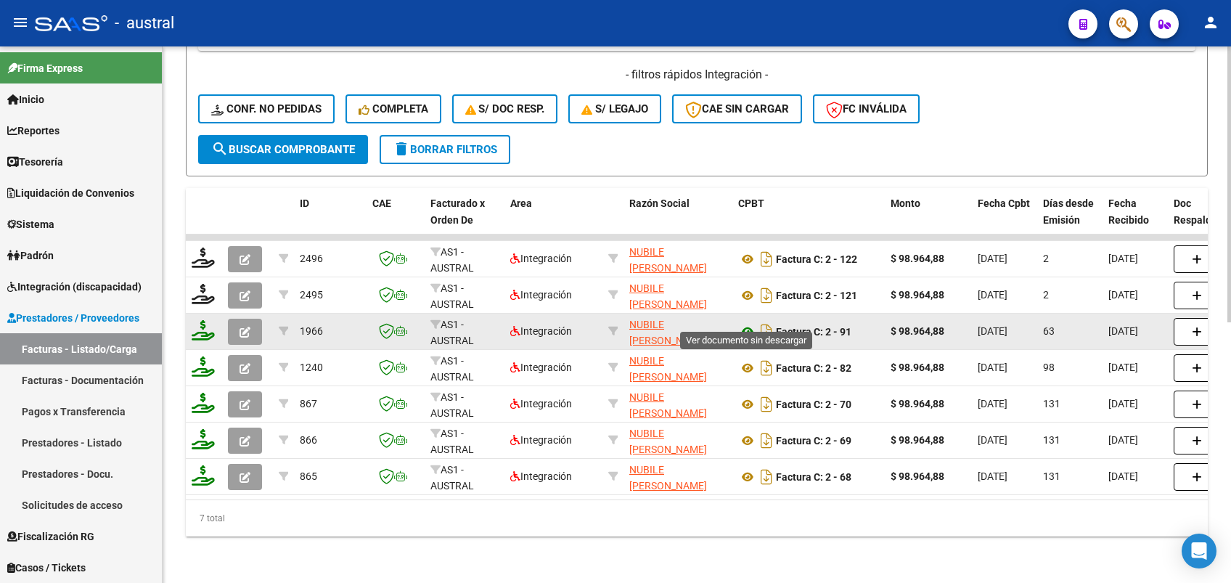
click at [747, 323] on icon at bounding box center [747, 331] width 19 height 17
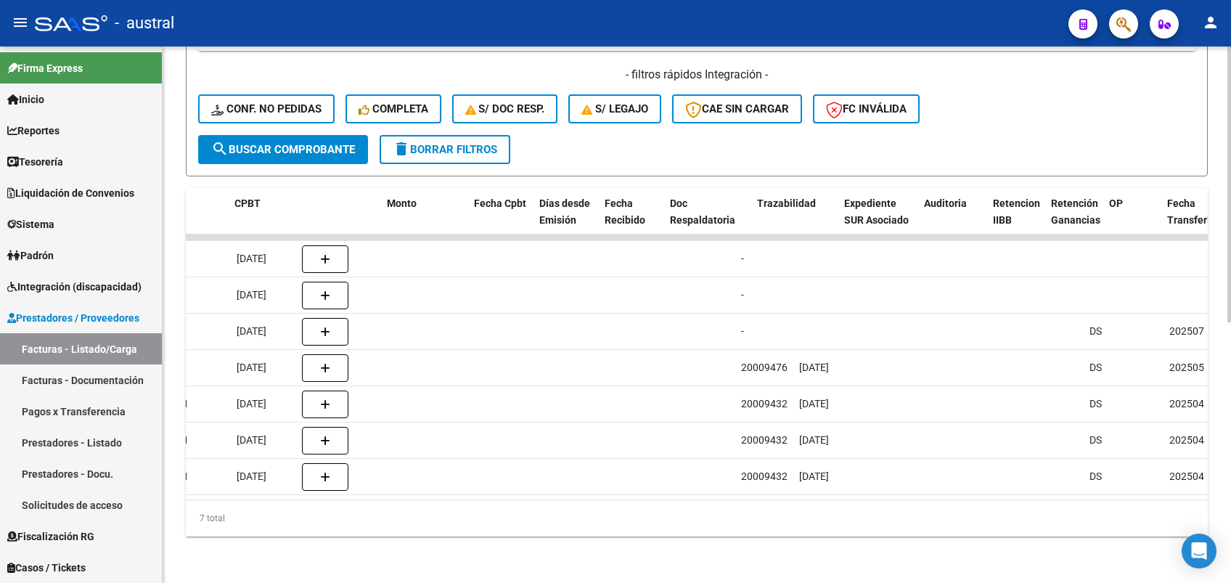
scroll to position [0, 0]
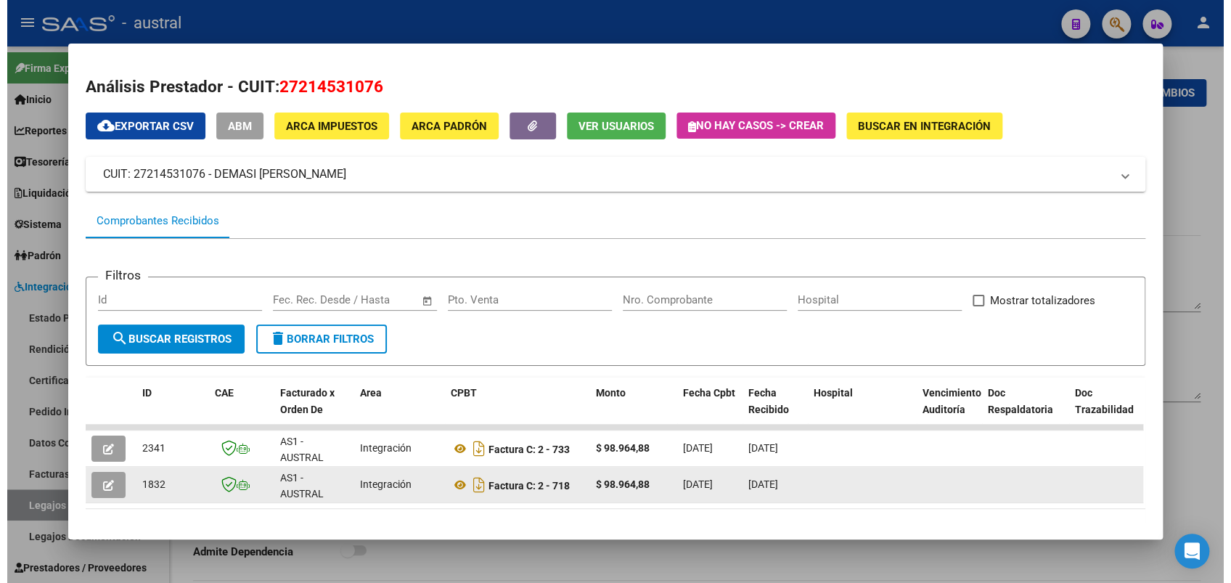
scroll to position [50, 0]
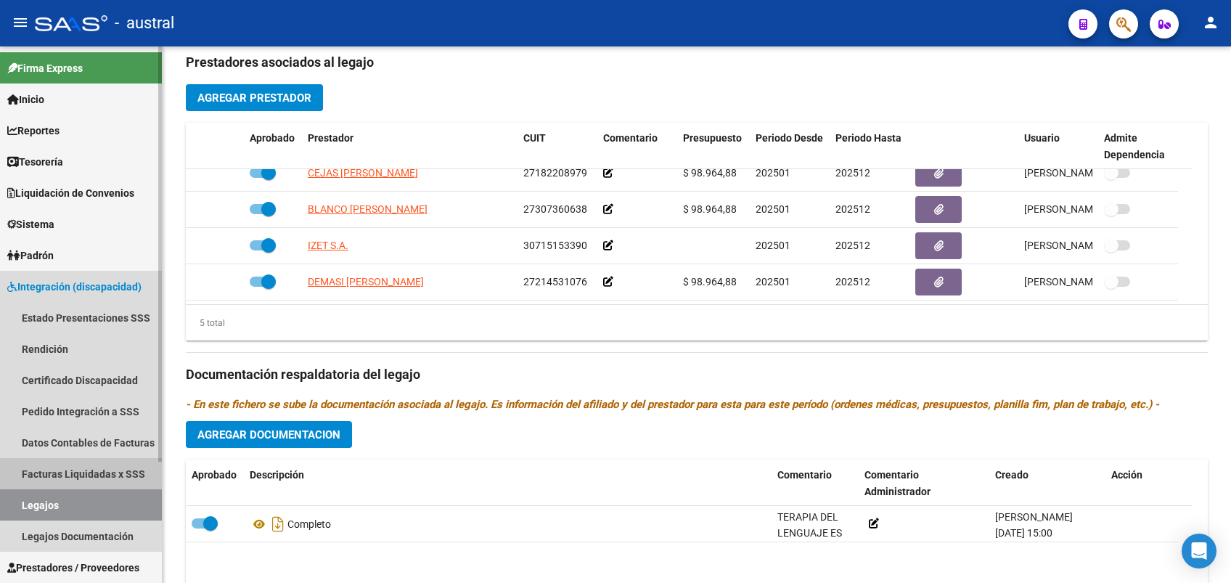
click at [110, 465] on link "Facturas Liquidadas x SSS" at bounding box center [81, 473] width 162 height 31
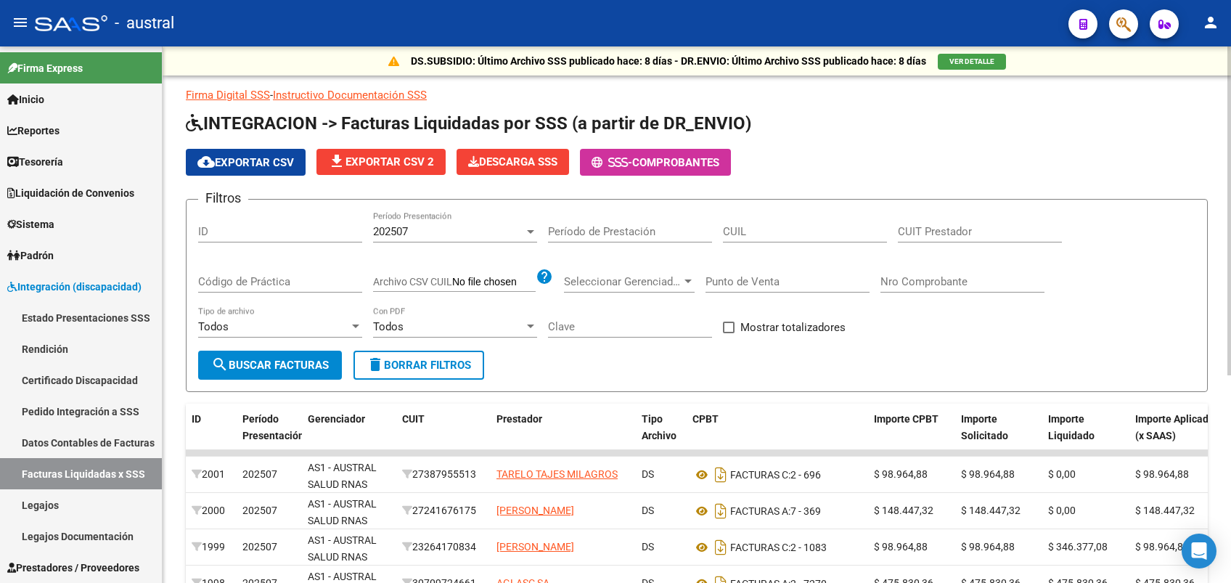
drag, startPoint x: 646, startPoint y: 109, endPoint x: 796, endPoint y: 108, distance: 150.2
click at [796, 108] on div "Firma Digital SSS - Instructivo Documentación SSS INTEGRACION -> Facturas Liqui…" at bounding box center [697, 474] width 1022 height 774
drag, startPoint x: 796, startPoint y: 108, endPoint x: 808, endPoint y: 110, distance: 11.8
click at [803, 109] on div "Firma Digital SSS - Instructivo Documentación SSS INTEGRACION -> Facturas Liqui…" at bounding box center [697, 474] width 1022 height 774
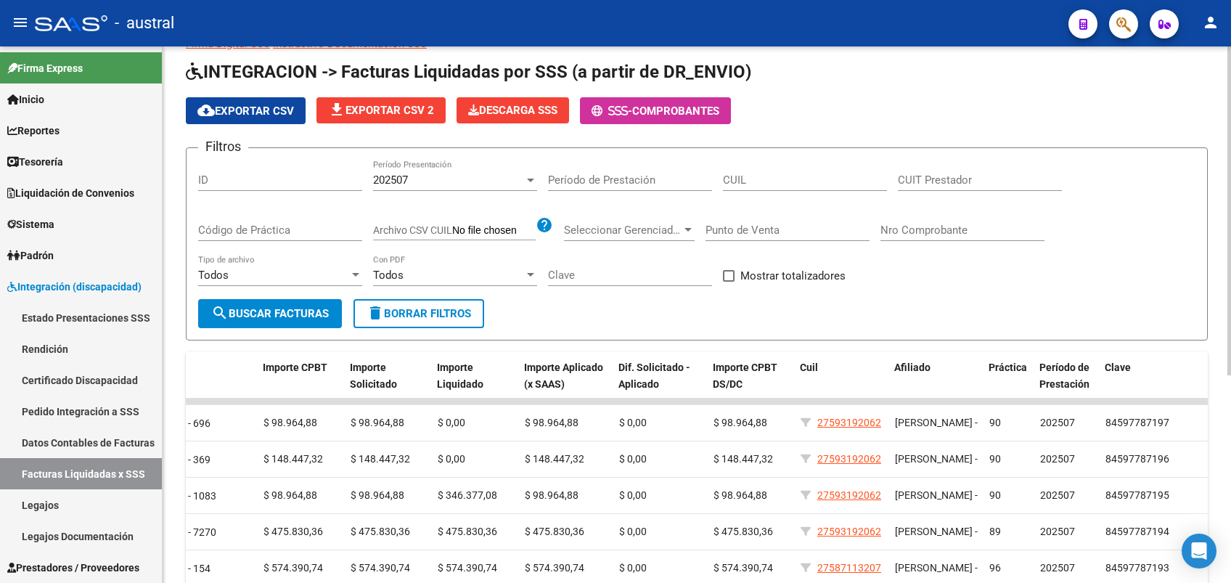
scroll to position [49, 0]
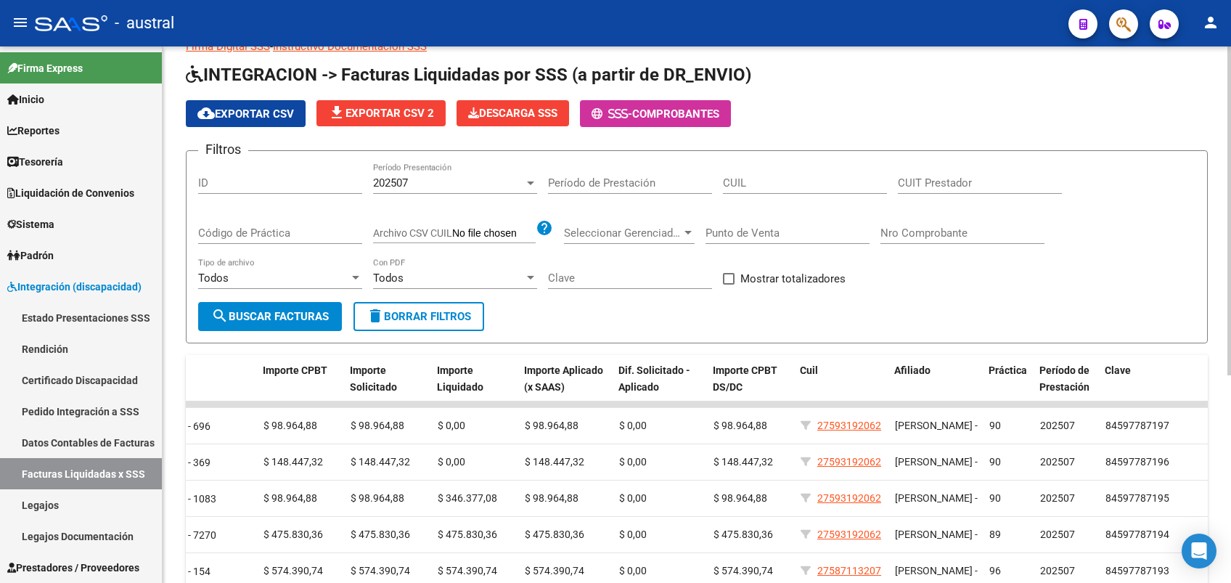
click at [402, 109] on span "file_download Exportar CSV 2" at bounding box center [381, 113] width 106 height 13
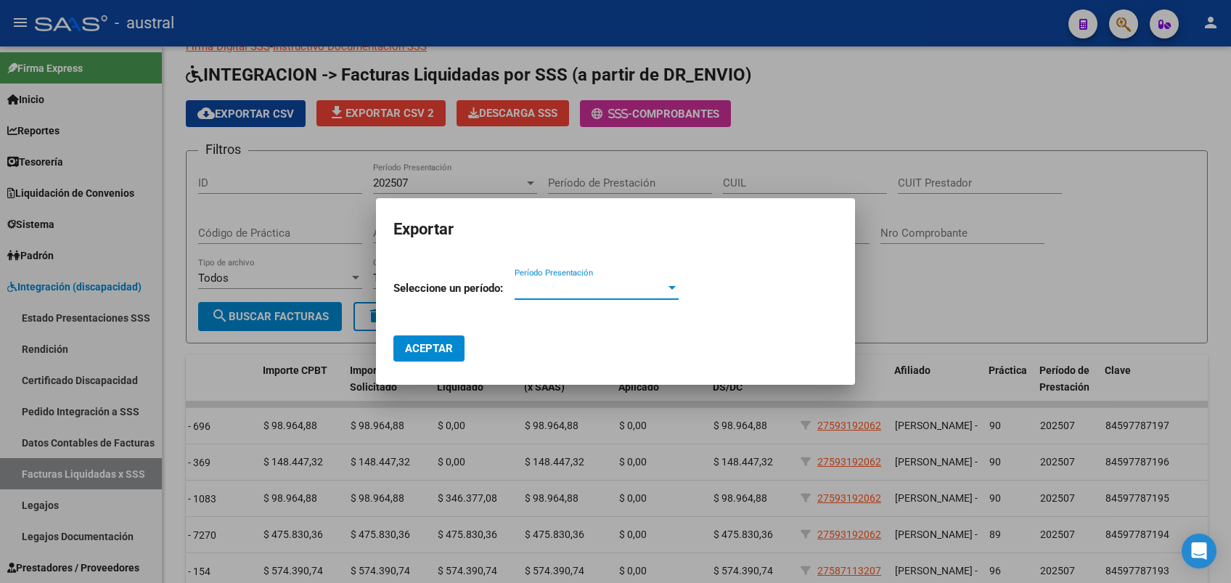
click at [560, 285] on span "Período Presentación" at bounding box center [590, 288] width 151 height 13
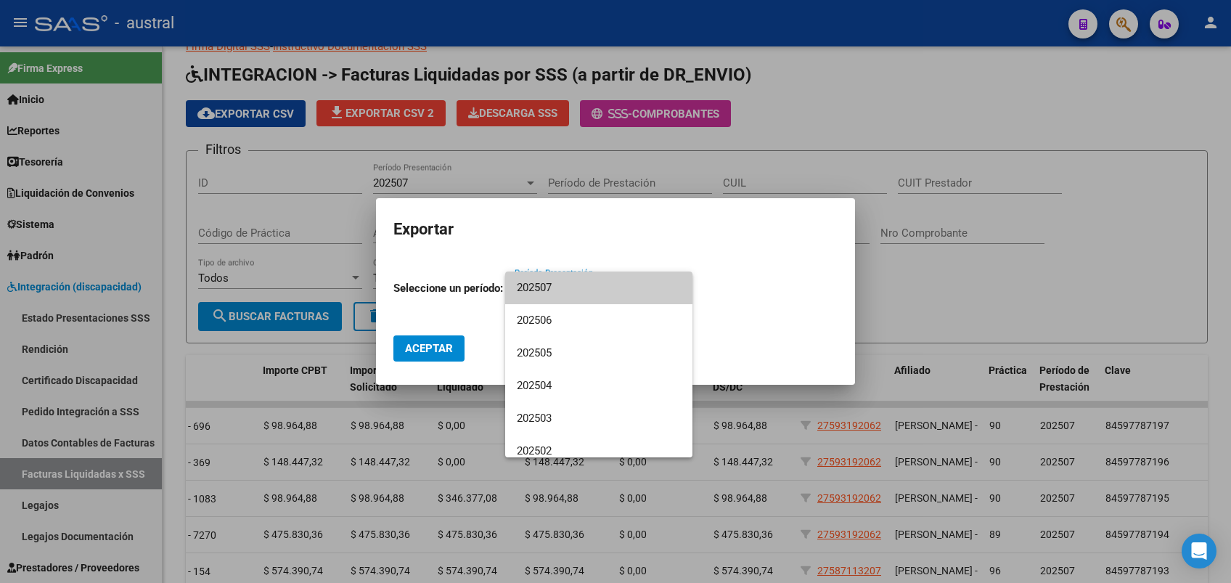
click at [624, 287] on span "202507" at bounding box center [599, 287] width 164 height 33
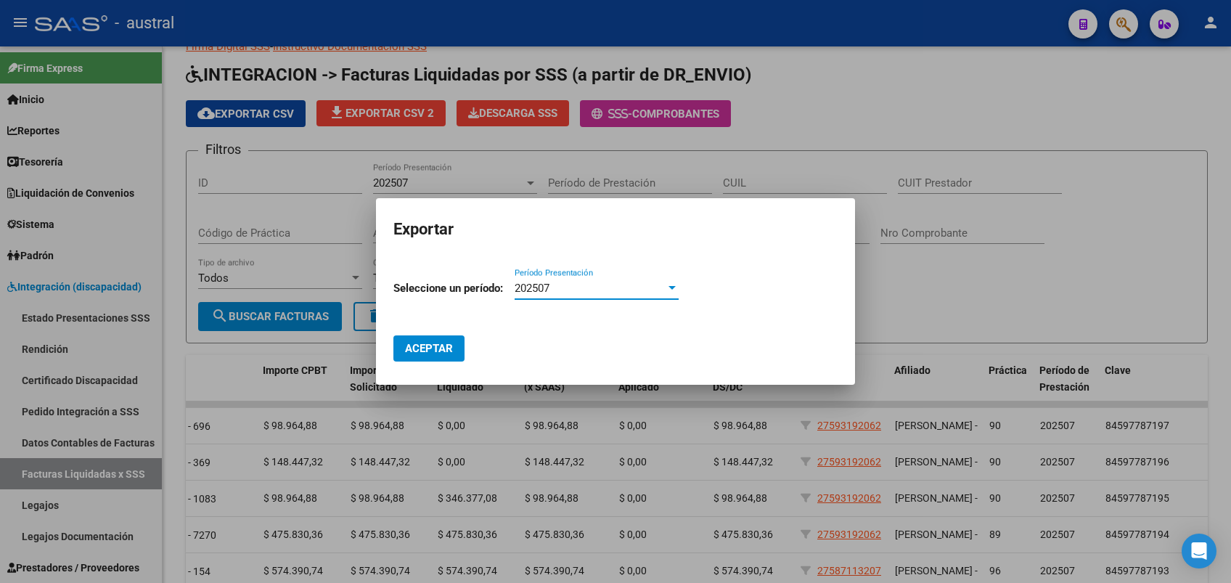
click at [438, 345] on span "Aceptar" at bounding box center [429, 348] width 48 height 13
click at [539, 324] on mat-dialog-actions "Aceptar" at bounding box center [615, 339] width 444 height 55
click at [947, 287] on div at bounding box center [615, 291] width 1231 height 583
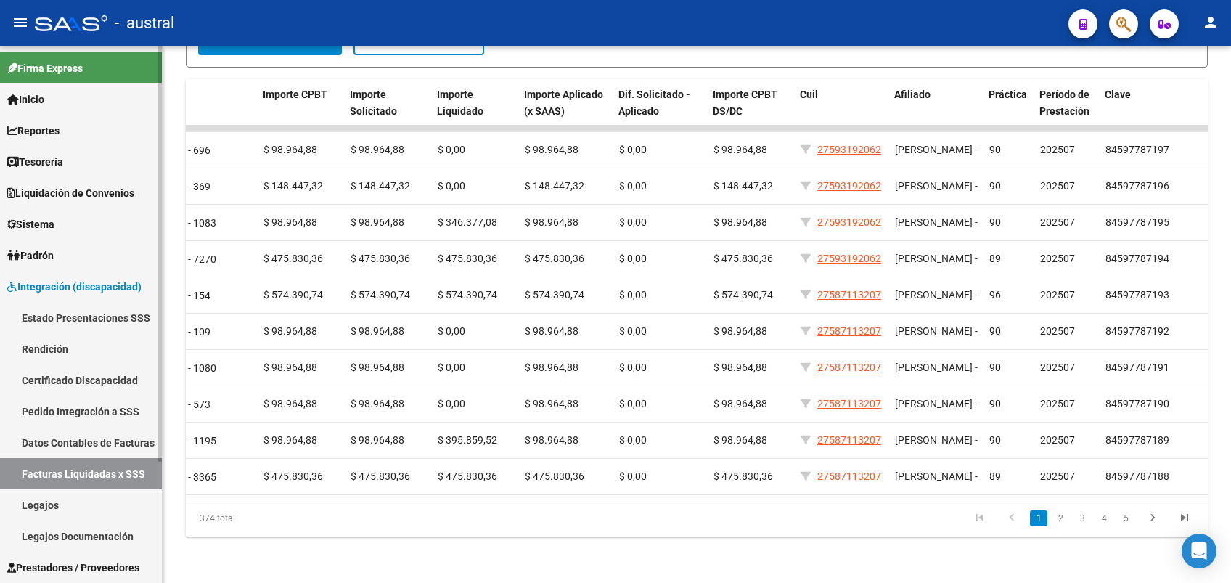
scroll to position [97, 0]
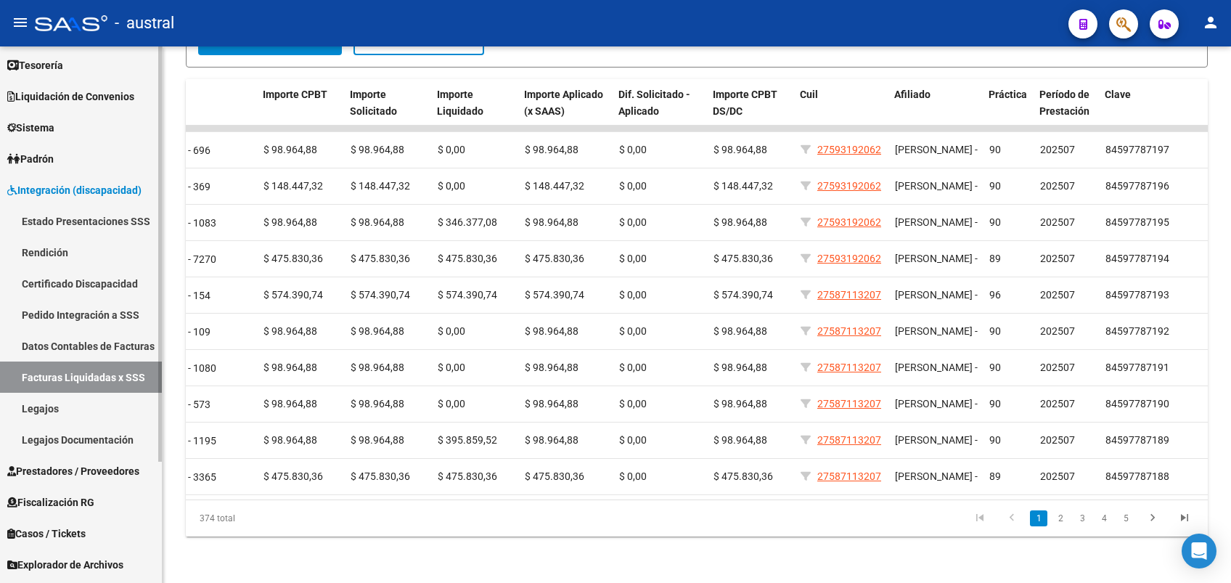
click at [93, 187] on span "Integración (discapacidad)" at bounding box center [74, 190] width 134 height 16
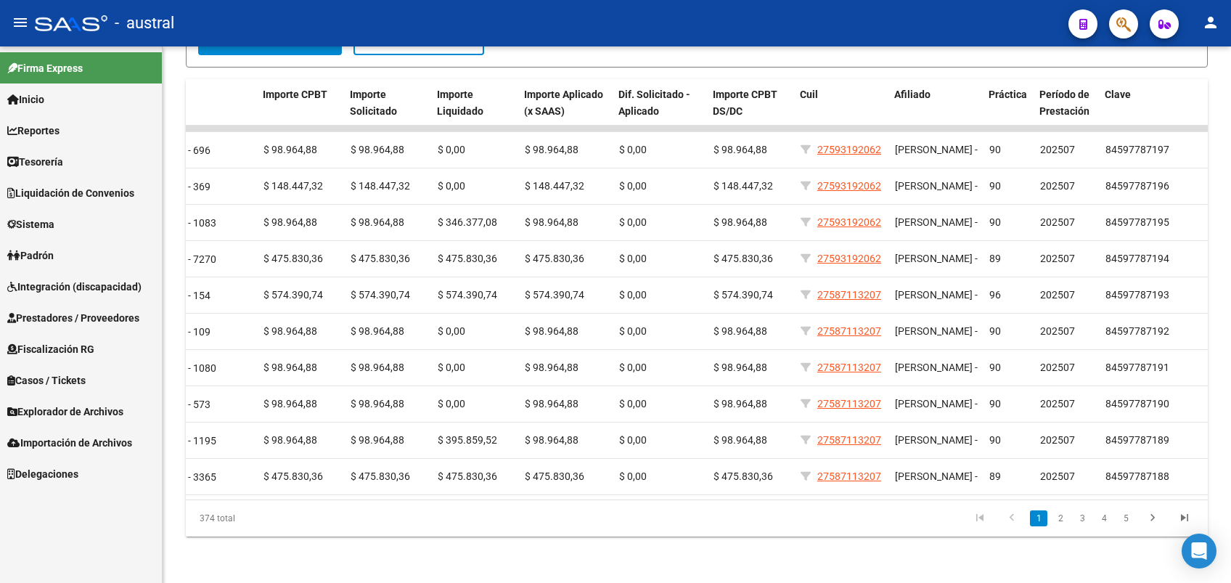
scroll to position [0, 0]
click at [89, 312] on span "Prestadores / Proveedores" at bounding box center [73, 318] width 132 height 16
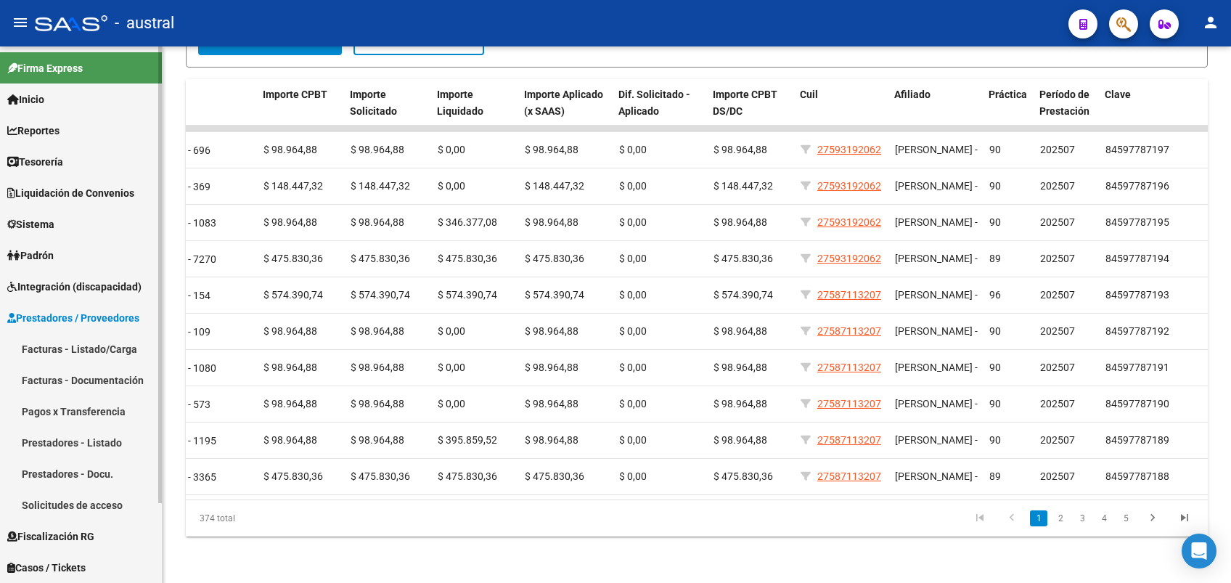
click at [107, 348] on link "Facturas - Listado/Carga" at bounding box center [81, 348] width 162 height 31
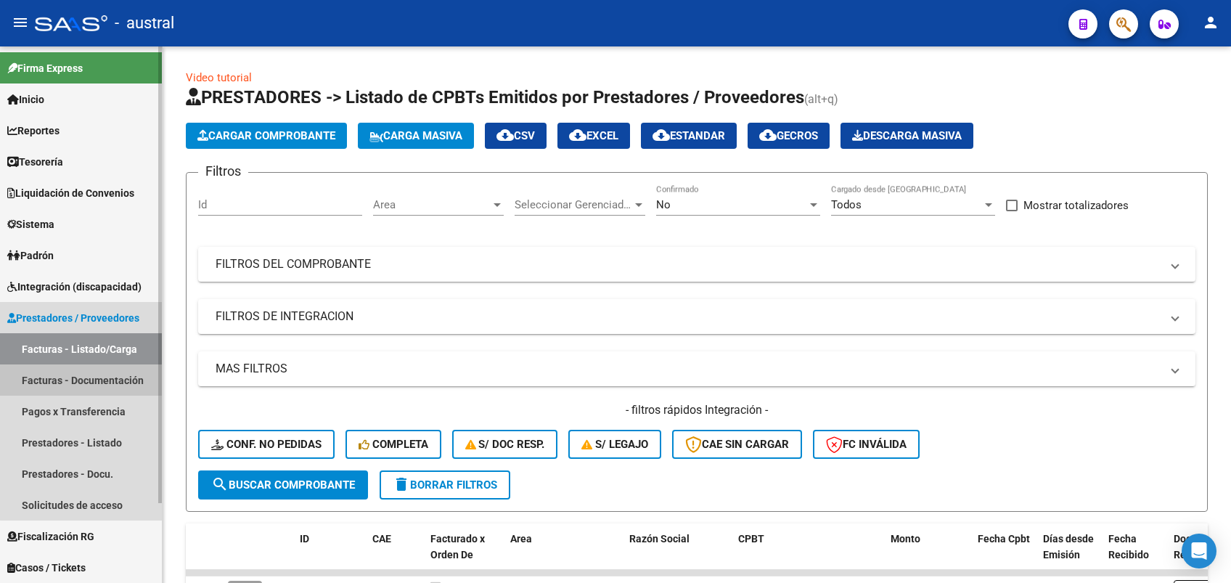
click at [101, 385] on link "Facturas - Documentación" at bounding box center [81, 379] width 162 height 31
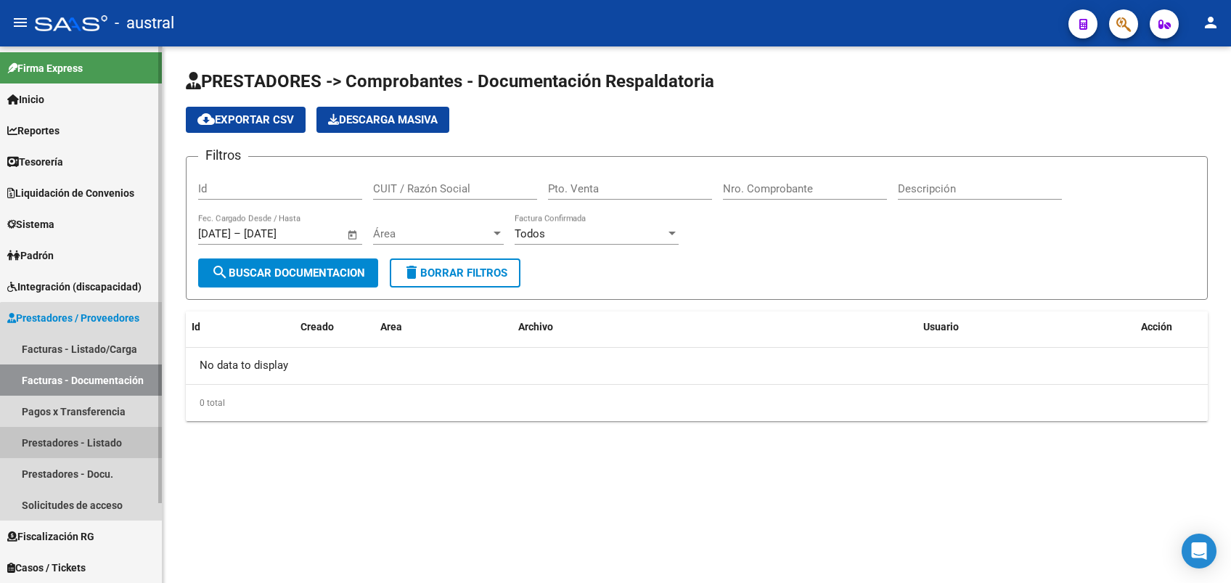
click at [99, 443] on link "Prestadores - Listado" at bounding box center [81, 442] width 162 height 31
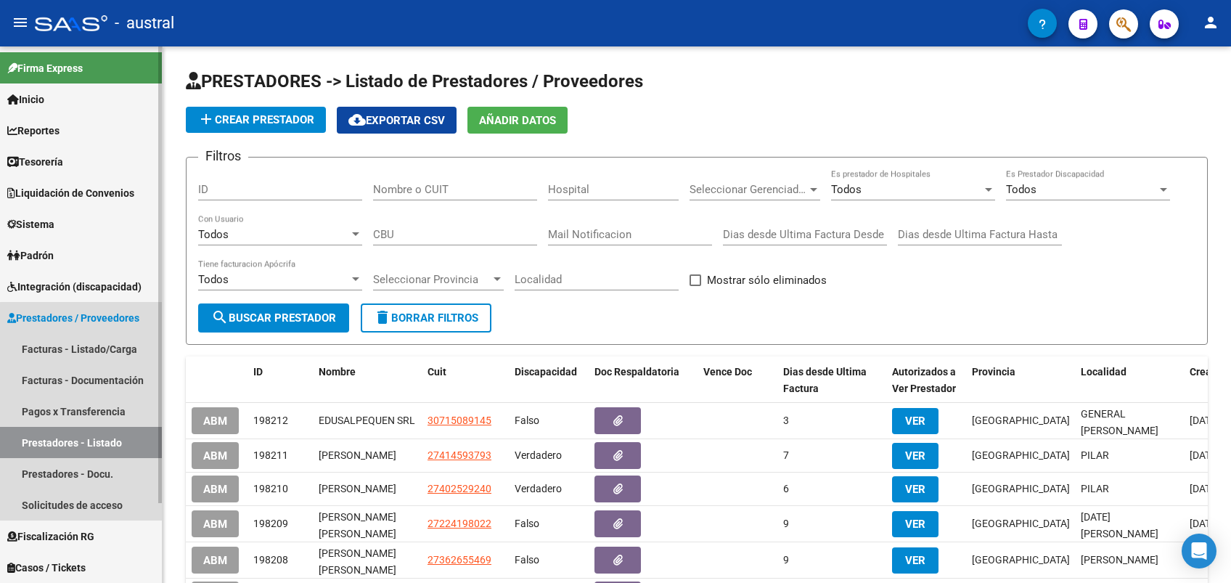
click at [99, 440] on link "Prestadores - Listado" at bounding box center [81, 442] width 162 height 31
click at [76, 441] on link "Prestadores - Listado" at bounding box center [81, 442] width 162 height 31
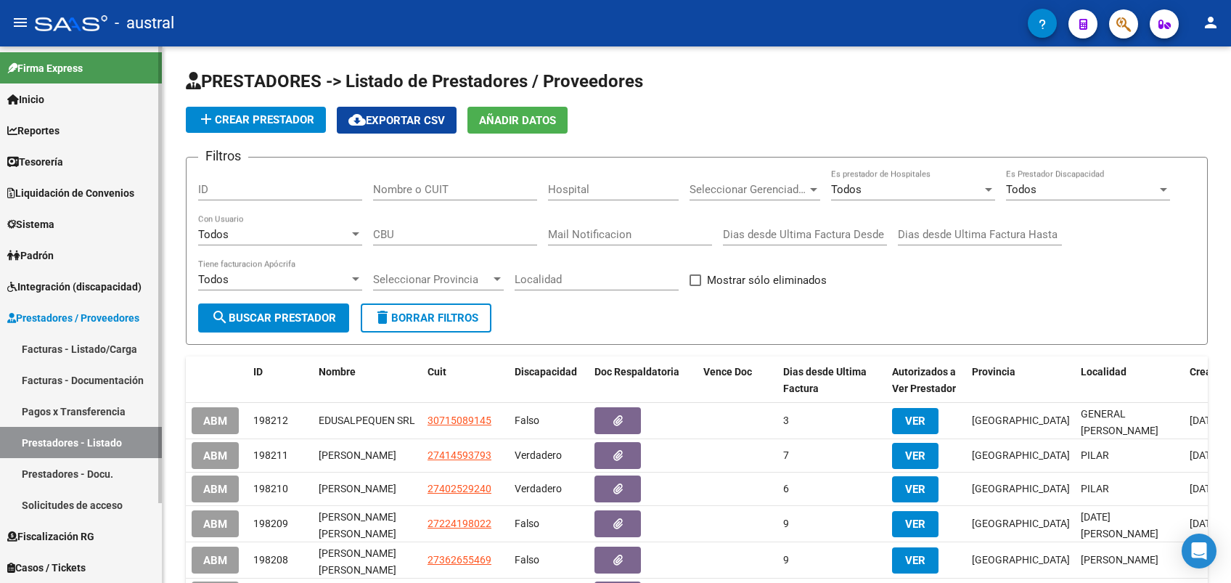
click at [42, 282] on span "Integración (discapacidad)" at bounding box center [74, 287] width 134 height 16
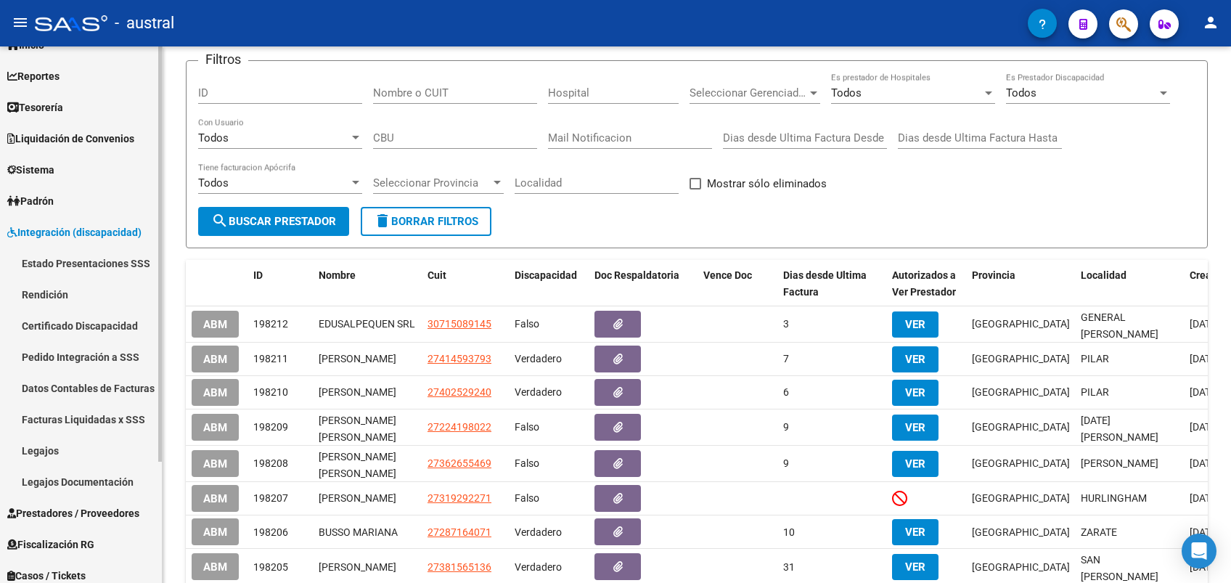
scroll to position [97, 0]
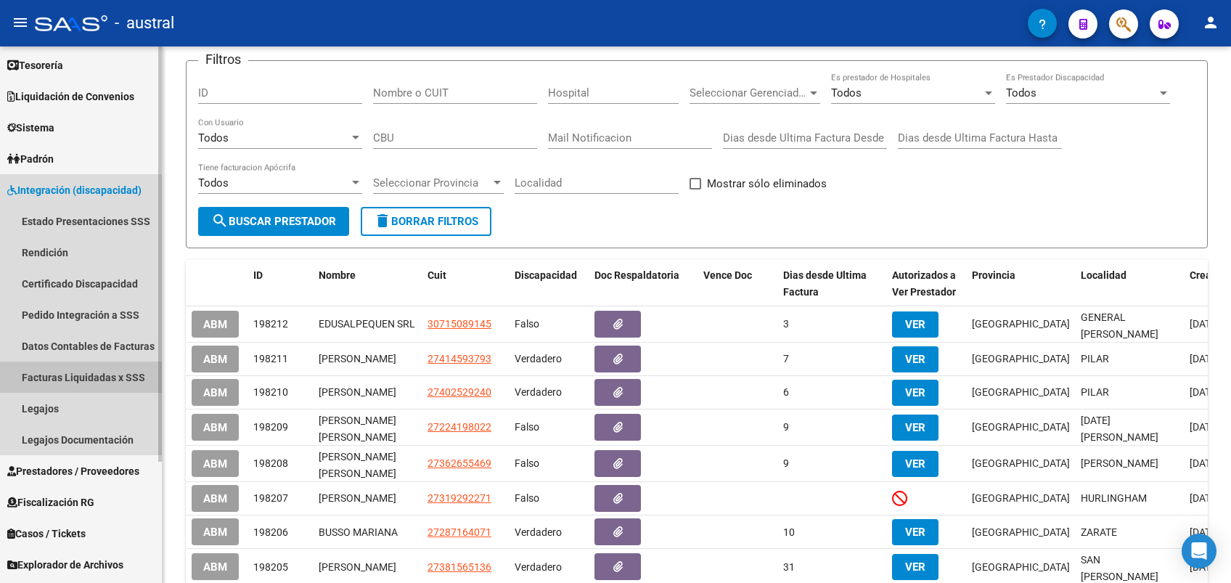
click at [112, 377] on link "Facturas Liquidadas x SSS" at bounding box center [81, 376] width 162 height 31
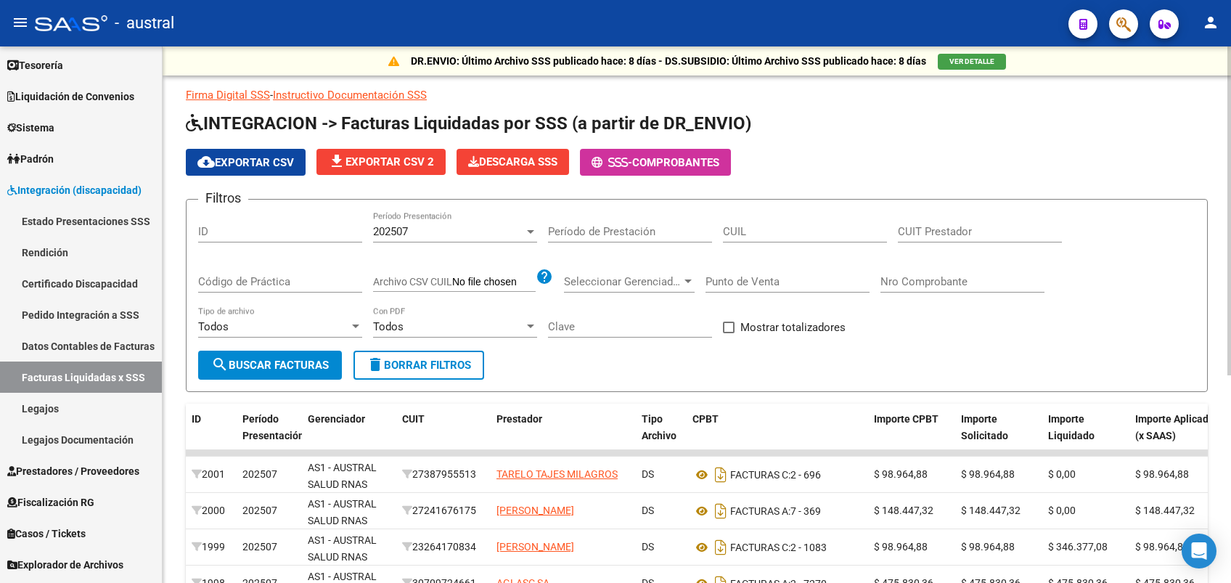
click at [425, 221] on div "202507 Período Presentación" at bounding box center [455, 226] width 164 height 31
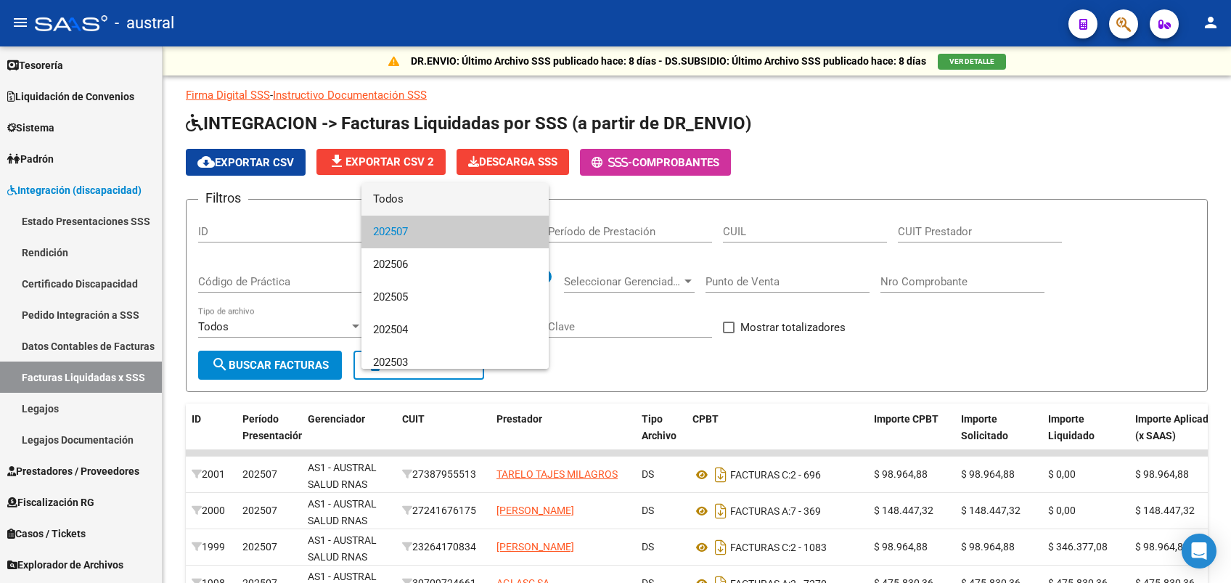
click at [433, 195] on span "Todos" at bounding box center [455, 199] width 164 height 33
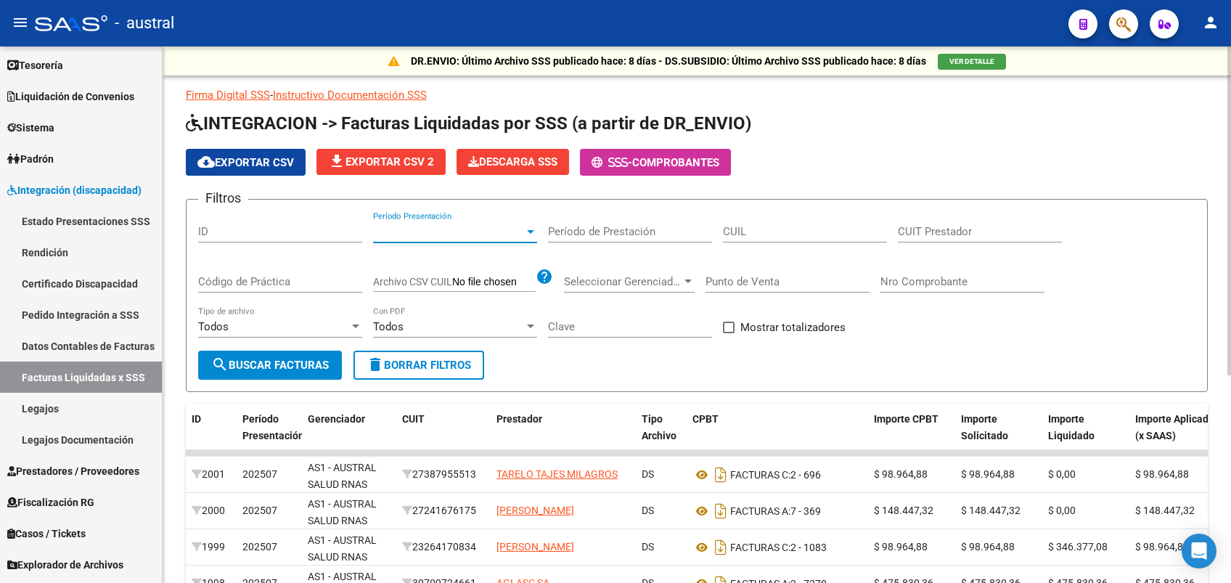
click at [908, 226] on input "CUIT Prestador" at bounding box center [980, 231] width 164 height 13
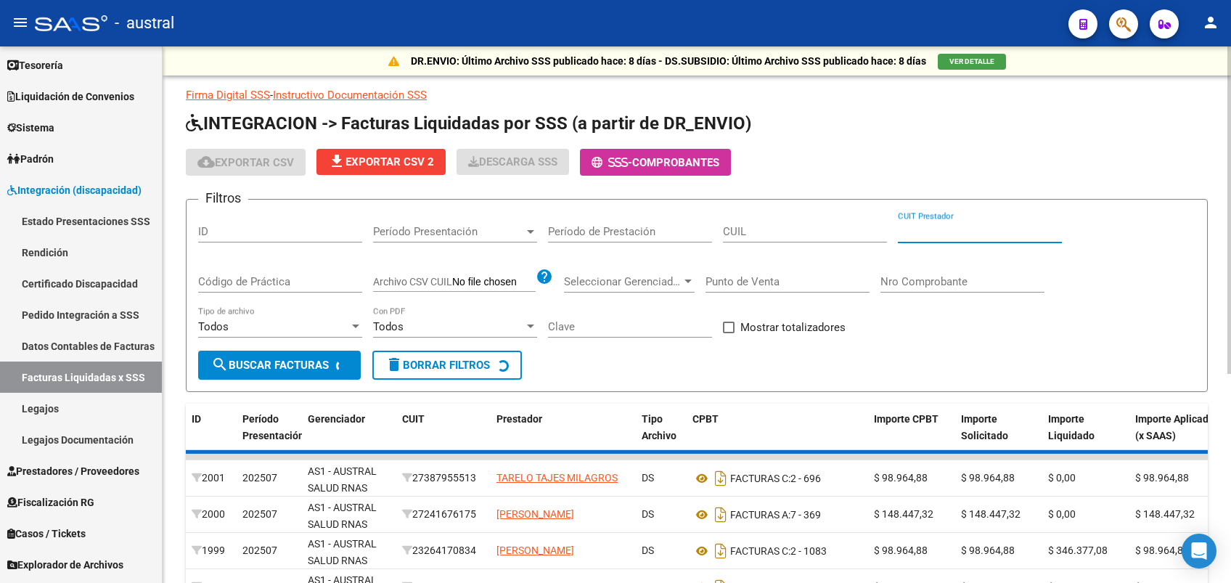
click at [931, 215] on div "CUIT Prestador" at bounding box center [980, 226] width 164 height 31
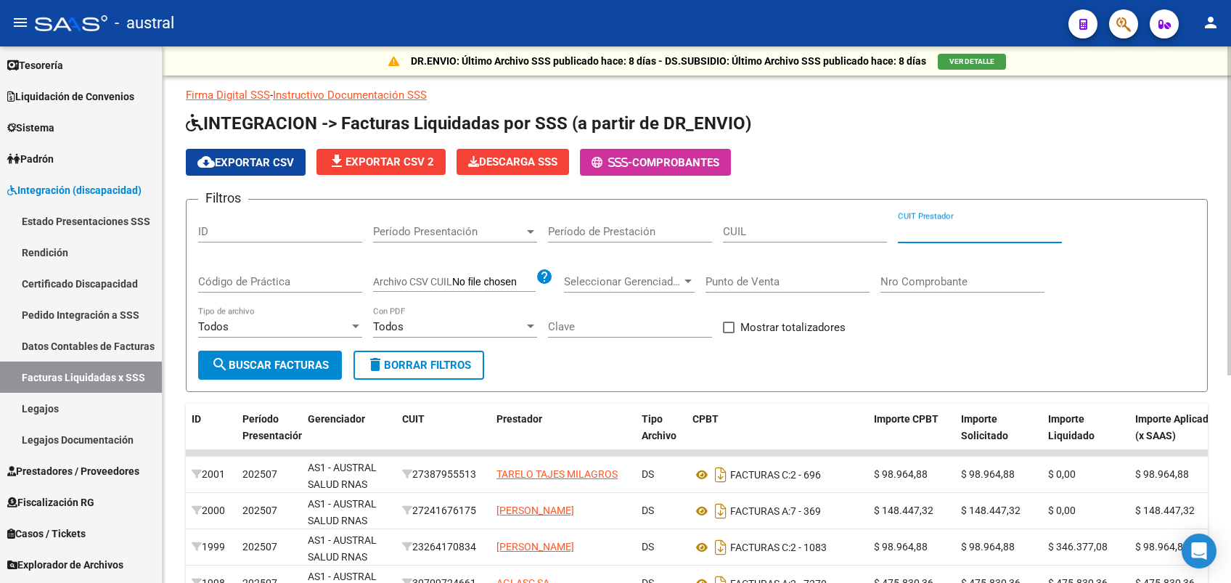
drag, startPoint x: 390, startPoint y: 363, endPoint x: 925, endPoint y: 312, distance: 537.3
click at [409, 361] on span "delete Borrar Filtros" at bounding box center [419, 365] width 105 height 13
click at [952, 237] on input "CUIT Prestador" at bounding box center [980, 231] width 164 height 13
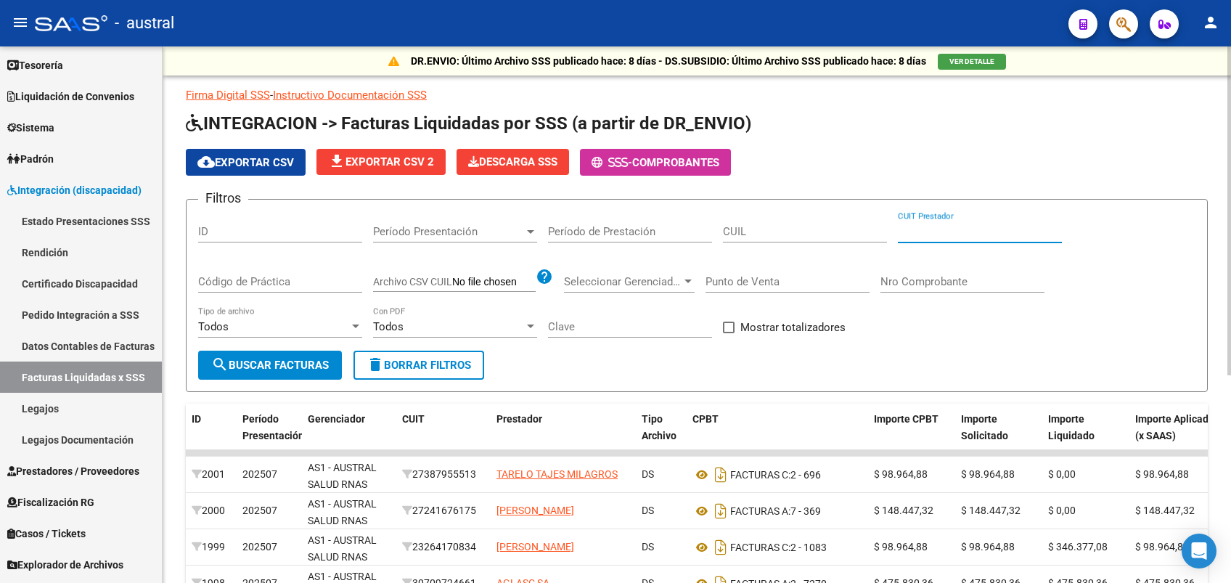
click at [928, 233] on input "CUIT Prestador" at bounding box center [980, 231] width 164 height 13
type input "1"
click at [102, 470] on span "Prestadores / Proveedores" at bounding box center [73, 471] width 132 height 16
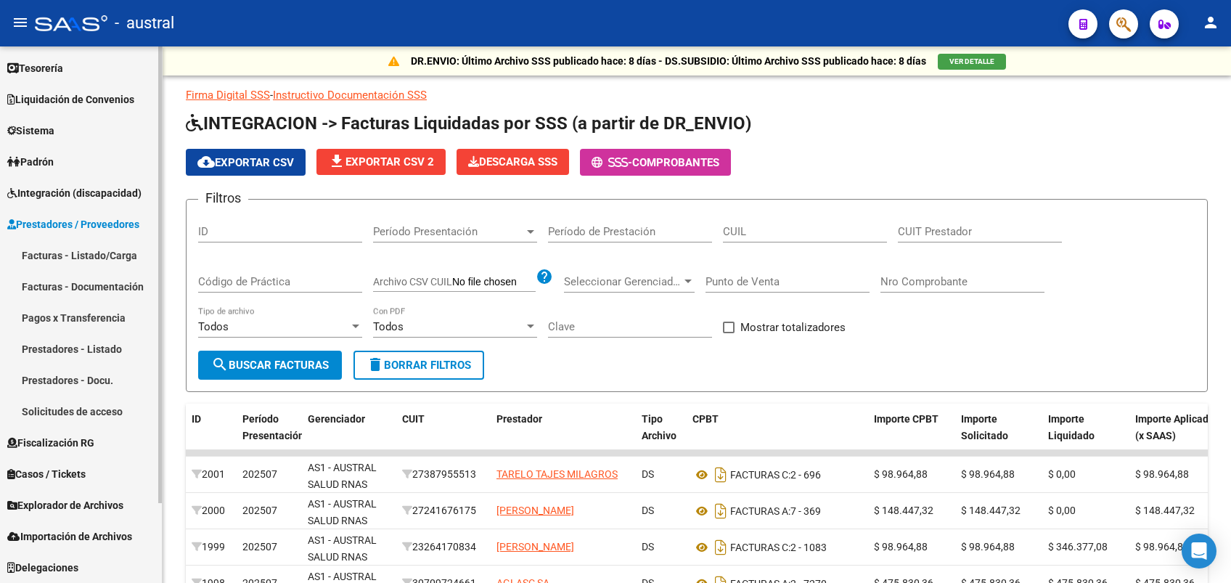
scroll to position [94, 0]
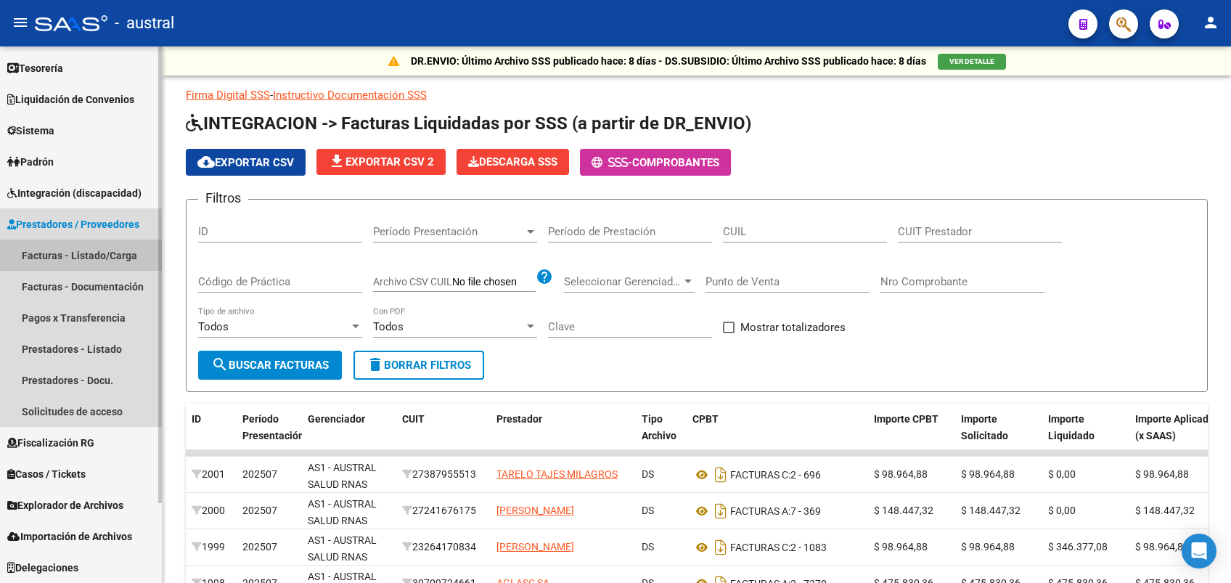
click at [112, 247] on link "Facturas - Listado/Carga" at bounding box center [81, 255] width 162 height 31
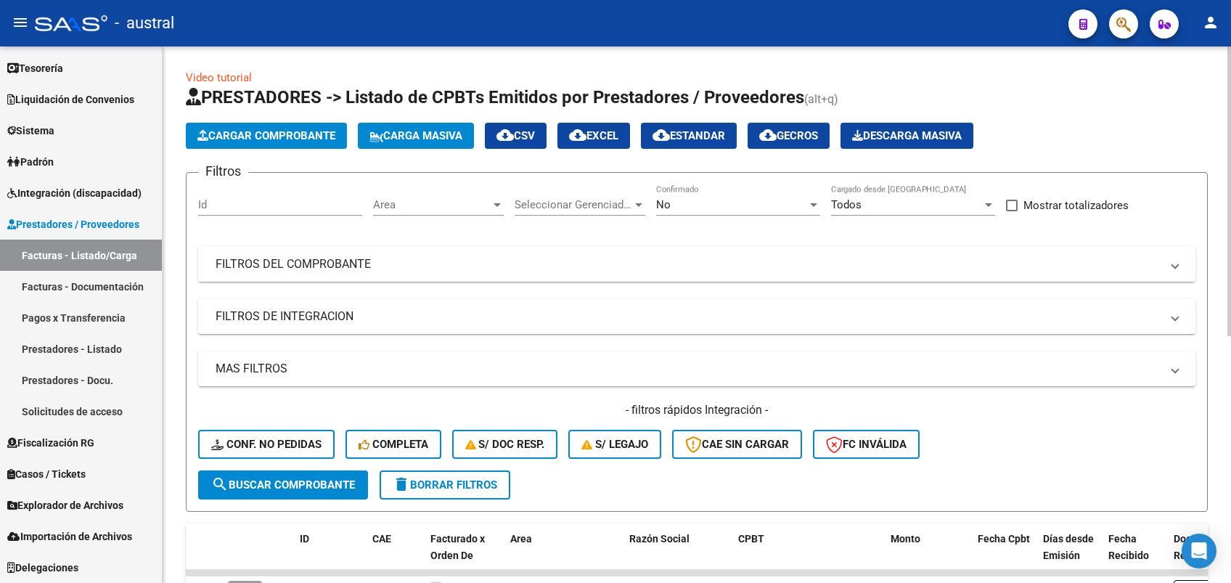
click at [281, 267] on mat-panel-title "FILTROS DEL COMPROBANTE" at bounding box center [688, 264] width 945 height 16
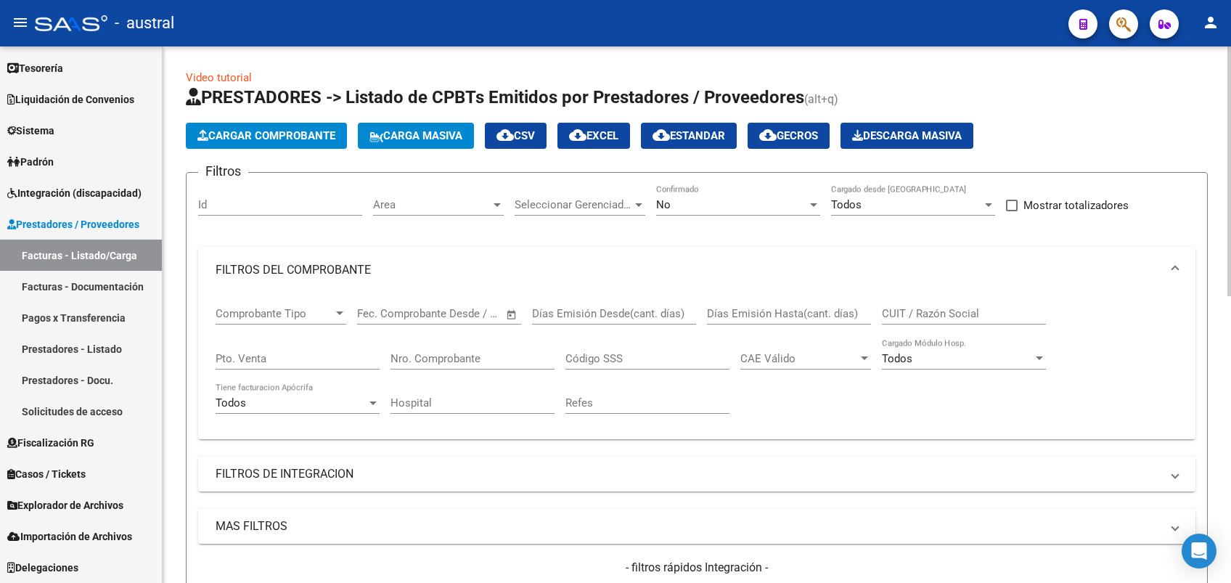
click at [921, 314] on input "CUIT / Razón Social" at bounding box center [964, 313] width 164 height 13
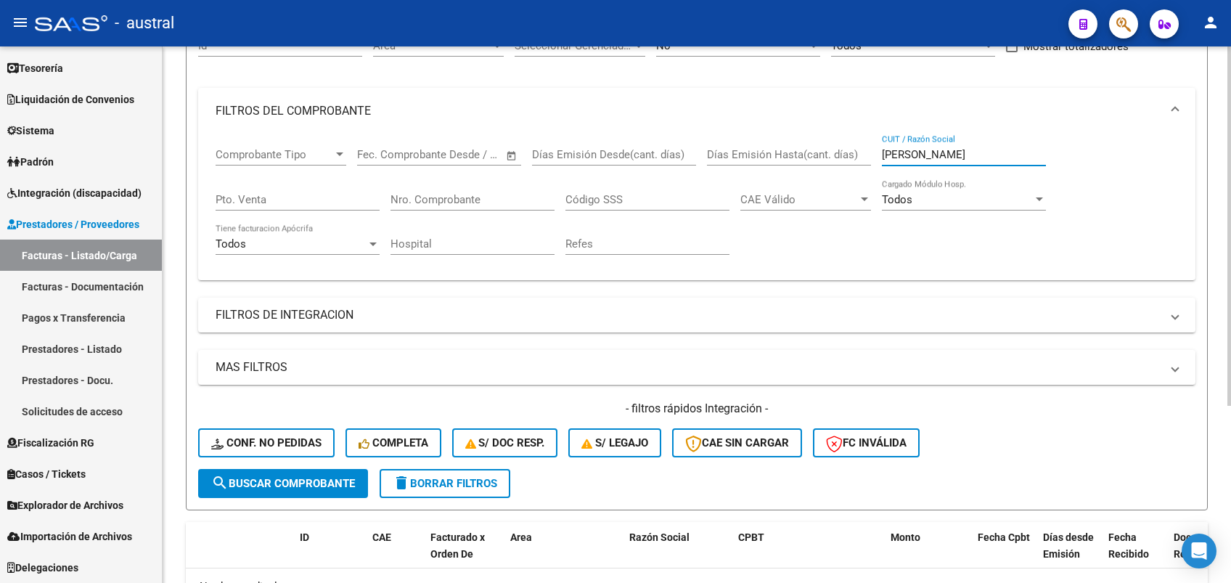
scroll to position [193, 0]
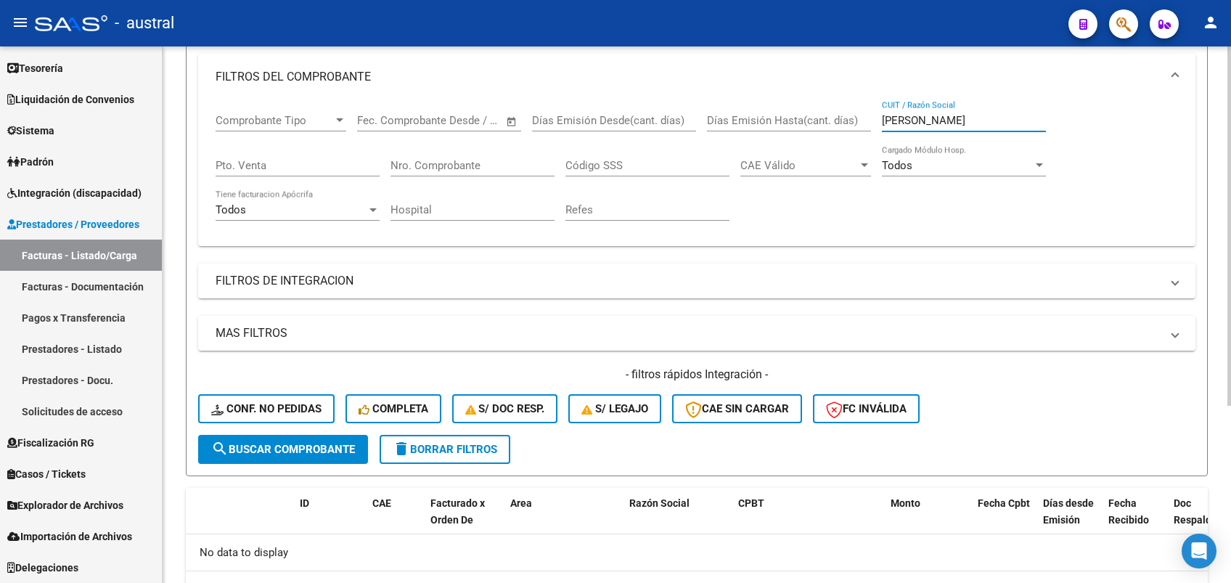
drag, startPoint x: 274, startPoint y: 451, endPoint x: 377, endPoint y: 450, distance: 103.1
click at [275, 451] on span "search Buscar Comprobante" at bounding box center [283, 449] width 144 height 13
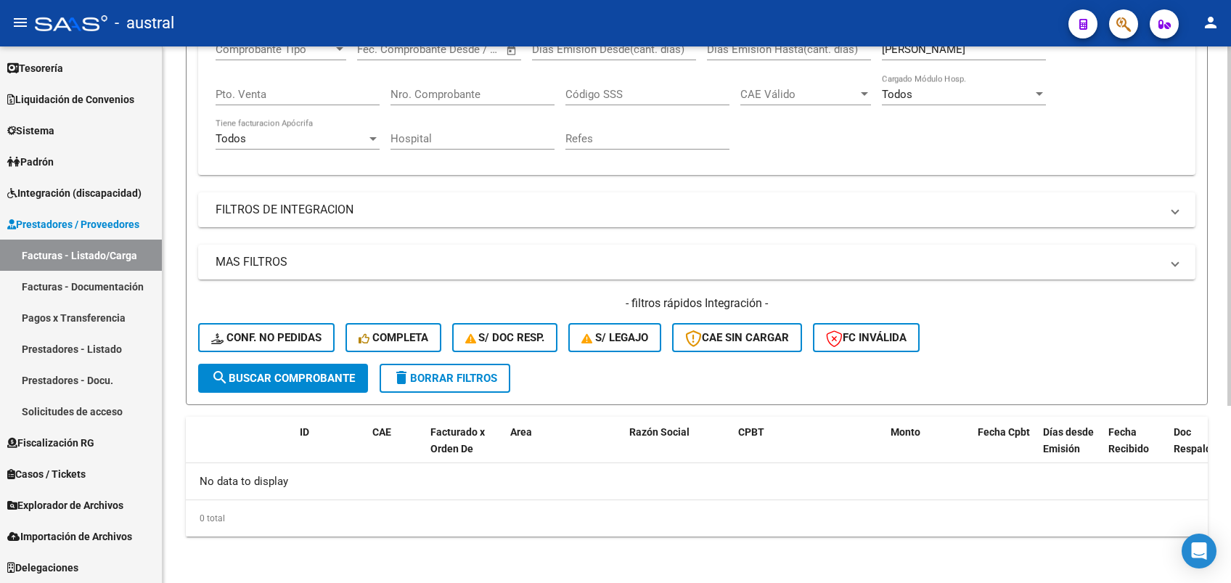
scroll to position [0, 0]
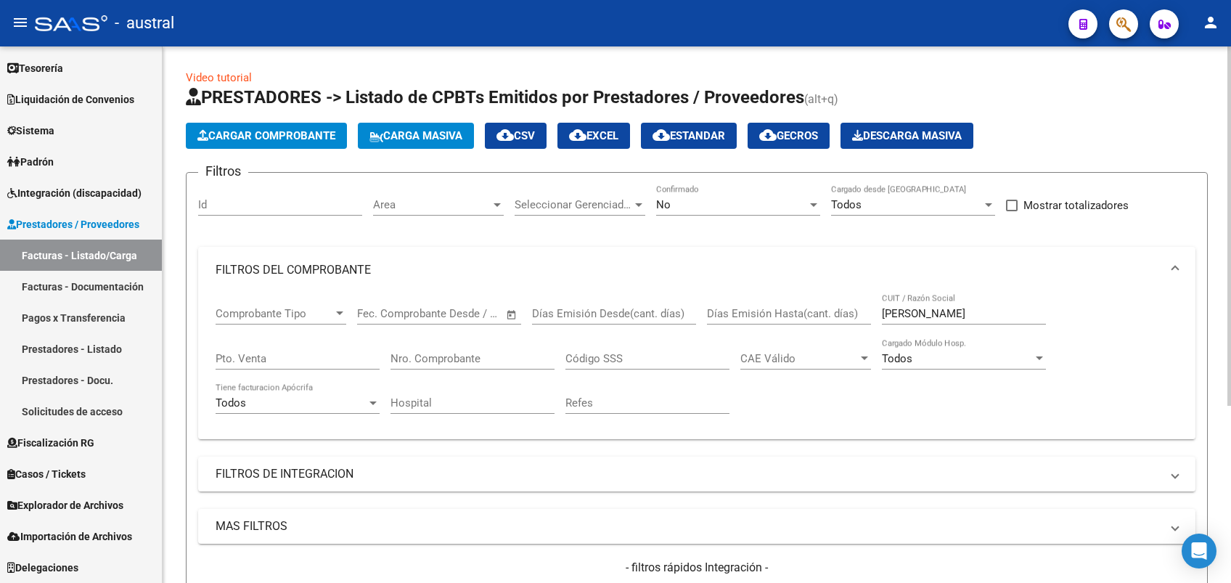
click at [679, 204] on div "No" at bounding box center [731, 204] width 151 height 13
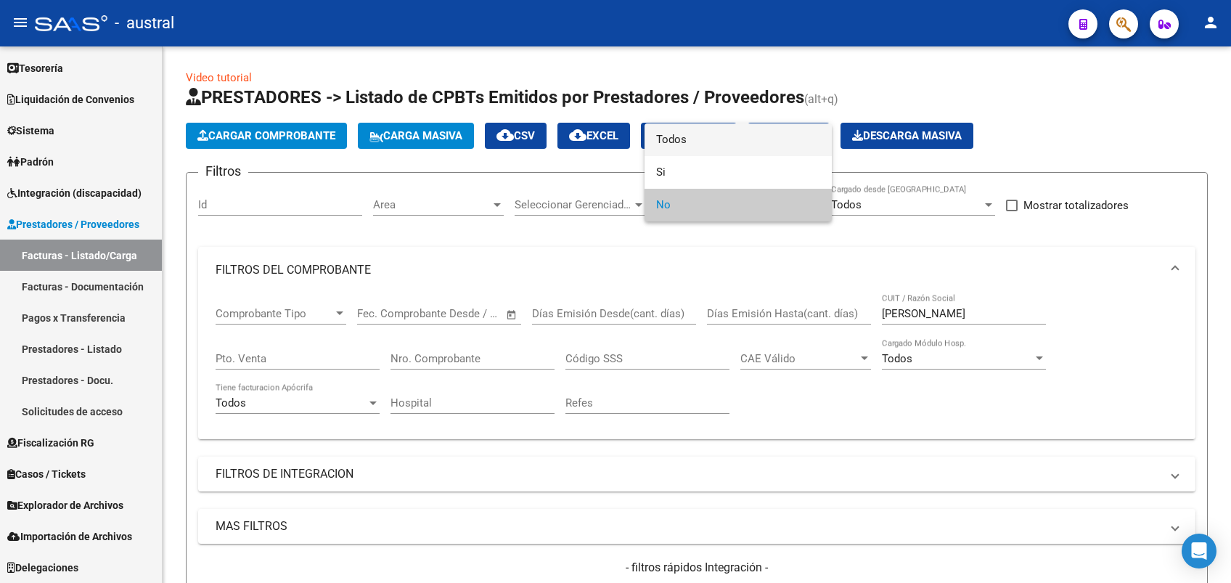
click at [703, 144] on span "Todos" at bounding box center [738, 139] width 164 height 33
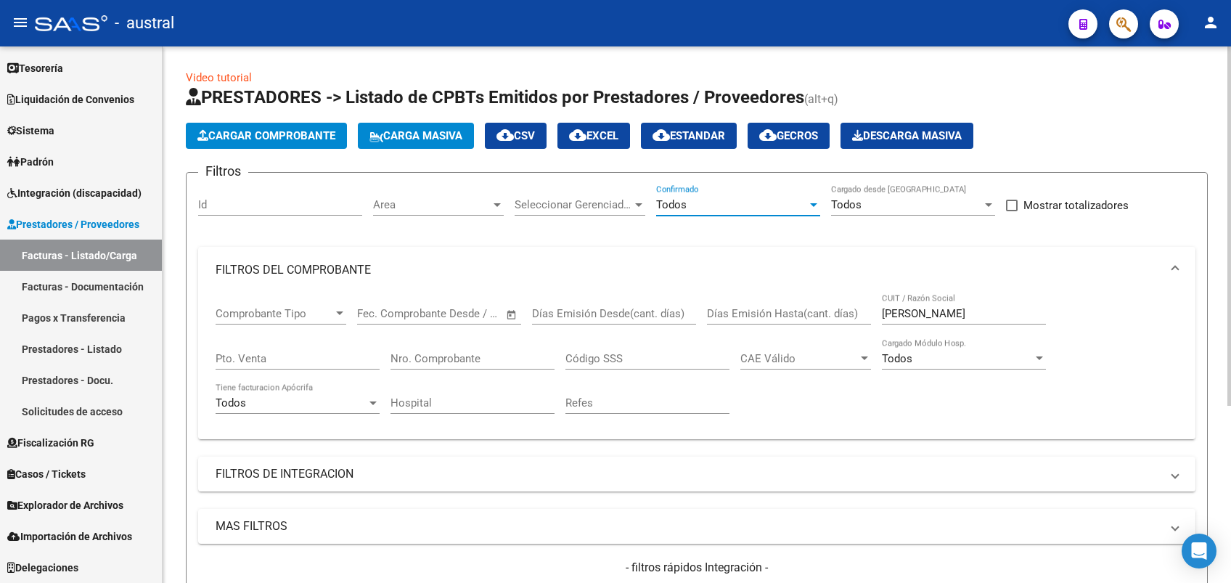
scroll to position [264, 0]
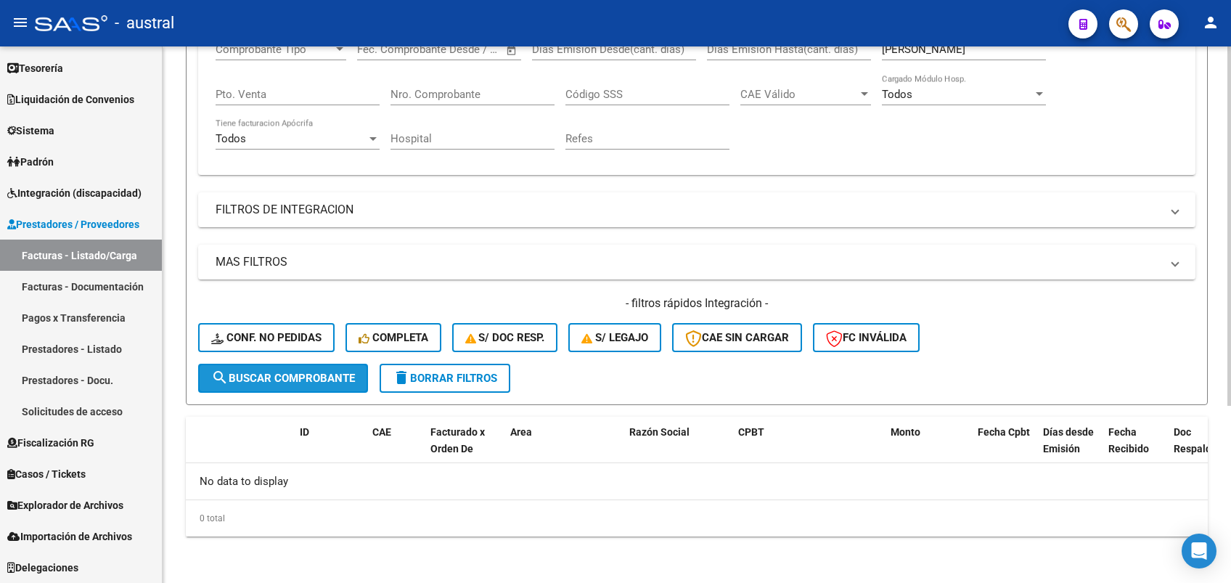
click at [302, 380] on span "search Buscar Comprobante" at bounding box center [283, 378] width 144 height 13
click at [307, 382] on span "search Buscar Comprobante" at bounding box center [283, 378] width 144 height 13
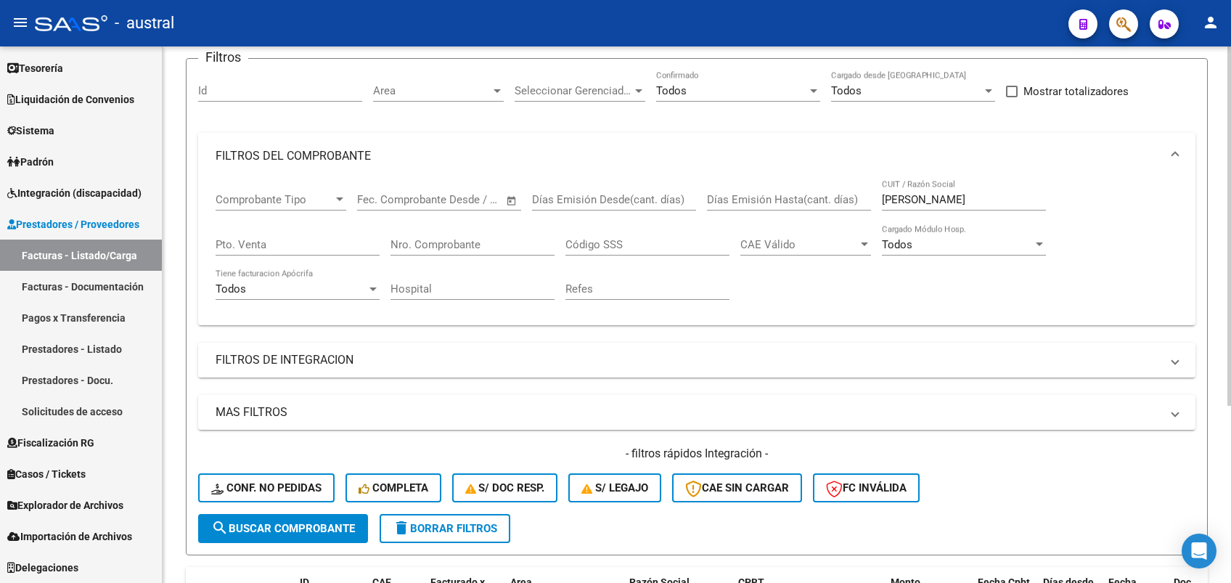
scroll to position [0, 0]
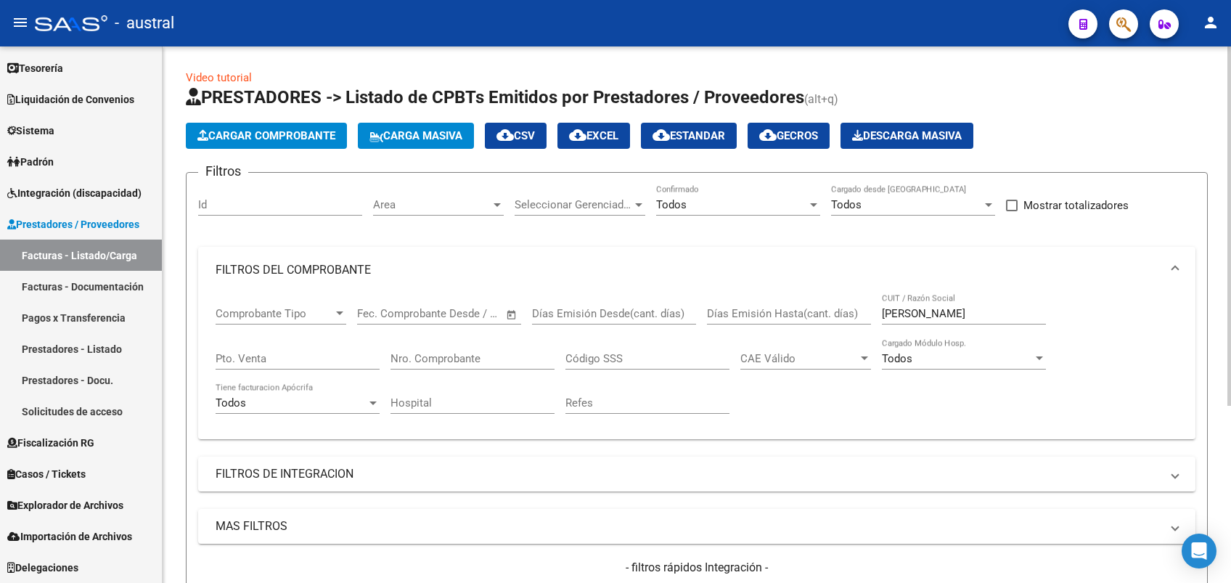
click at [946, 310] on input "[PERSON_NAME]" at bounding box center [964, 313] width 164 height 13
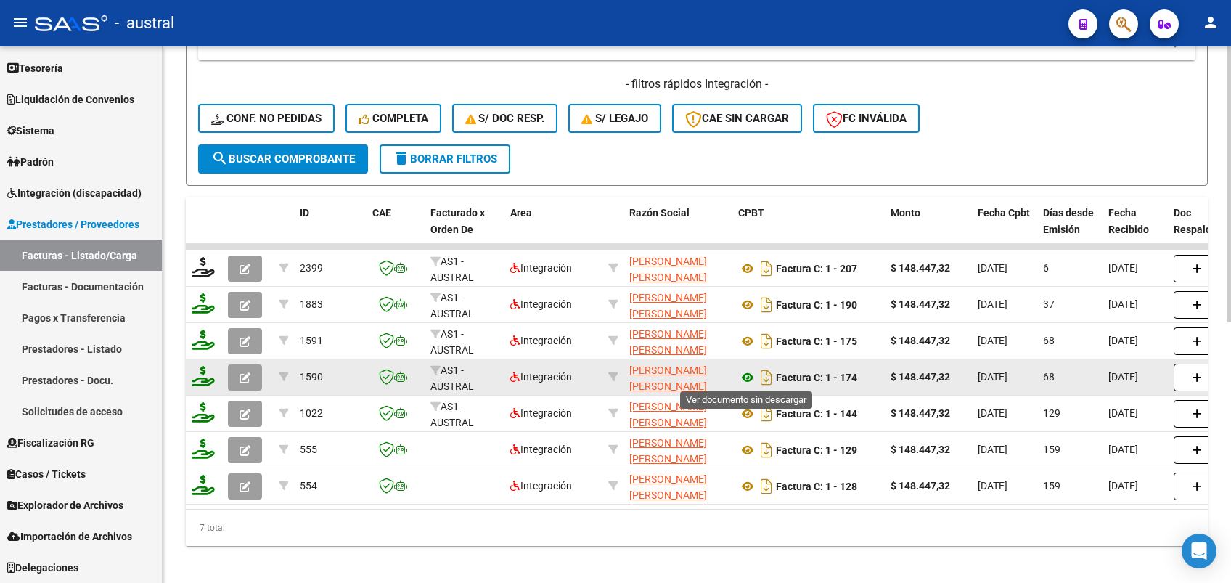
type input "[PERSON_NAME]"
click at [747, 374] on icon at bounding box center [747, 377] width 19 height 17
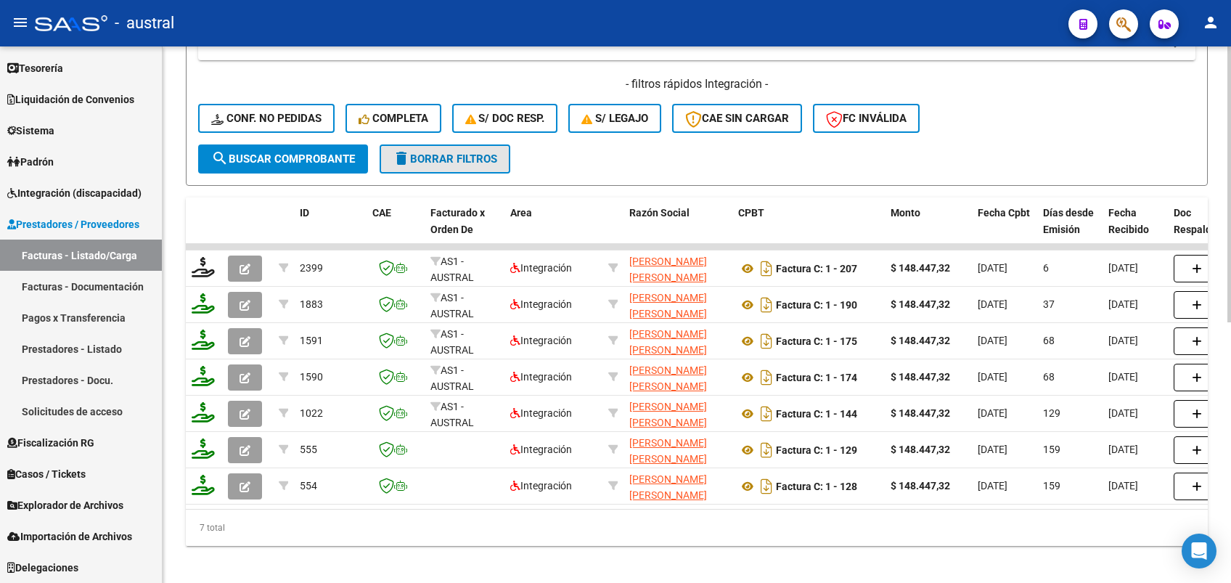
click at [472, 162] on span "delete Borrar Filtros" at bounding box center [445, 158] width 105 height 13
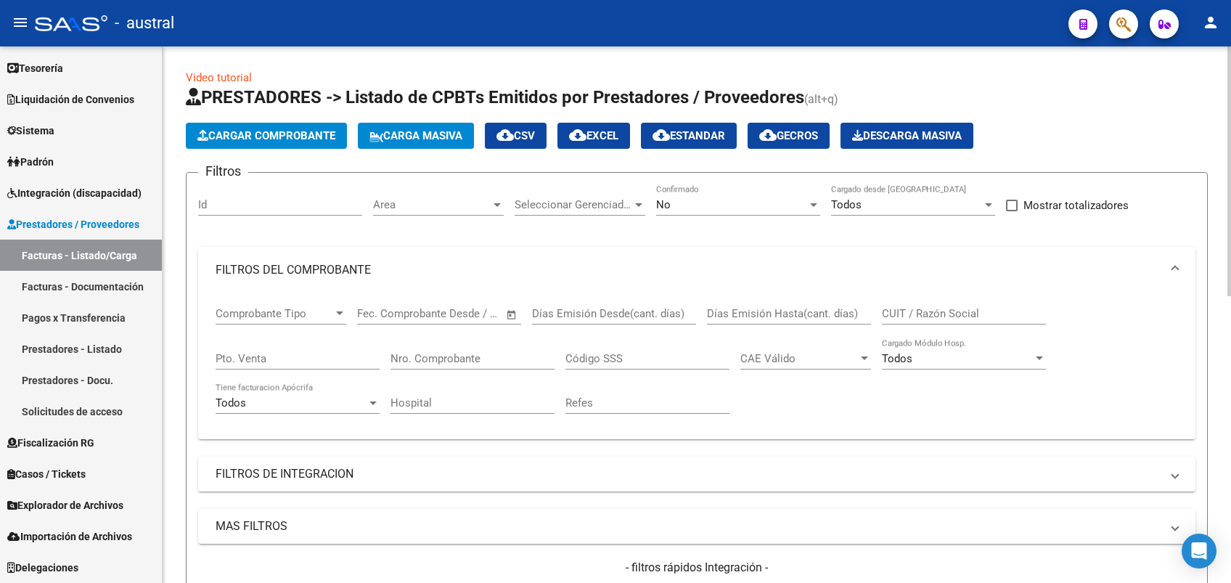
click at [681, 202] on div "No" at bounding box center [731, 204] width 151 height 13
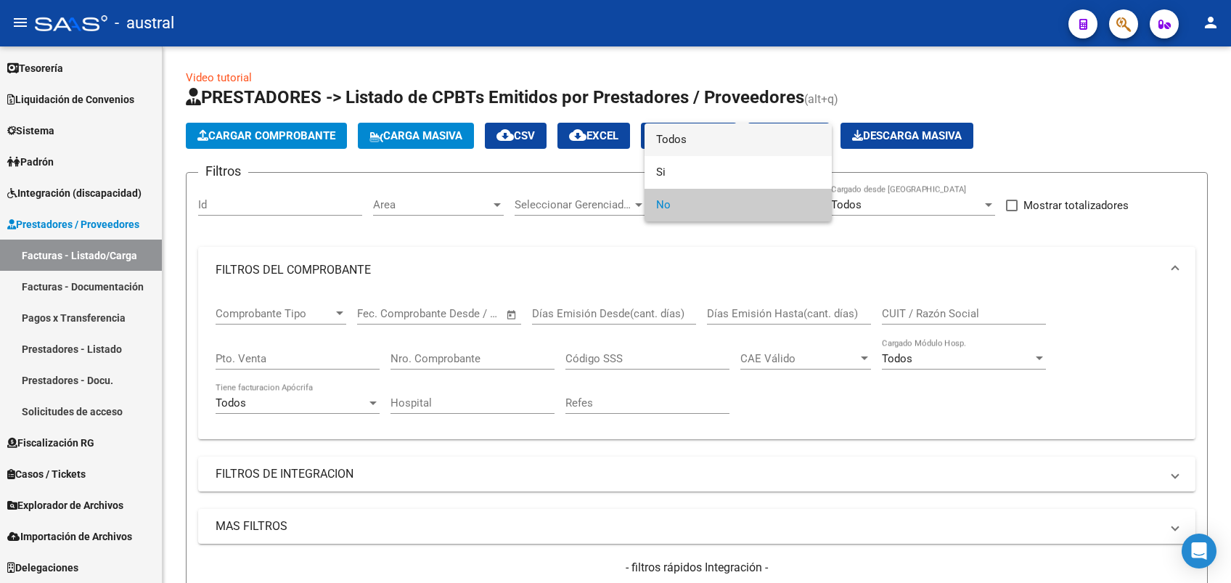
click at [684, 144] on span "Todos" at bounding box center [738, 139] width 164 height 33
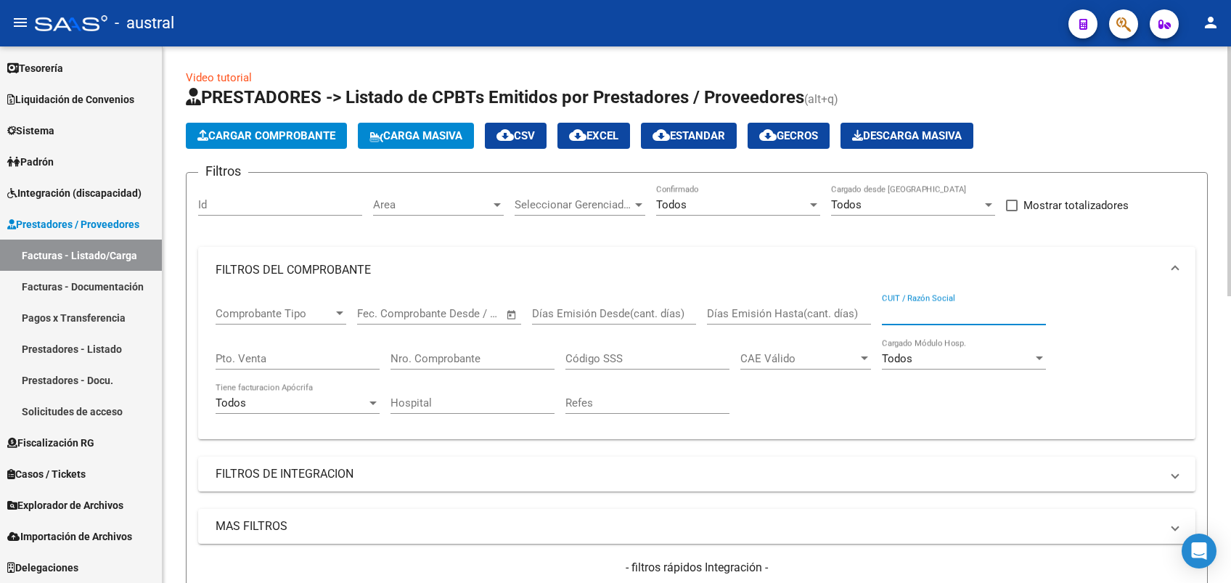
click at [917, 311] on input "CUIT / Razón Social" at bounding box center [964, 313] width 164 height 13
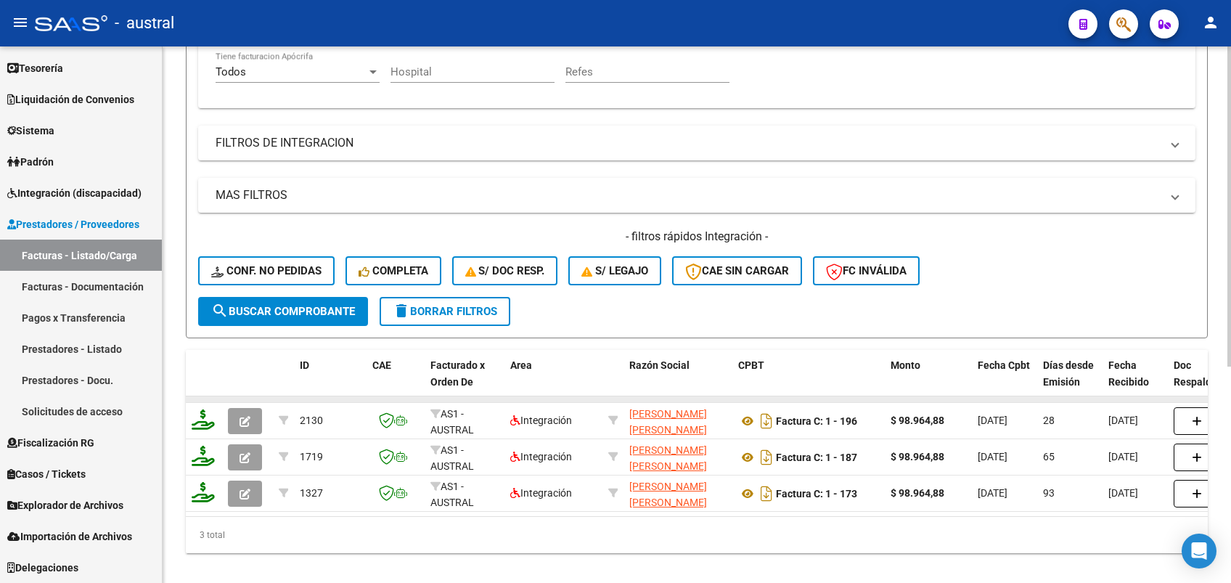
scroll to position [362, 0]
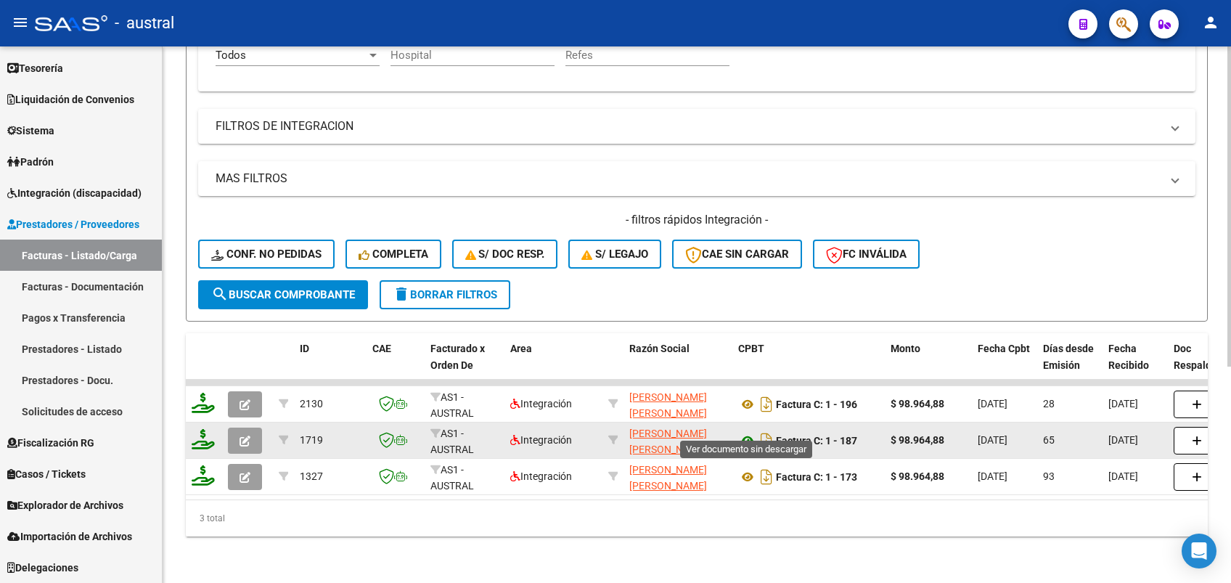
click at [745, 432] on icon at bounding box center [747, 440] width 19 height 17
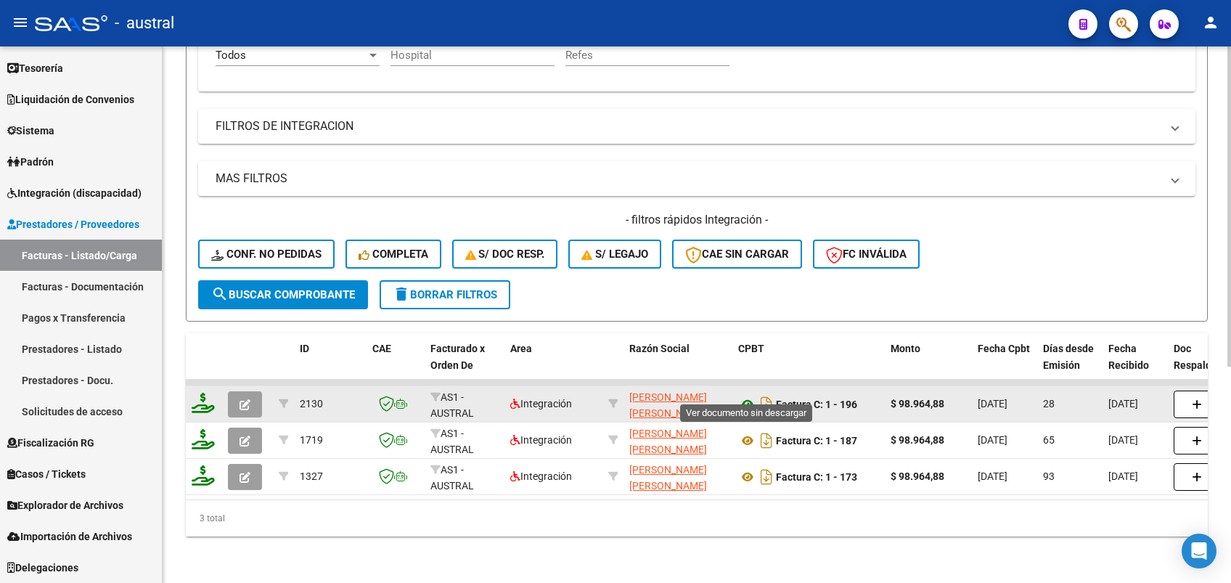
click at [750, 396] on icon at bounding box center [747, 404] width 19 height 17
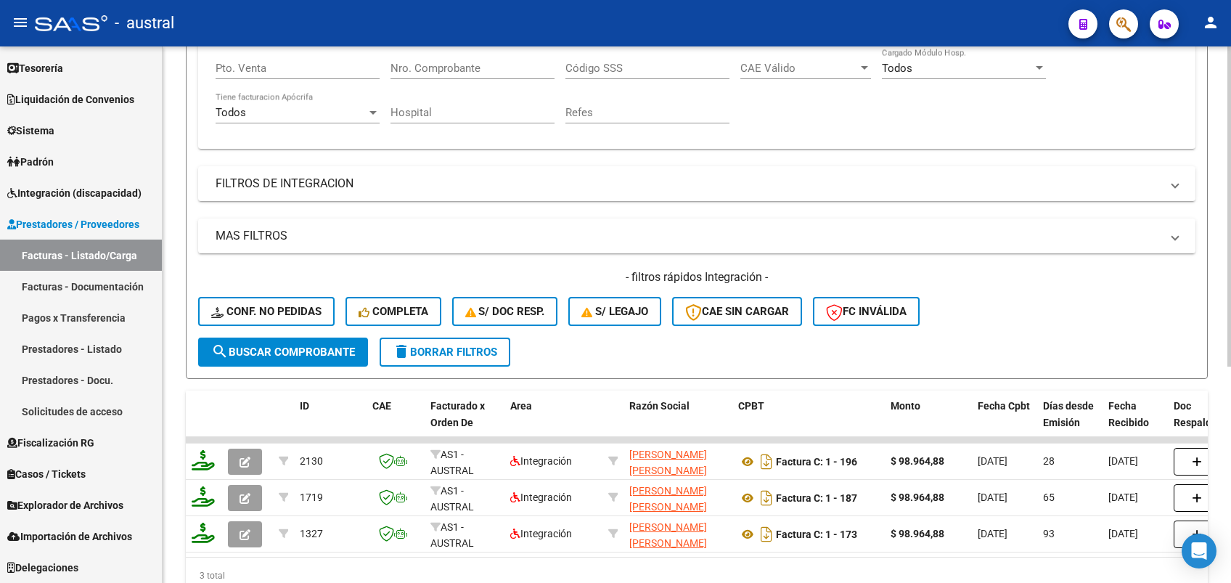
scroll to position [0, 0]
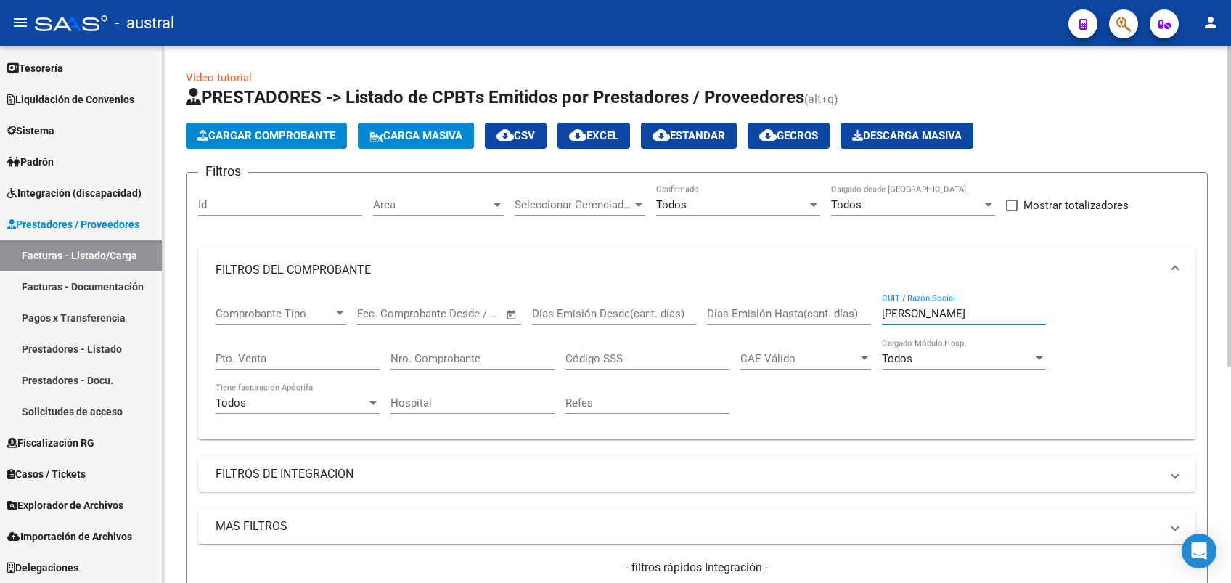
drag, startPoint x: 910, startPoint y: 311, endPoint x: 819, endPoint y: 312, distance: 90.7
click at [819, 312] on div "Comprobante Tipo Comprobante Tipo Fecha inicio – Fecha fin Fec. Comprobante Des…" at bounding box center [697, 360] width 962 height 134
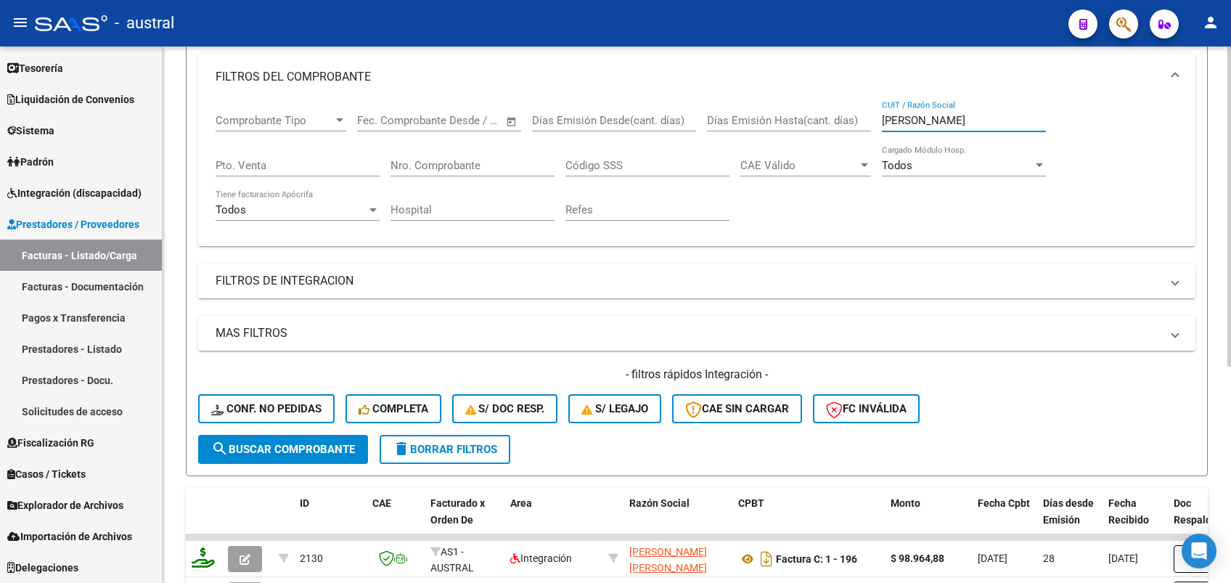
scroll to position [290, 0]
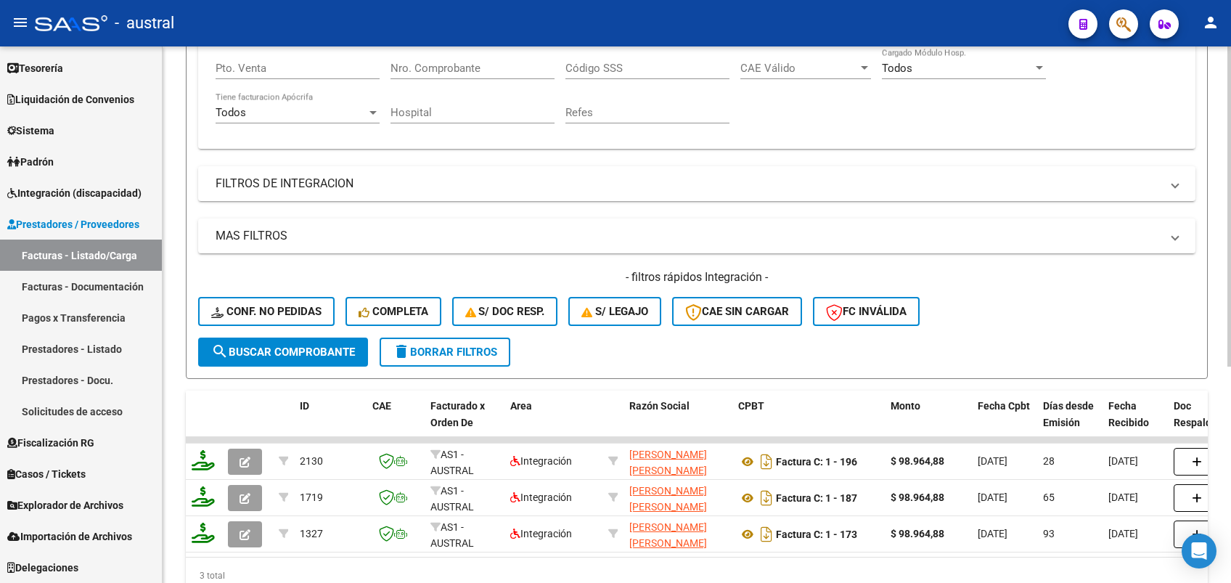
click at [268, 351] on span "search Buscar Comprobante" at bounding box center [283, 351] width 144 height 13
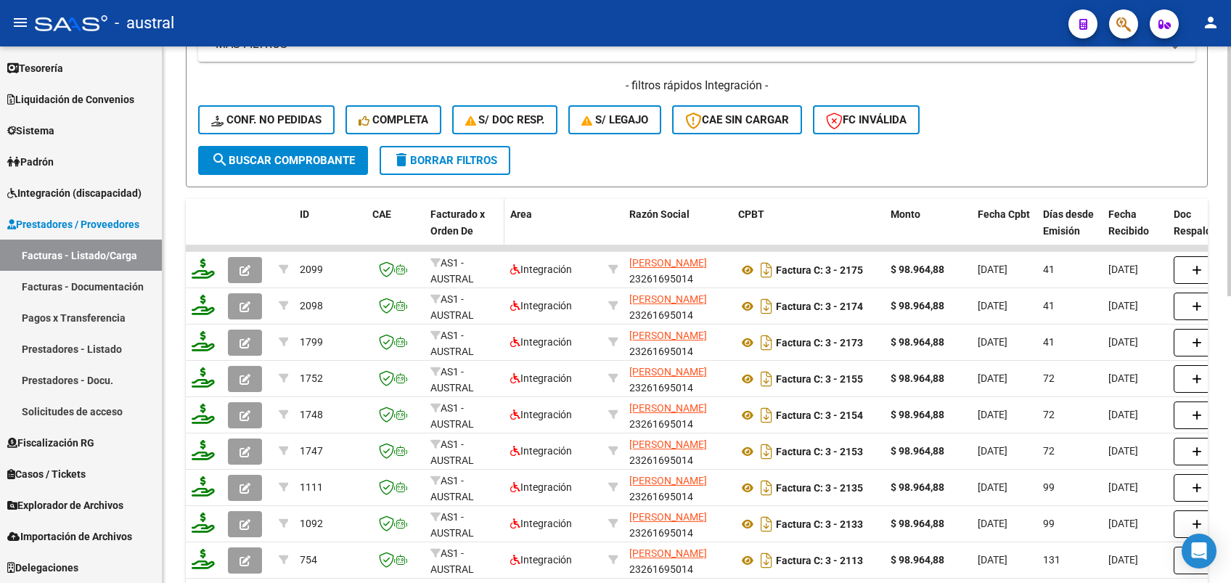
scroll to position [483, 0]
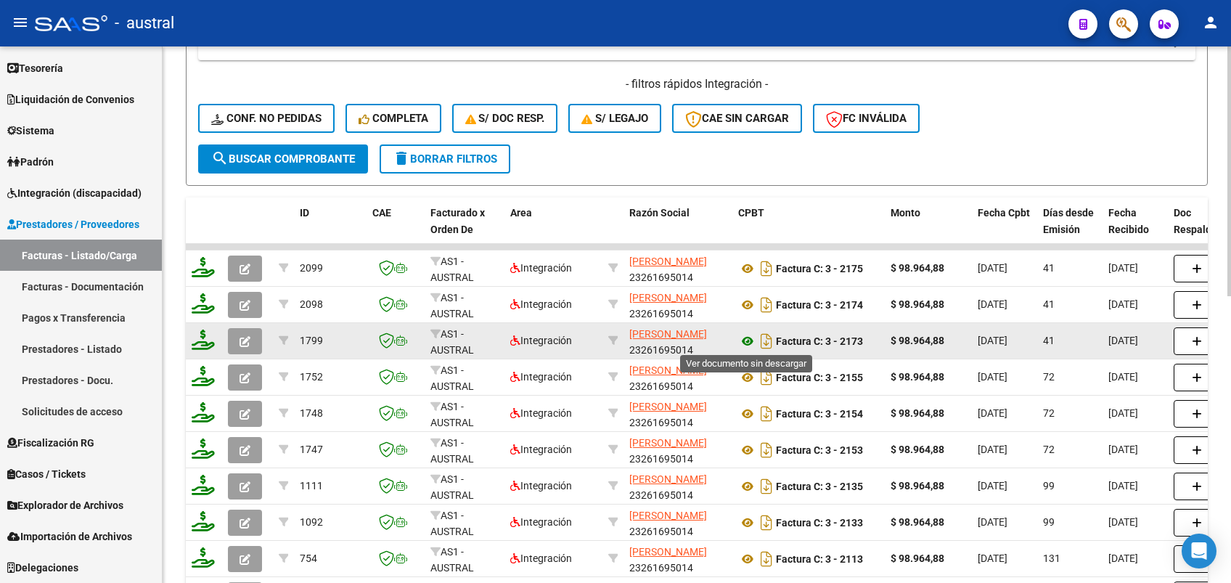
click at [746, 343] on icon at bounding box center [747, 340] width 19 height 17
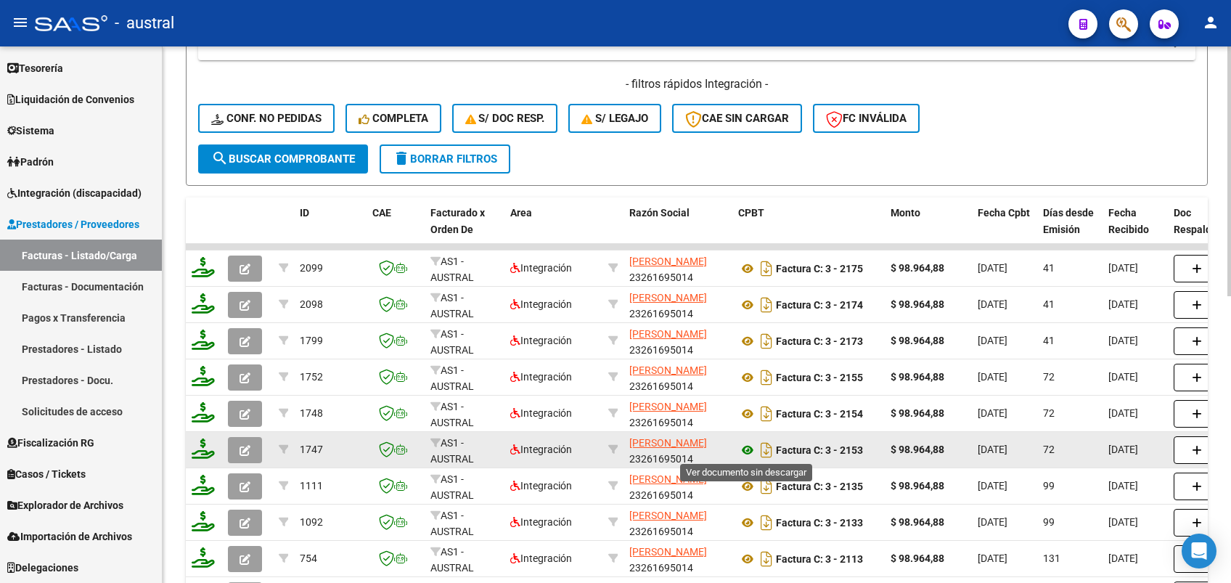
click at [745, 451] on icon at bounding box center [747, 449] width 19 height 17
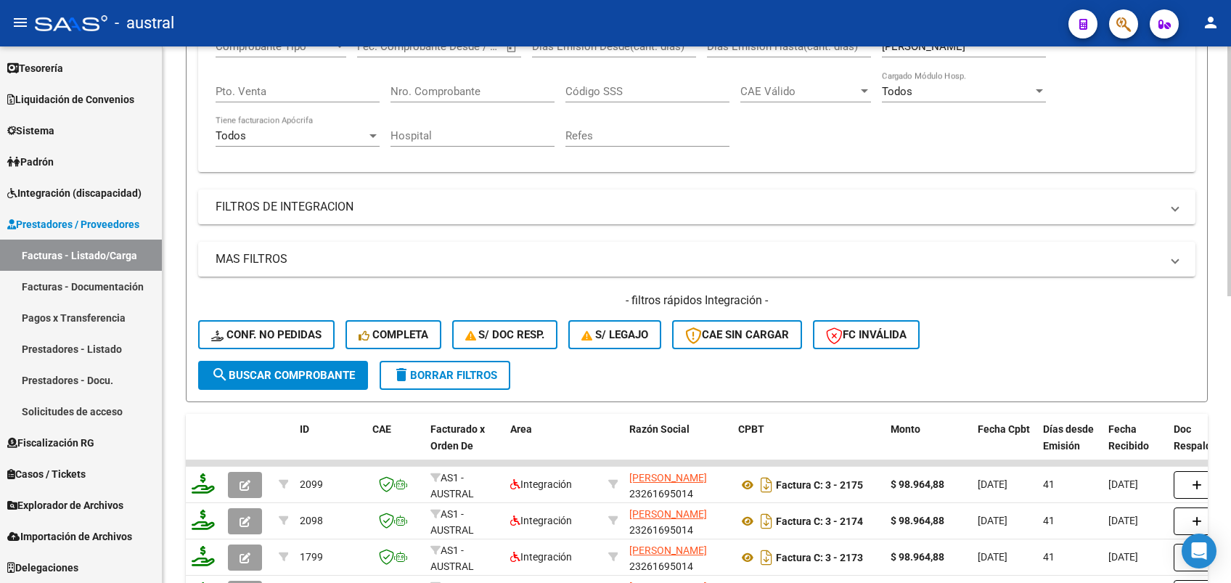
scroll to position [0, 0]
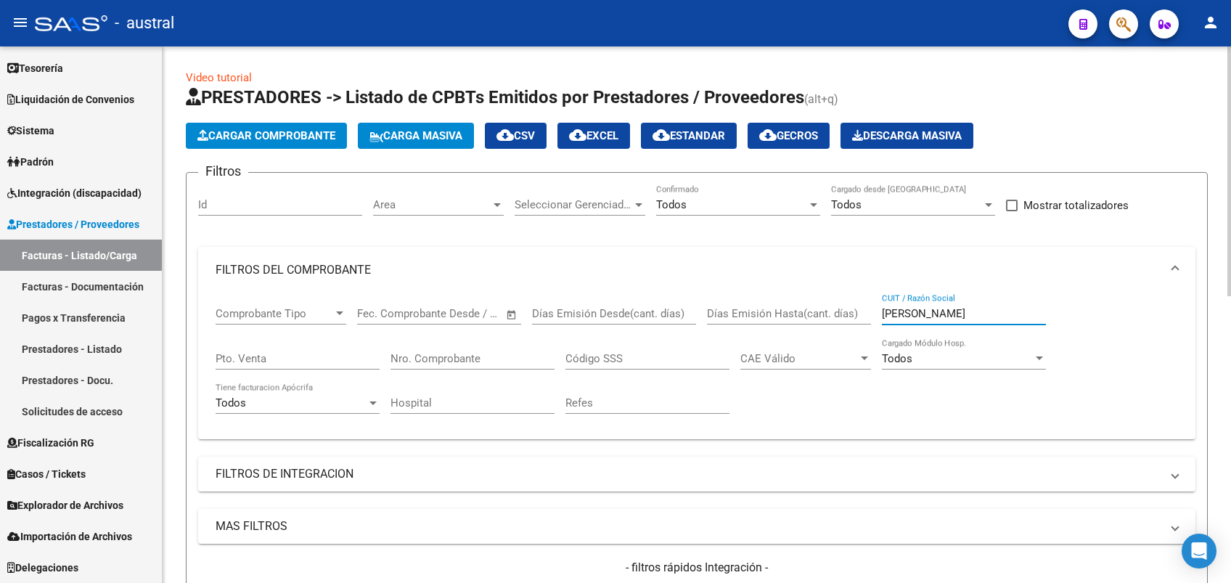
drag, startPoint x: 973, startPoint y: 314, endPoint x: 807, endPoint y: 320, distance: 166.3
click at [807, 320] on div "Comprobante Tipo Comprobante Tipo Fecha inicio – Fecha fin Fec. Comprobante Des…" at bounding box center [697, 360] width 962 height 134
type input "j"
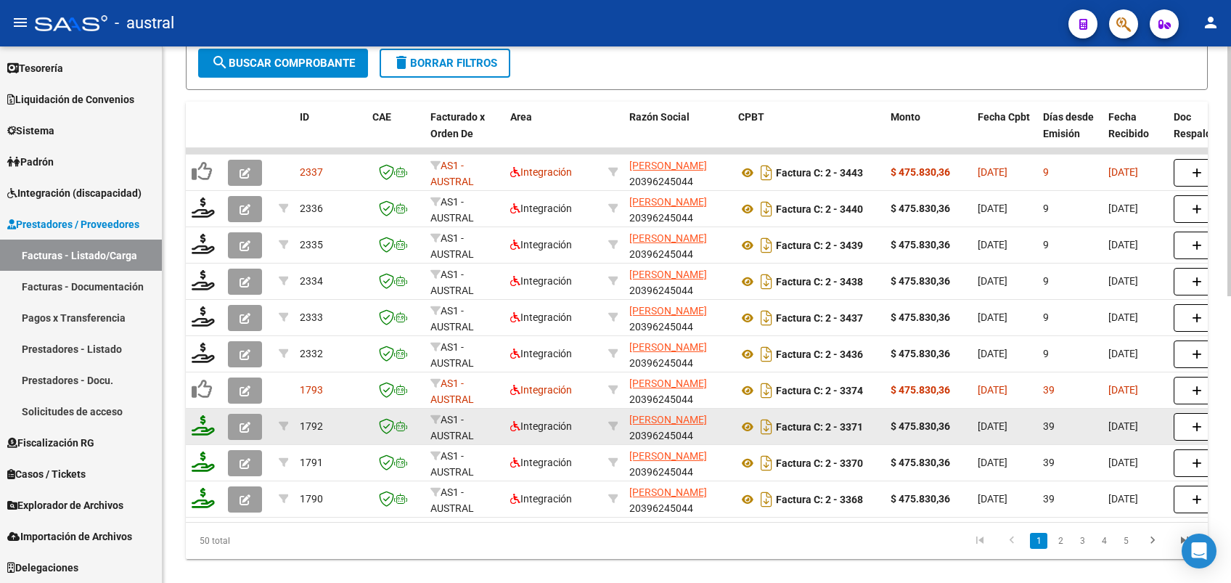
scroll to position [581, 0]
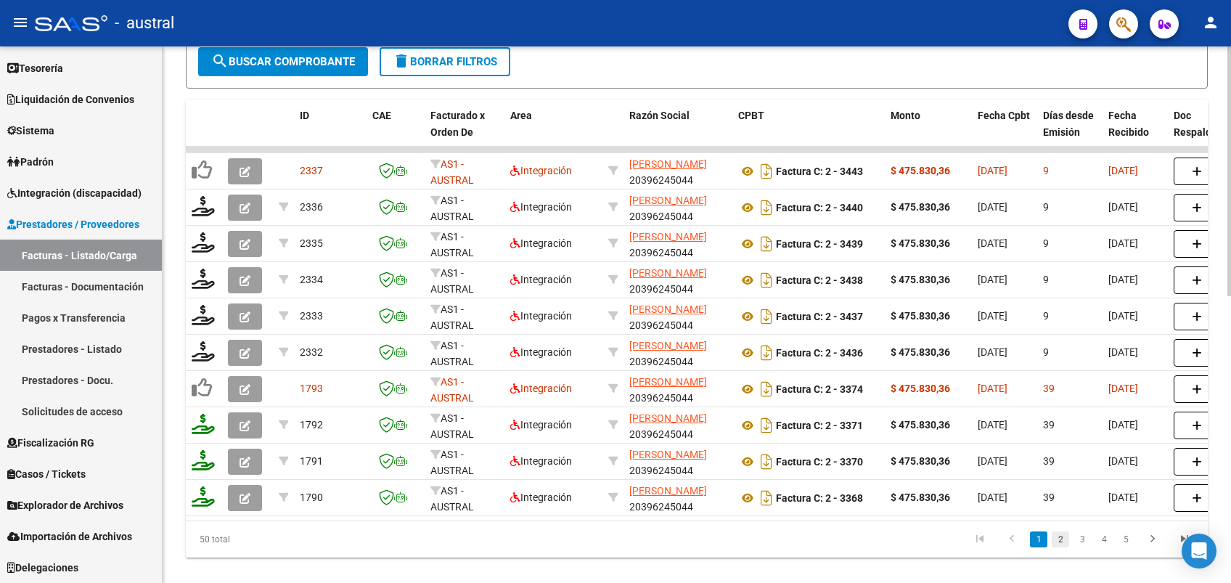
click at [1065, 547] on link "2" at bounding box center [1060, 539] width 17 height 16
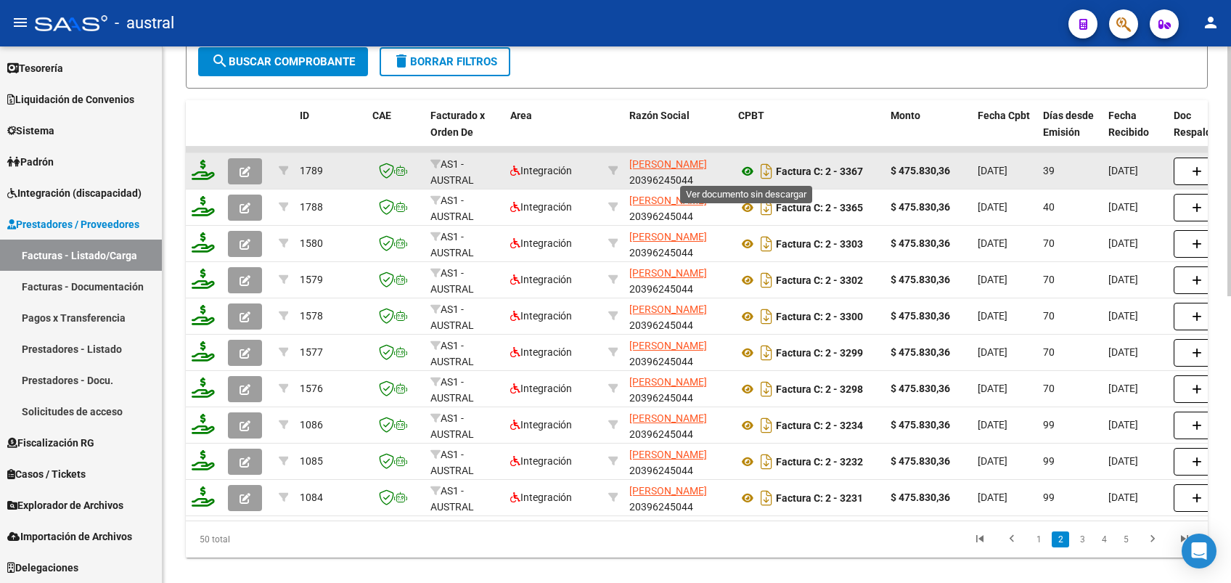
click at [749, 173] on icon at bounding box center [747, 171] width 19 height 17
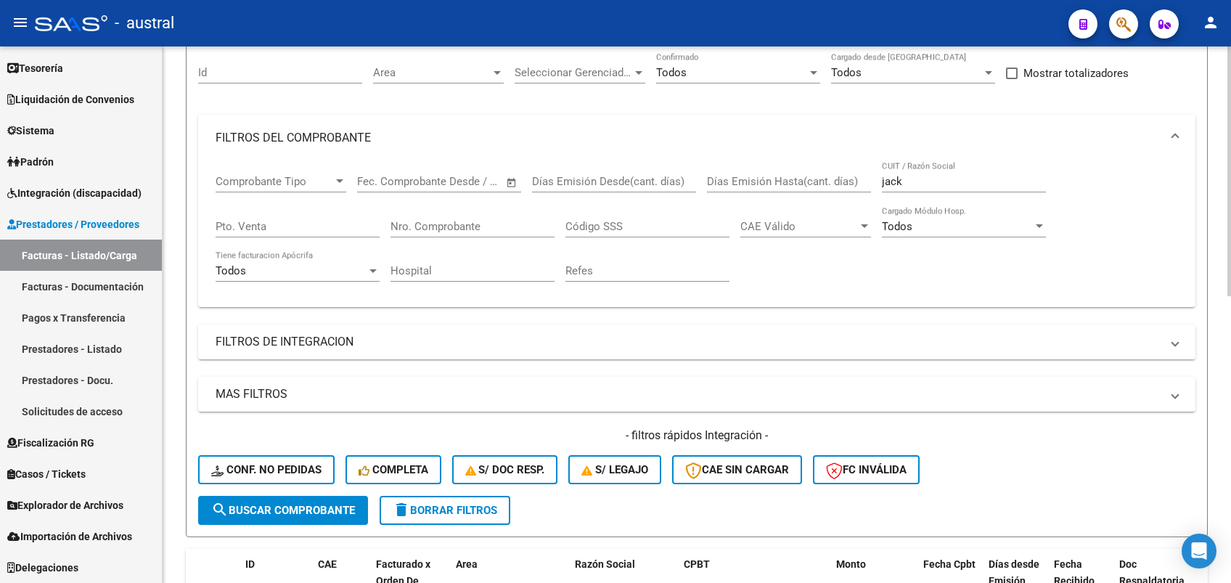
scroll to position [0, 0]
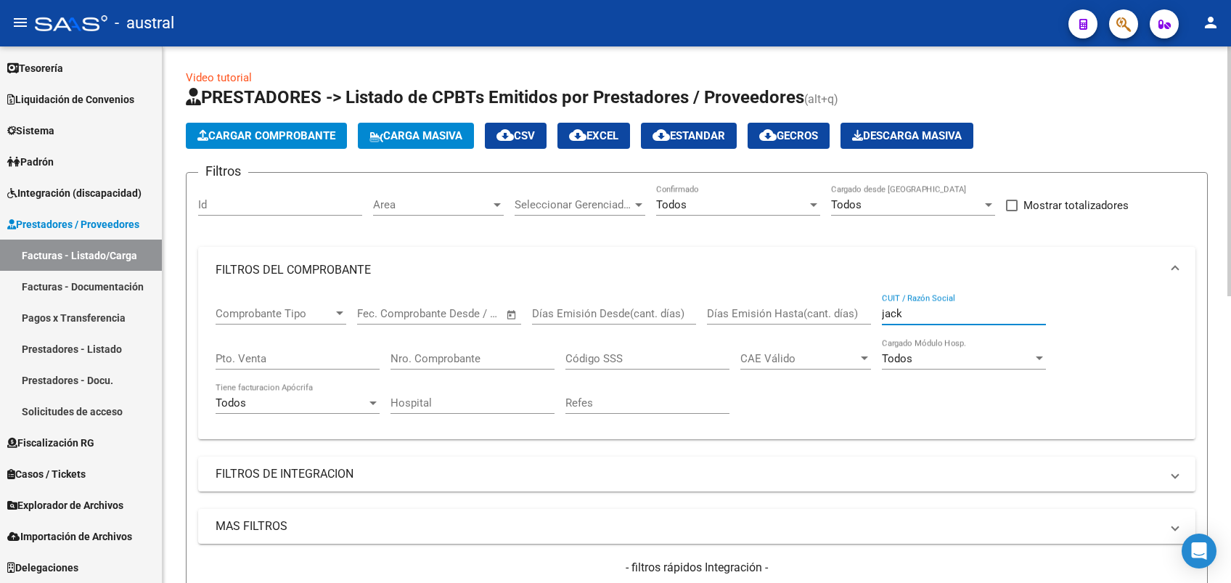
drag, startPoint x: 906, startPoint y: 308, endPoint x: 754, endPoint y: 302, distance: 152.5
click at [754, 302] on div "Comprobante Tipo Comprobante Tipo Fecha inicio – Fecha fin Fec. Comprobante Des…" at bounding box center [697, 360] width 962 height 134
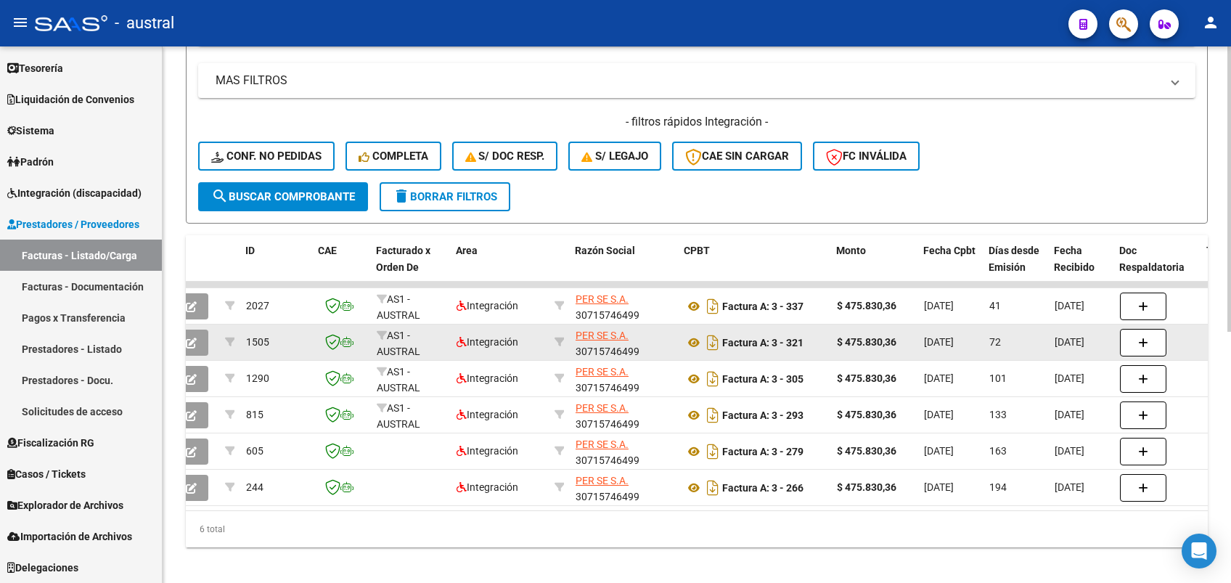
scroll to position [471, 0]
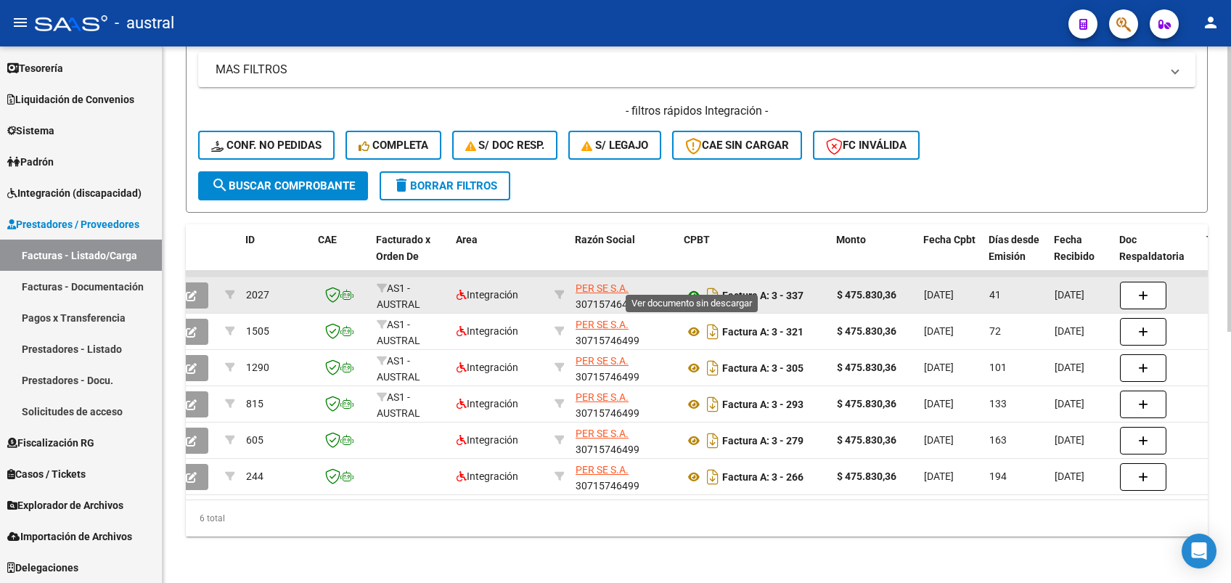
type input "per se"
click at [690, 287] on icon at bounding box center [693, 295] width 19 height 17
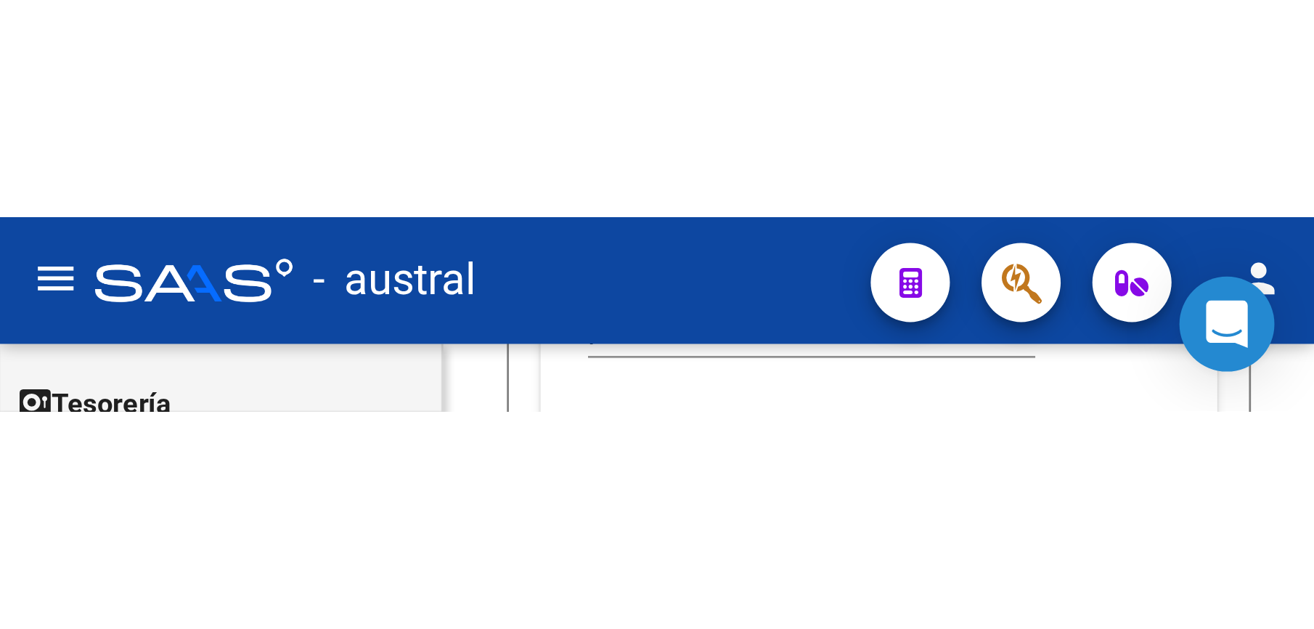
scroll to position [47, 0]
